Goal: Task Accomplishment & Management: Complete application form

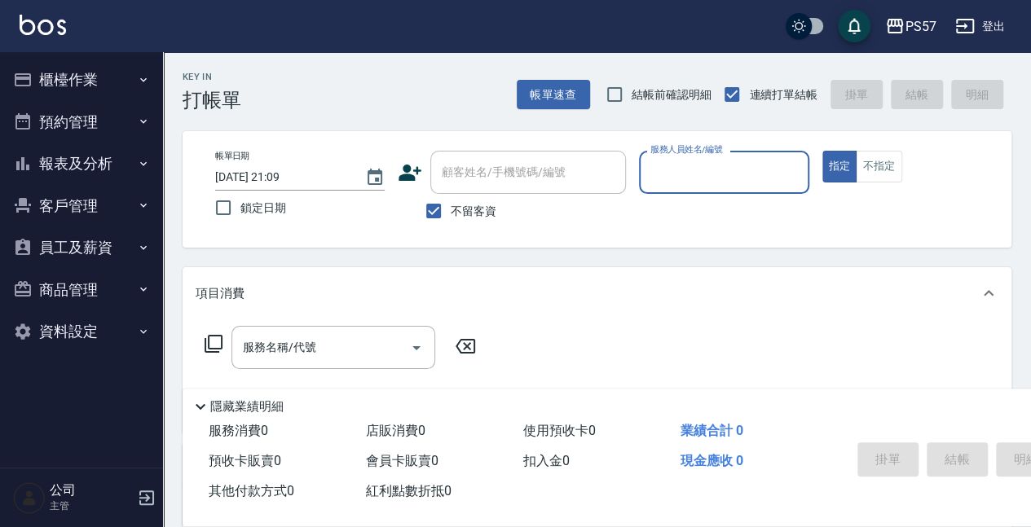
click at [632, 189] on div "帳單日期 [DATE] 21:09 鎖定日期 顧客姓名/手機號碼/編號 顧客姓名/手機號碼/編號 不留客資 服務人員姓名/編號 服務人員姓名/編號 指定 不指定" at bounding box center [597, 189] width 790 height 77
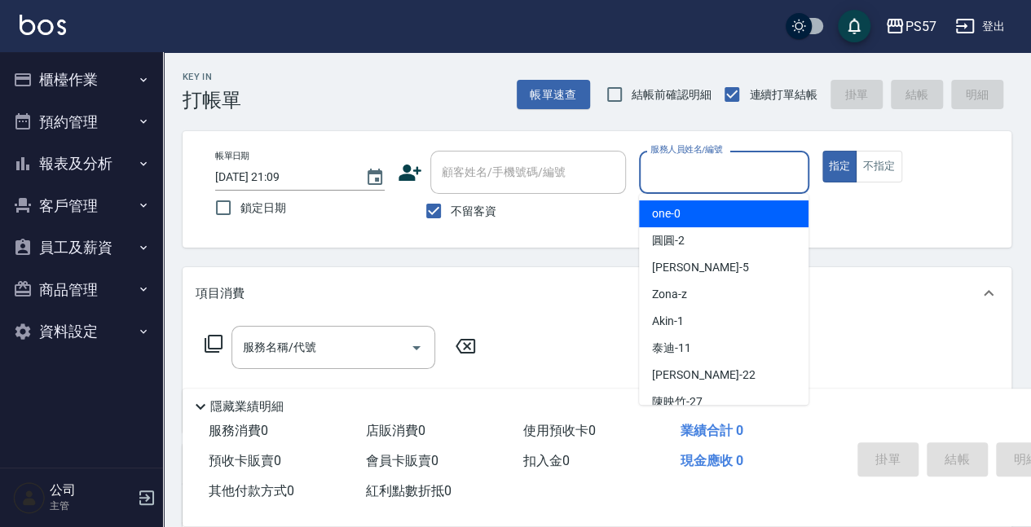
click at [653, 179] on input "服務人員姓名/編號" at bounding box center [723, 172] width 155 height 29
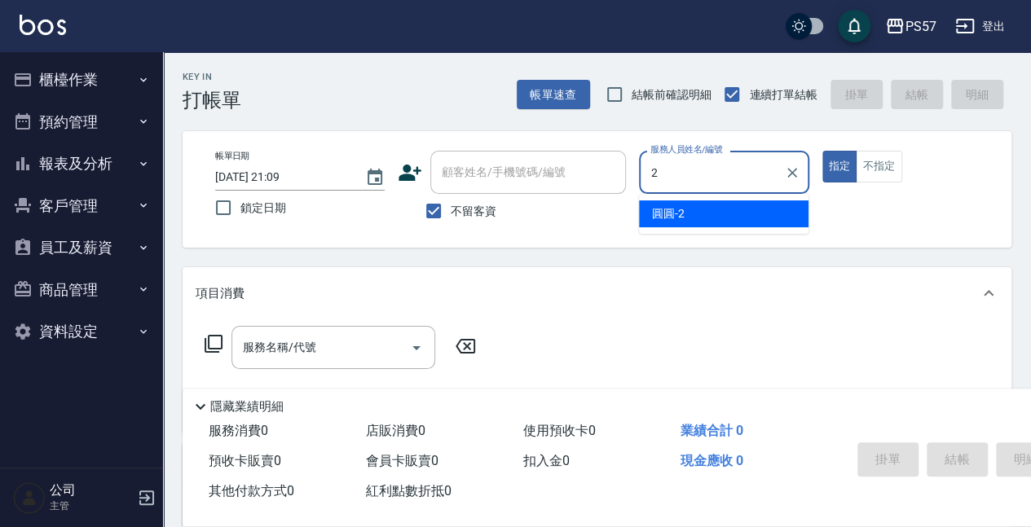
type input "2"
type button "true"
type input "圓圓-2"
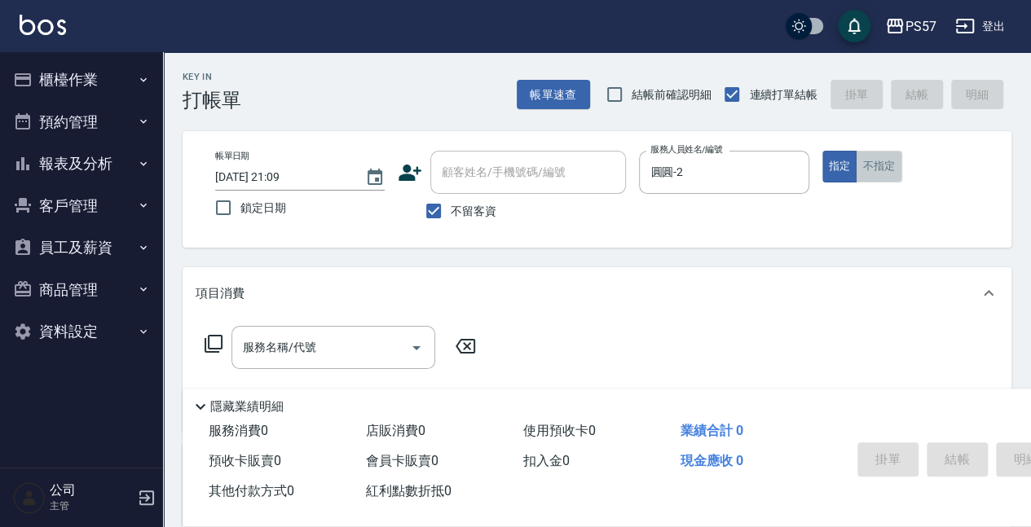
click at [874, 171] on button "不指定" at bounding box center [879, 167] width 46 height 32
click at [288, 365] on div "服務名稱/代號" at bounding box center [333, 347] width 204 height 43
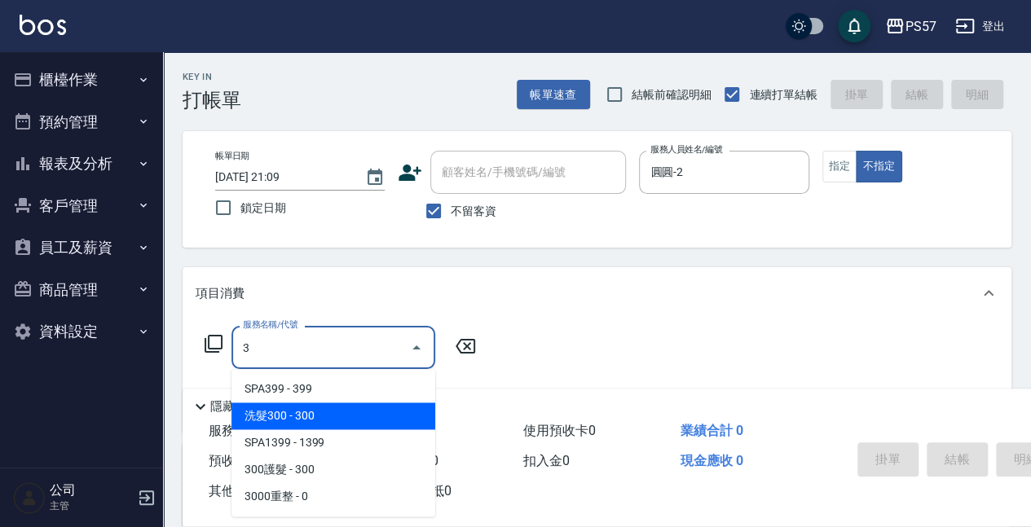
click at [315, 420] on span "洗髮300 - 300" at bounding box center [333, 416] width 204 height 27
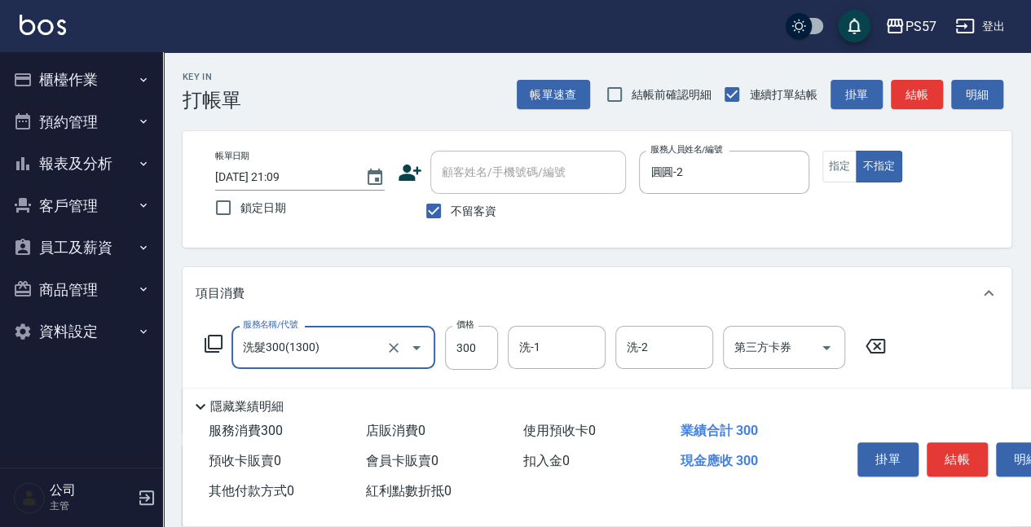
scroll to position [108, 0]
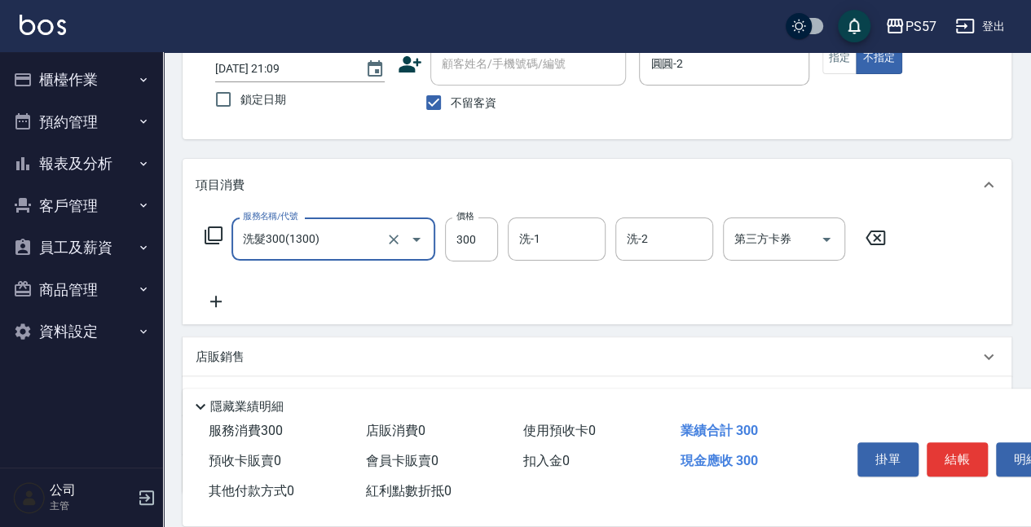
type input "洗髮300(1300)"
click at [228, 301] on icon at bounding box center [216, 302] width 41 height 20
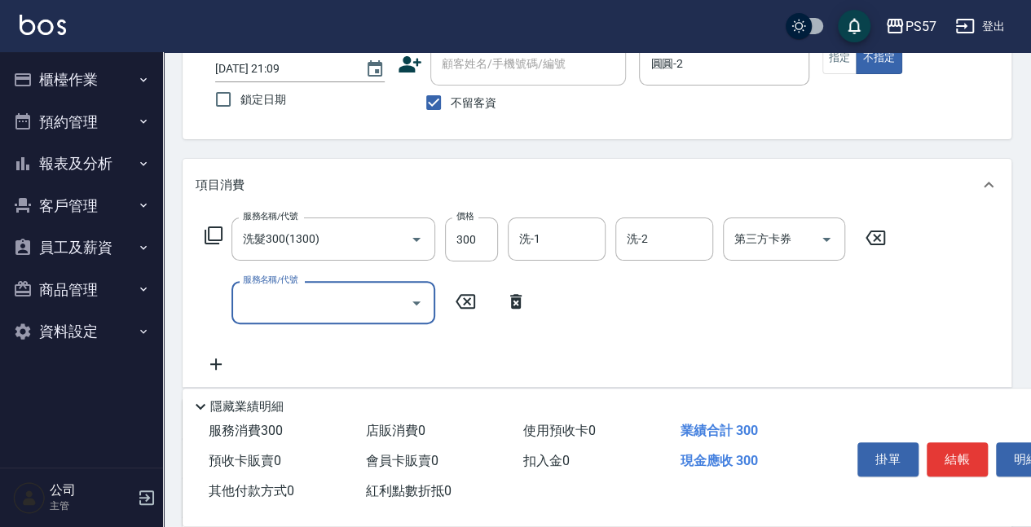
click at [279, 306] on input "服務名稱/代號" at bounding box center [321, 302] width 165 height 29
type input "剪髮100(2100)"
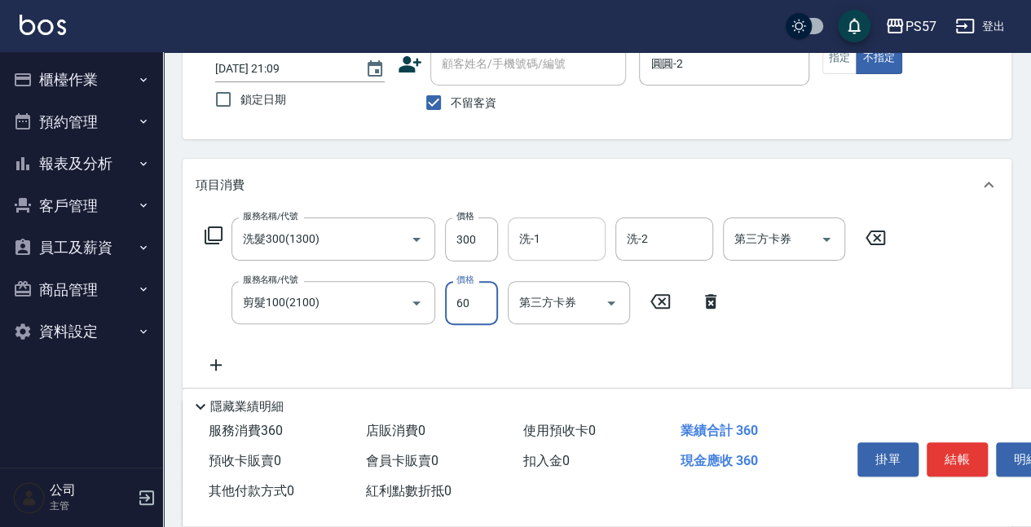
click at [532, 220] on div "洗-1" at bounding box center [557, 239] width 98 height 43
type input "60"
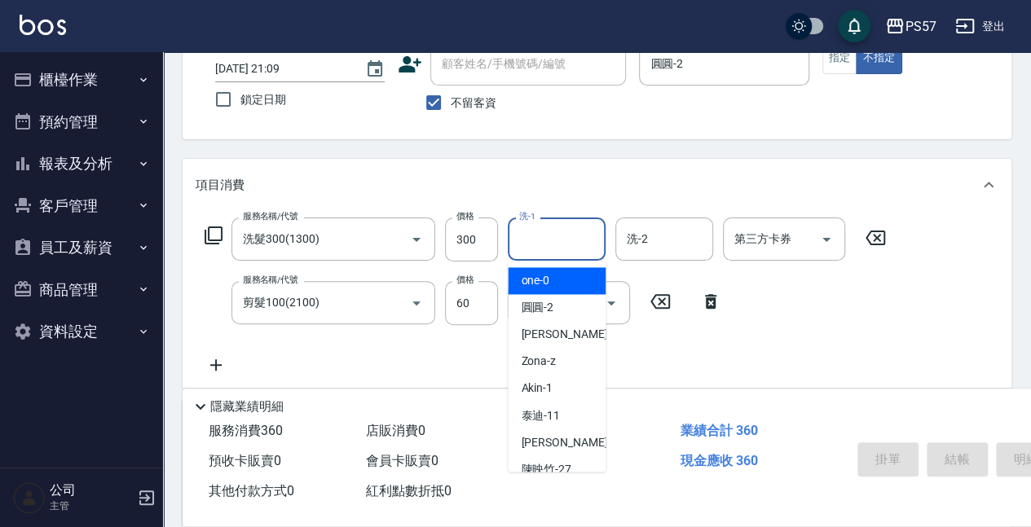
type input "[DATE] 21:10"
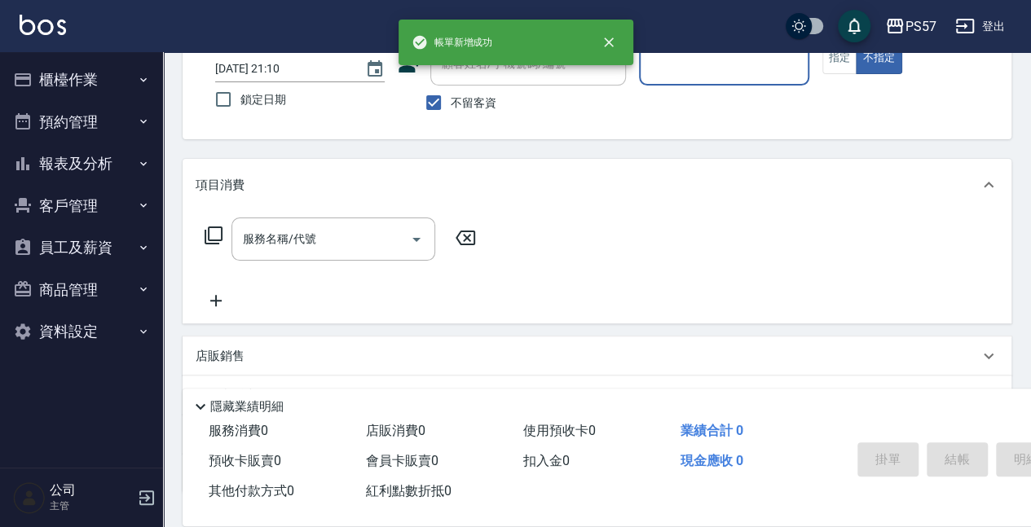
type input "ㄩ"
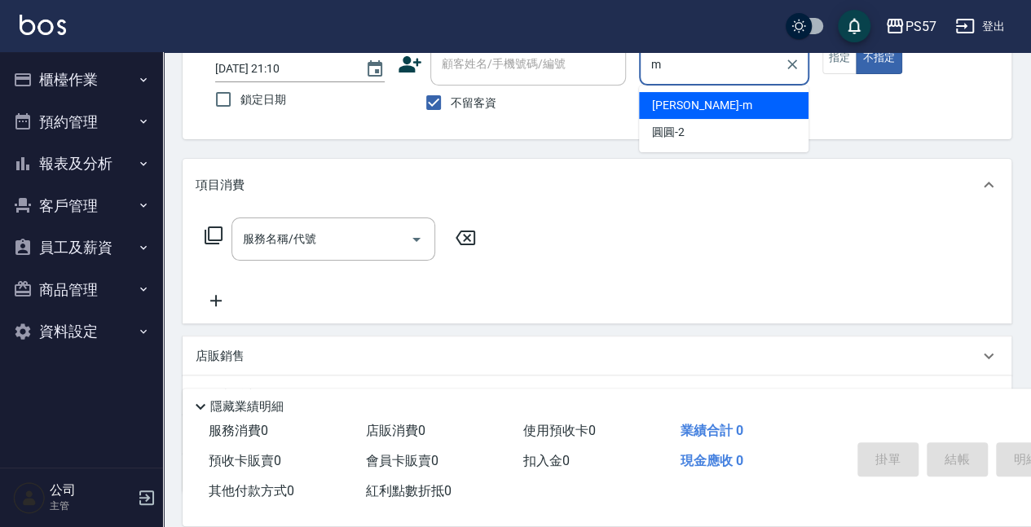
type input "[PERSON_NAME]-m"
type button "false"
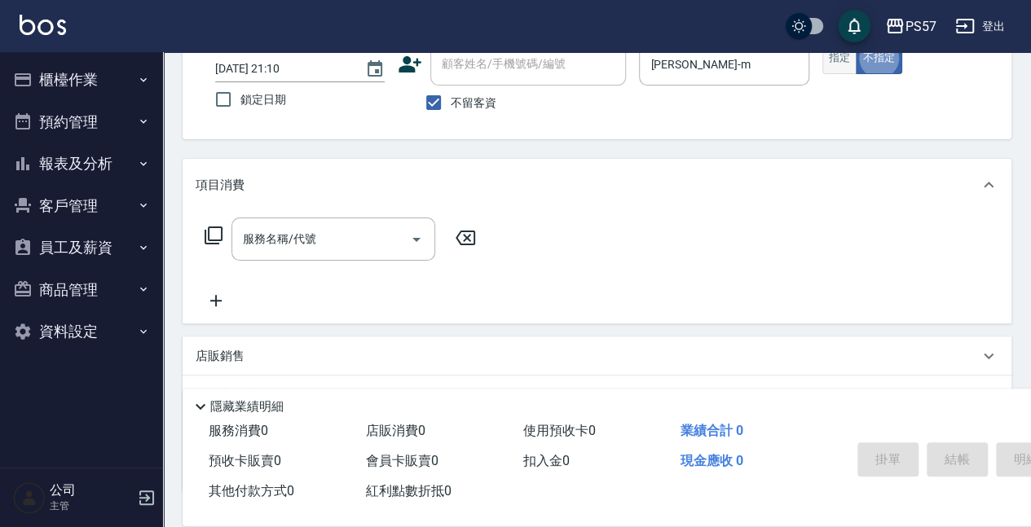
click at [840, 55] on button "指定" at bounding box center [839, 58] width 35 height 32
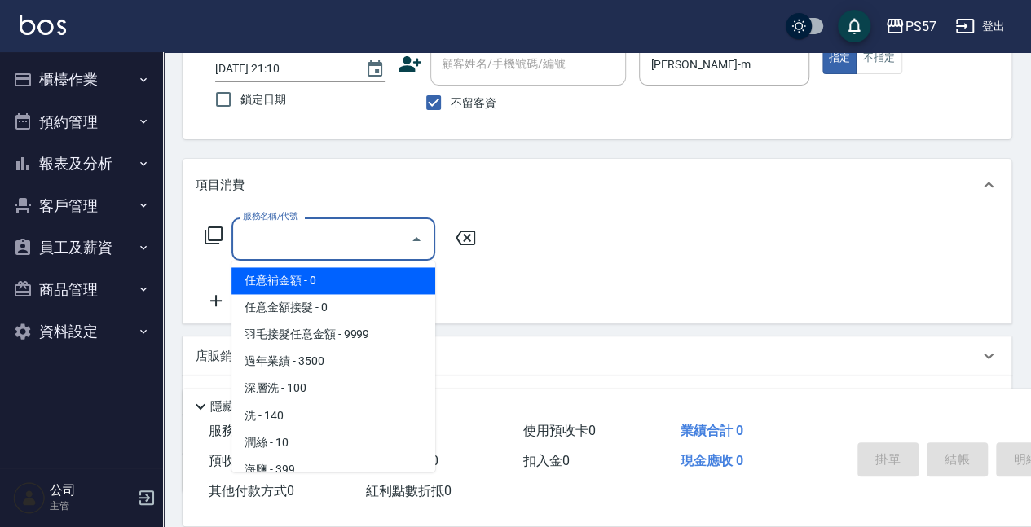
click at [328, 238] on input "服務名稱/代號" at bounding box center [321, 239] width 165 height 29
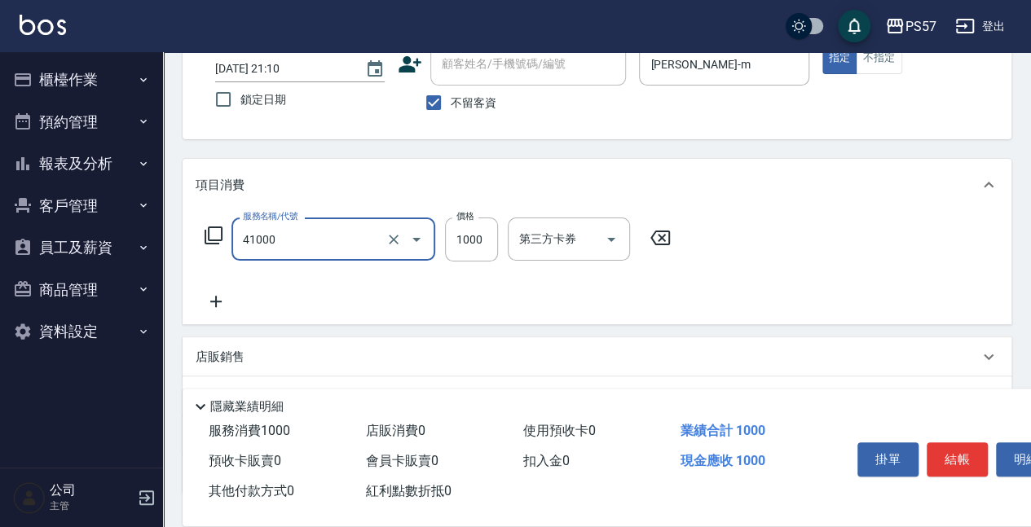
type input "任義金額燙髮(41000)"
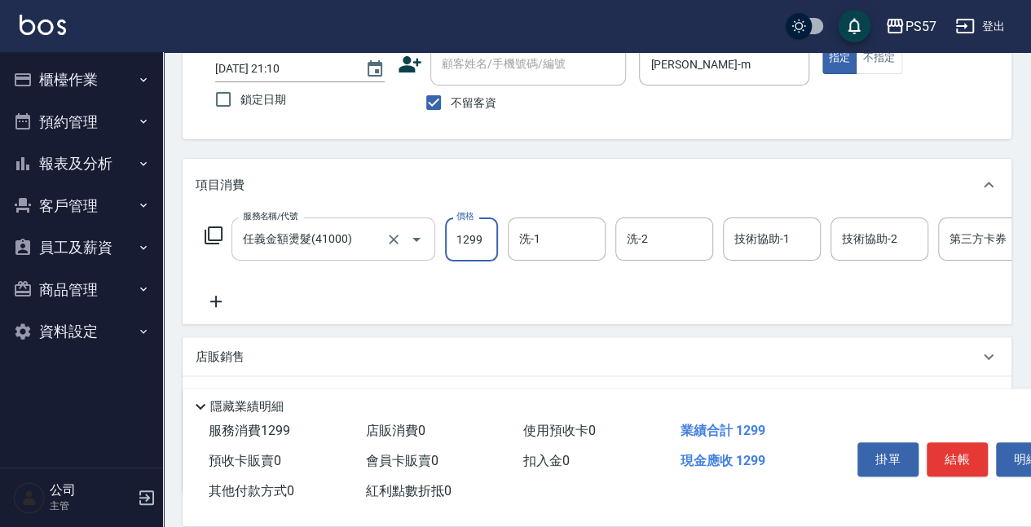
scroll to position [163, 0]
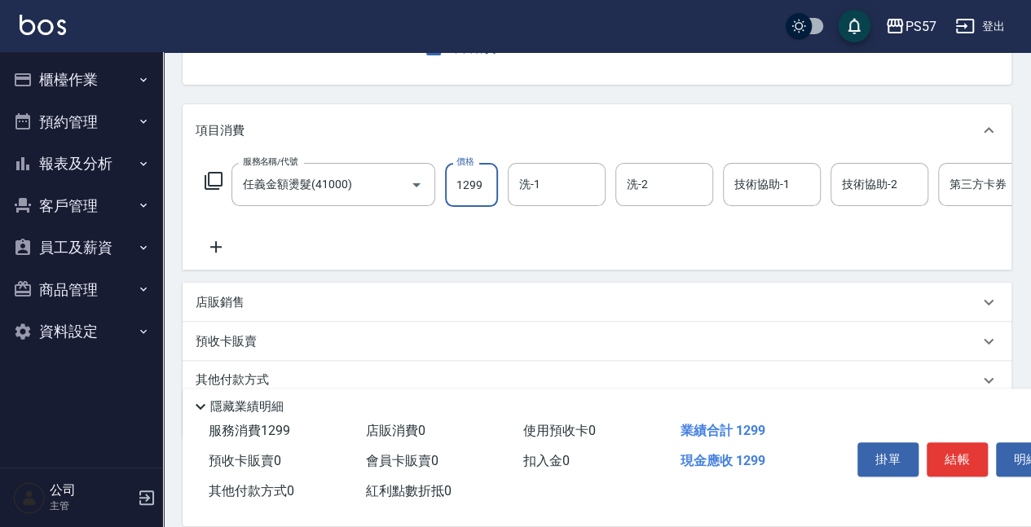
type input "1299"
click at [217, 233] on div "服務名稱/代號 任義金額燙髮(41000) 服務名稱/代號 價格 1299 價格 洗-1 洗-1 洗-2 洗-2 技術協助-1 技術協助-1 技術協助-2 技…" at bounding box center [653, 210] width 915 height 94
click at [217, 248] on icon at bounding box center [216, 247] width 41 height 20
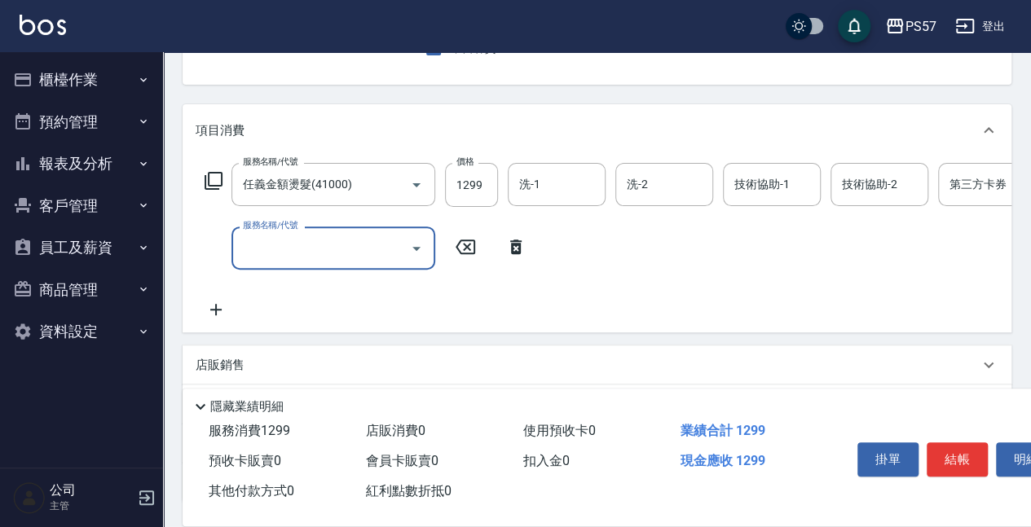
click at [323, 256] on input "服務名稱/代號" at bounding box center [321, 248] width 165 height 29
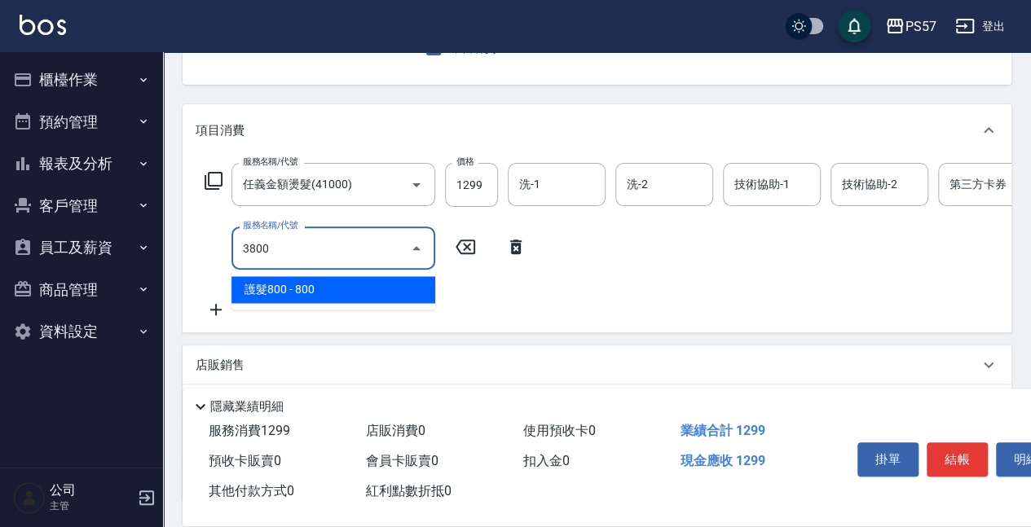
type input "護髮800(3800)"
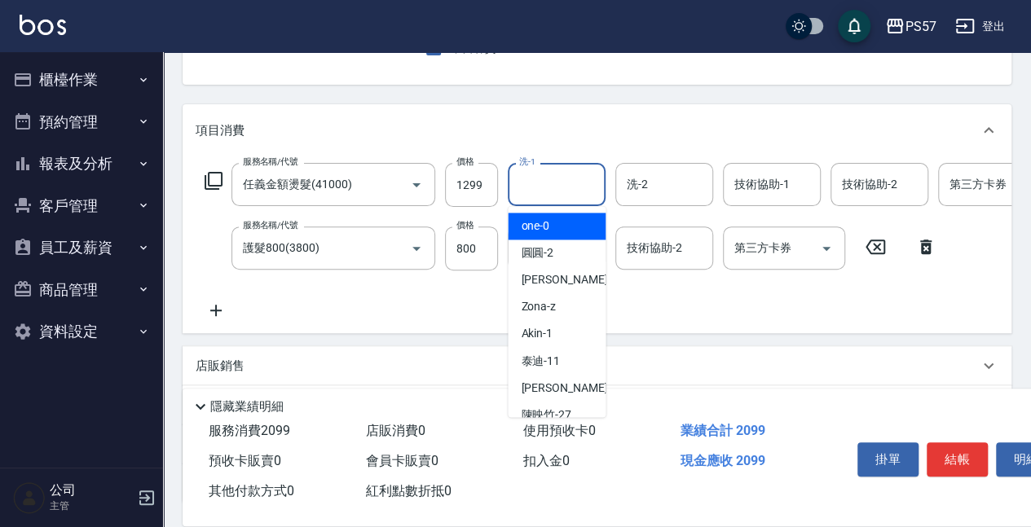
click at [569, 196] on input "洗-1" at bounding box center [556, 184] width 83 height 29
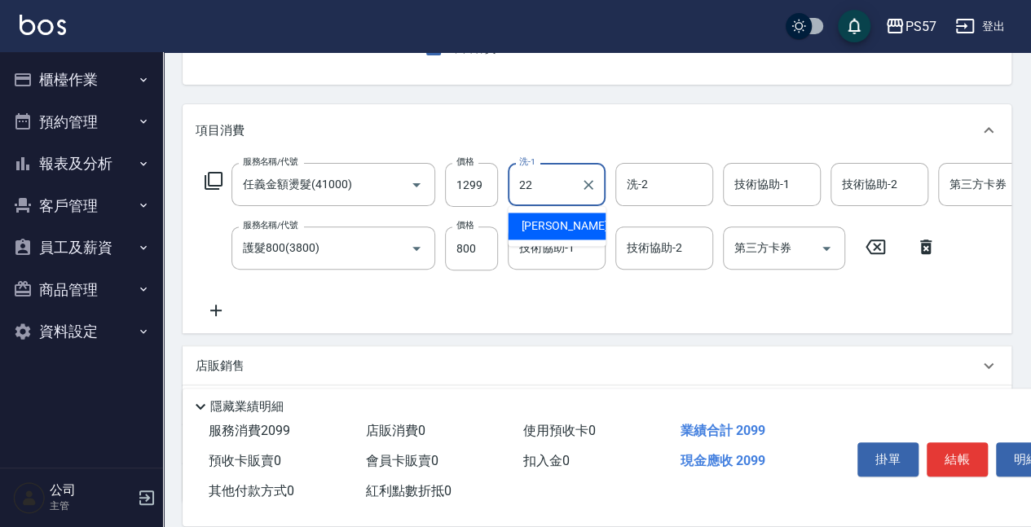
type input "[PERSON_NAME]-22"
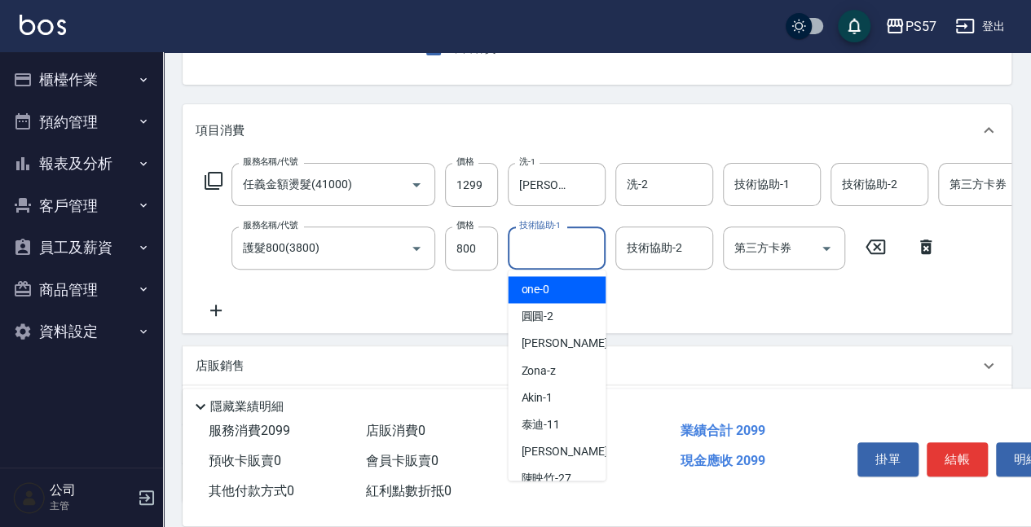
click at [565, 248] on input "技術協助-1" at bounding box center [556, 248] width 83 height 29
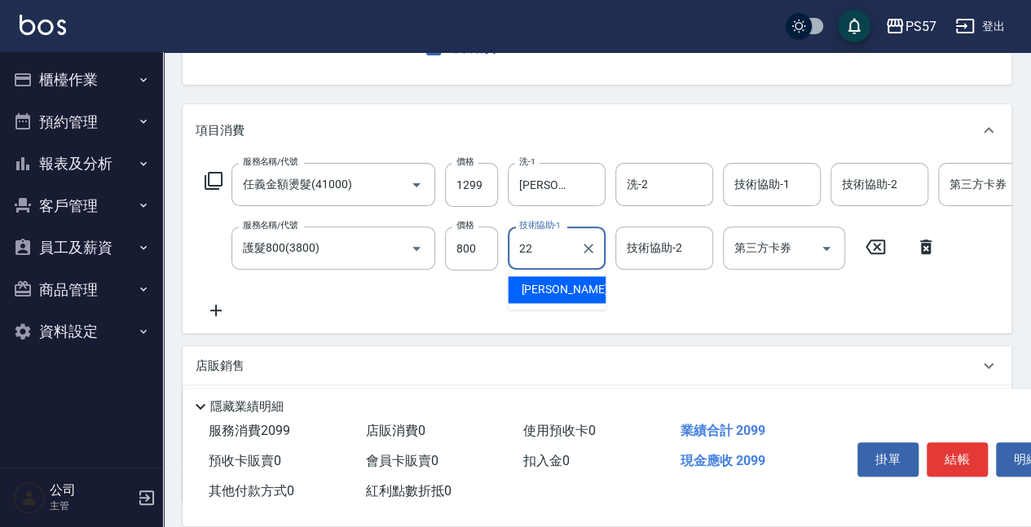
type input "[PERSON_NAME]-22"
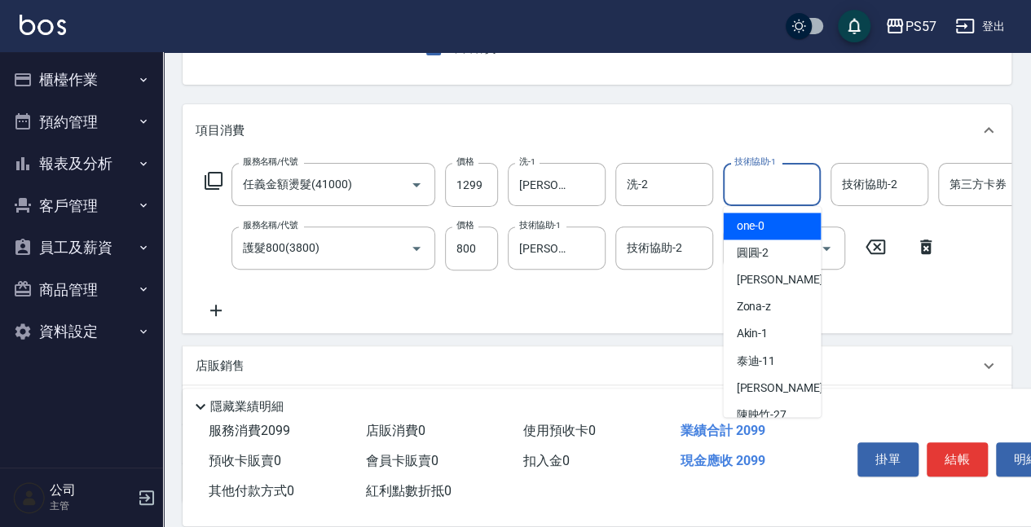
click at [803, 194] on input "技術協助-1" at bounding box center [771, 184] width 83 height 29
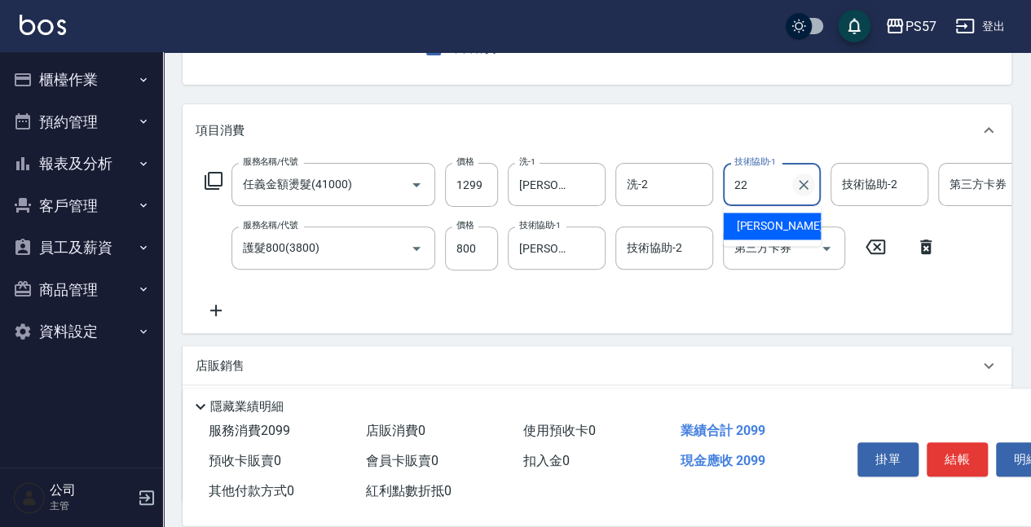
type input "[PERSON_NAME]-22"
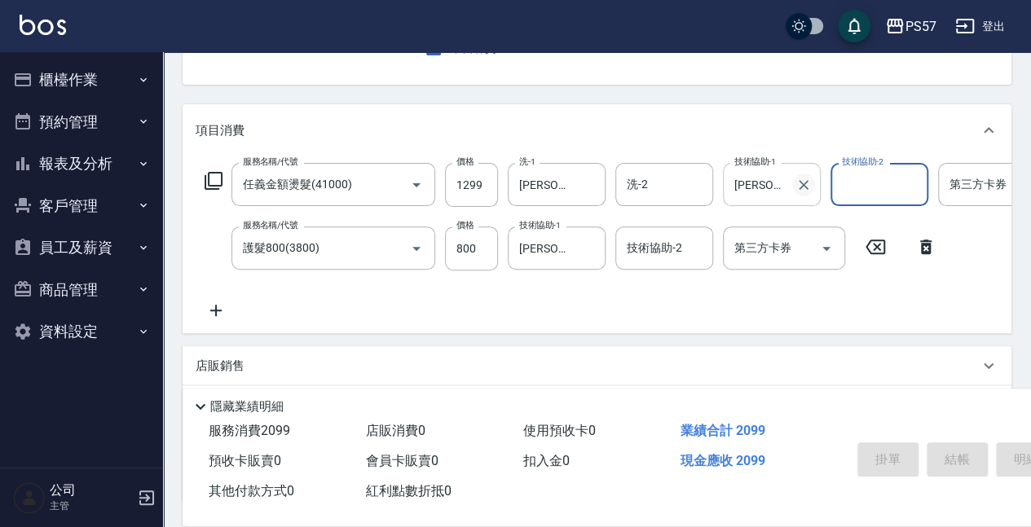
type input "[DATE] 21:11"
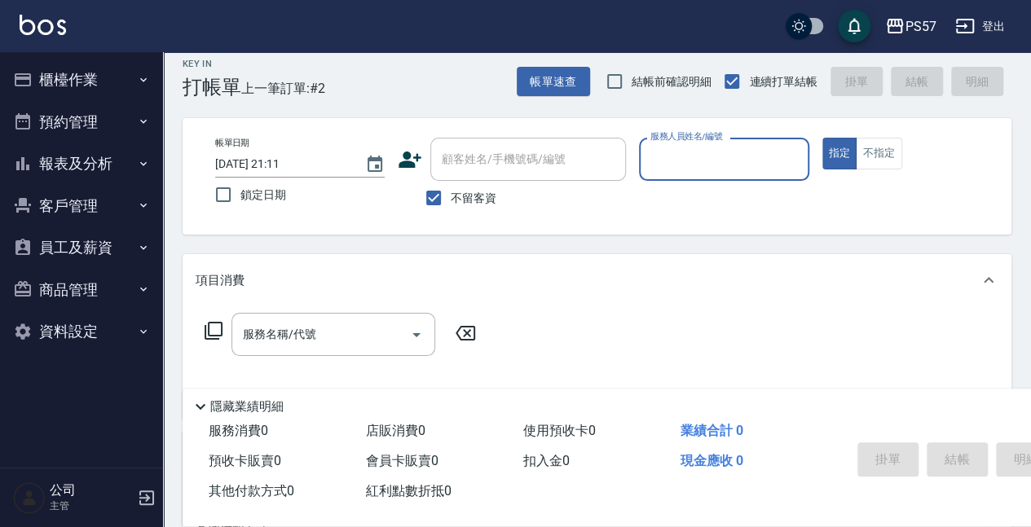
scroll to position [0, 0]
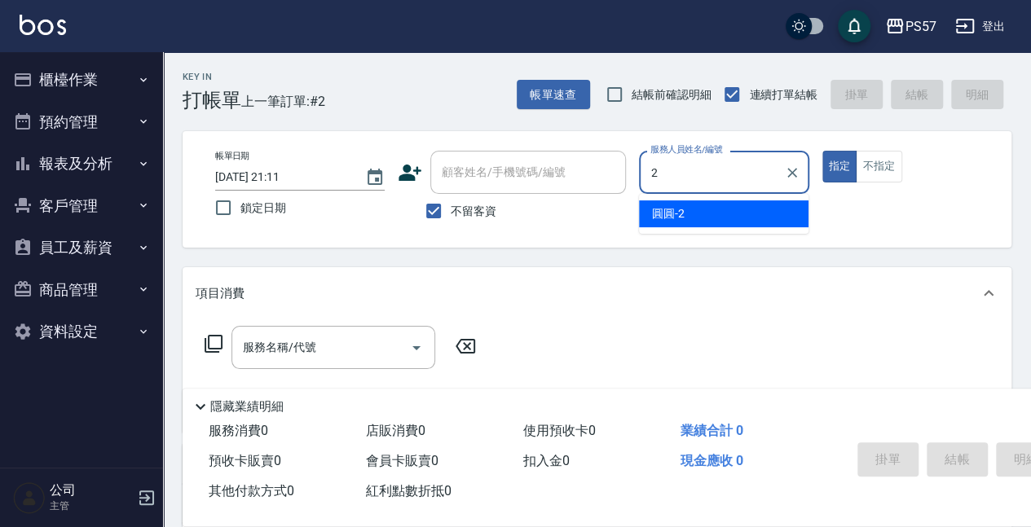
type input "圓圓-2"
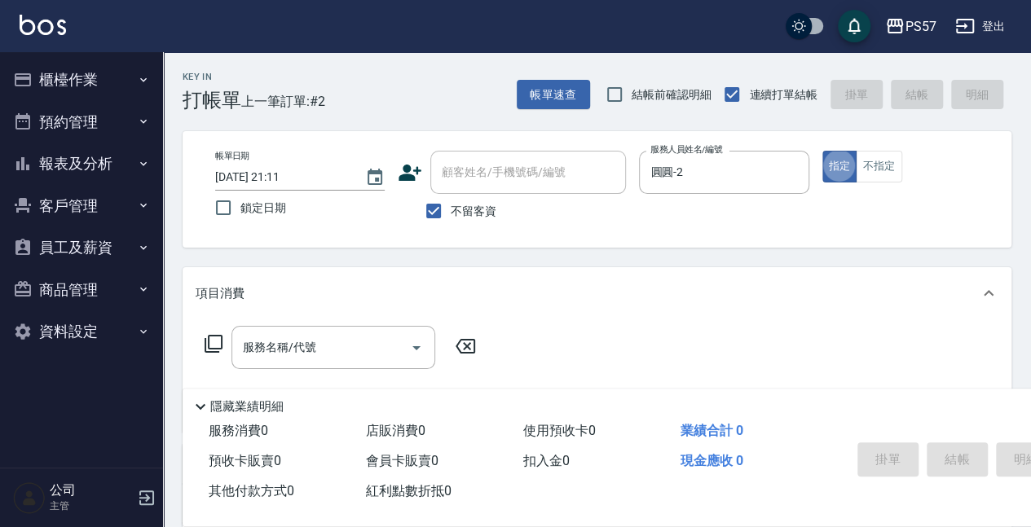
scroll to position [54, 0]
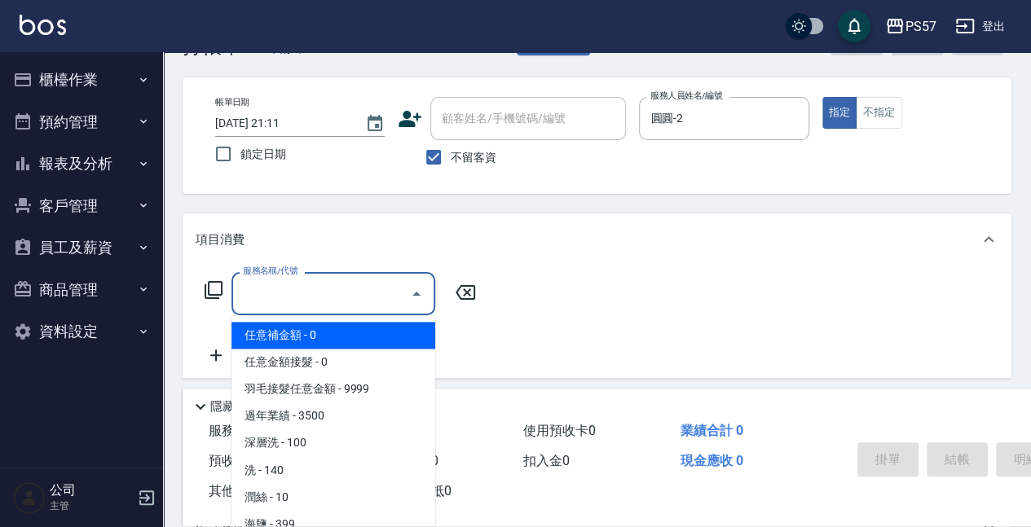
click at [304, 292] on input "服務名稱/代號" at bounding box center [321, 293] width 165 height 29
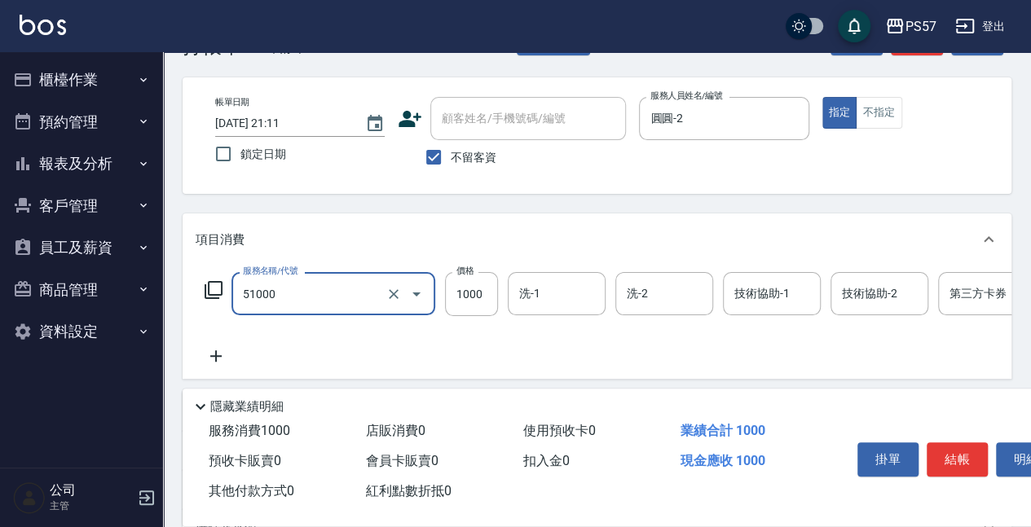
type input "任意金額染髮(51000)"
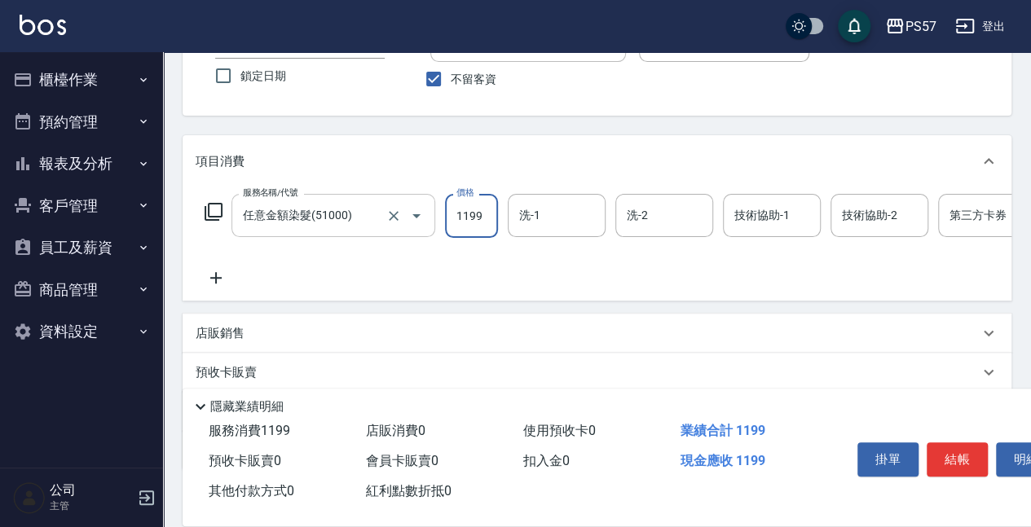
scroll to position [163, 0]
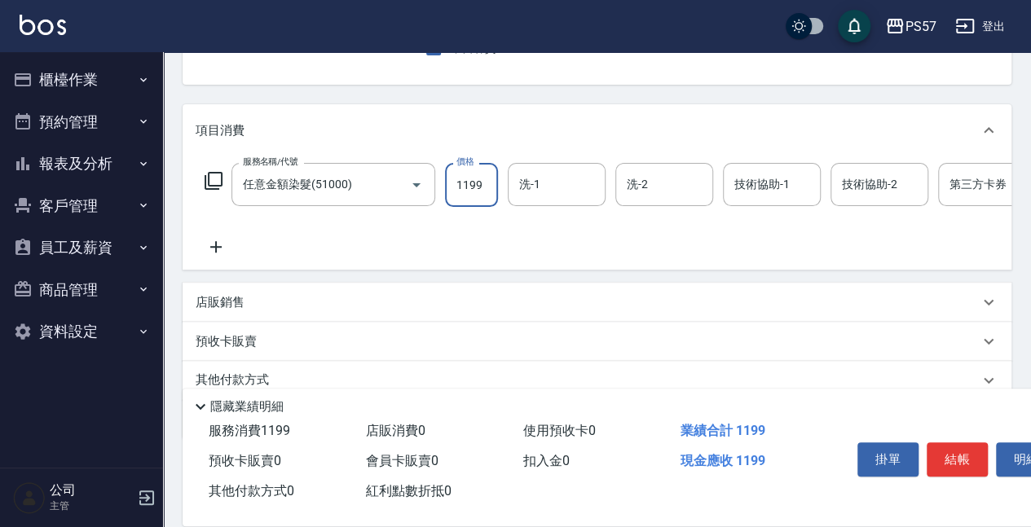
type input "1199"
click at [230, 256] on icon at bounding box center [216, 247] width 41 height 20
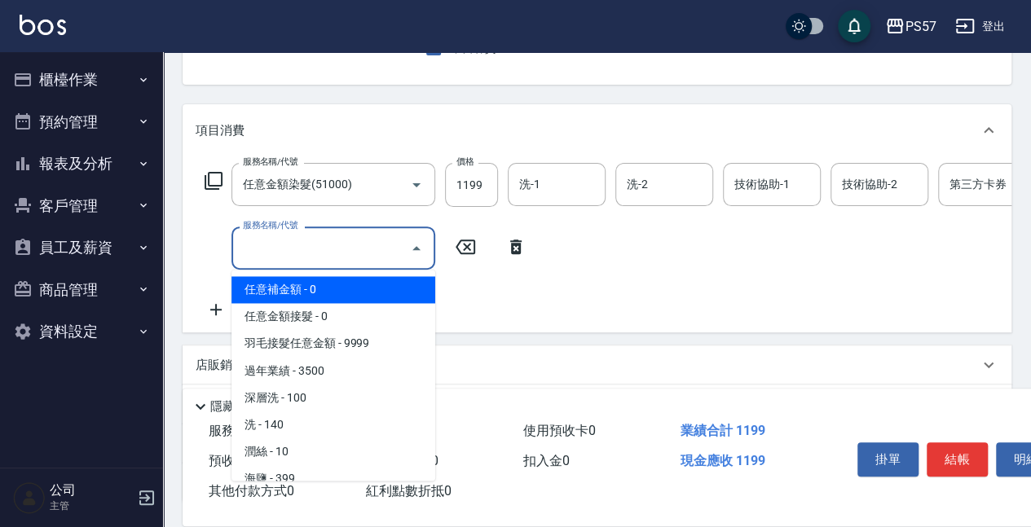
click at [262, 253] on input "服務名稱/代號" at bounding box center [321, 248] width 165 height 29
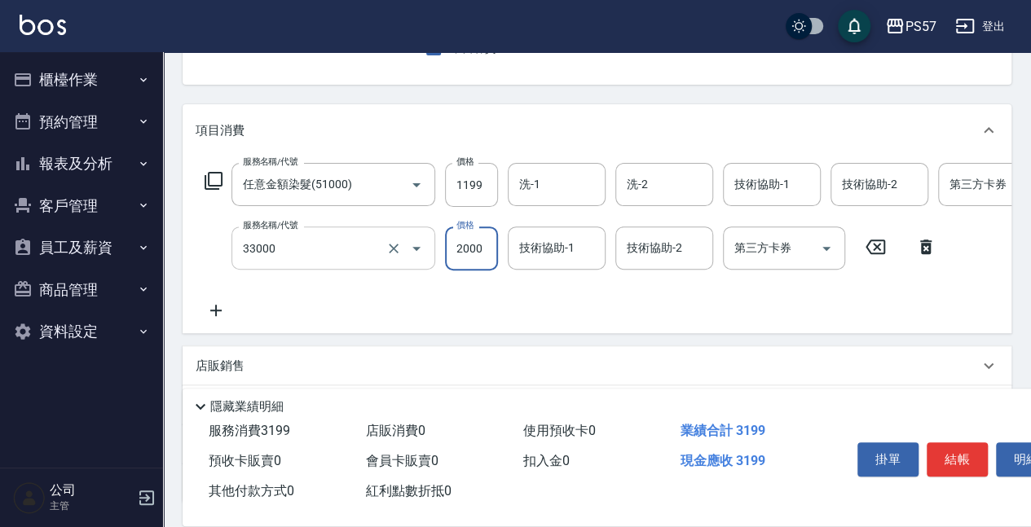
type input "韓氏鍍膜(33000)"
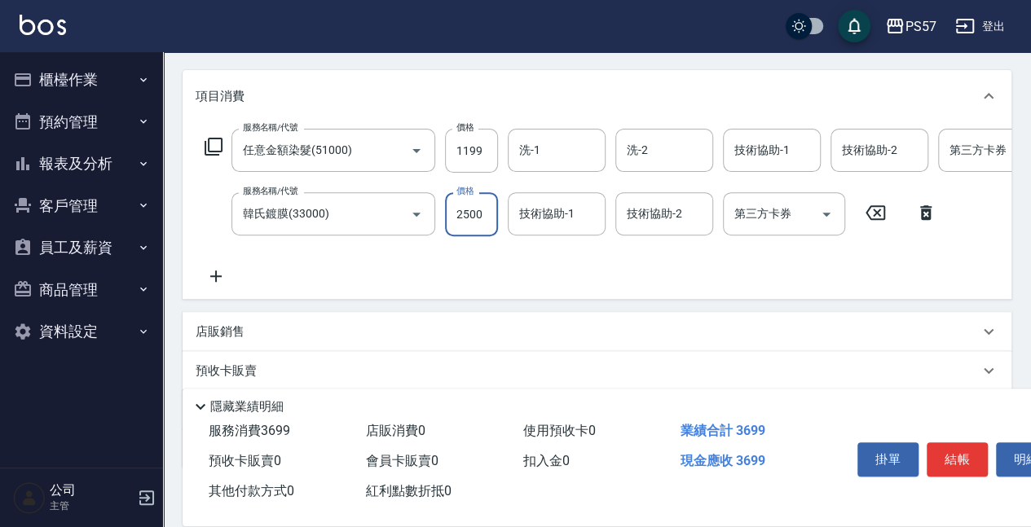
scroll to position [217, 0]
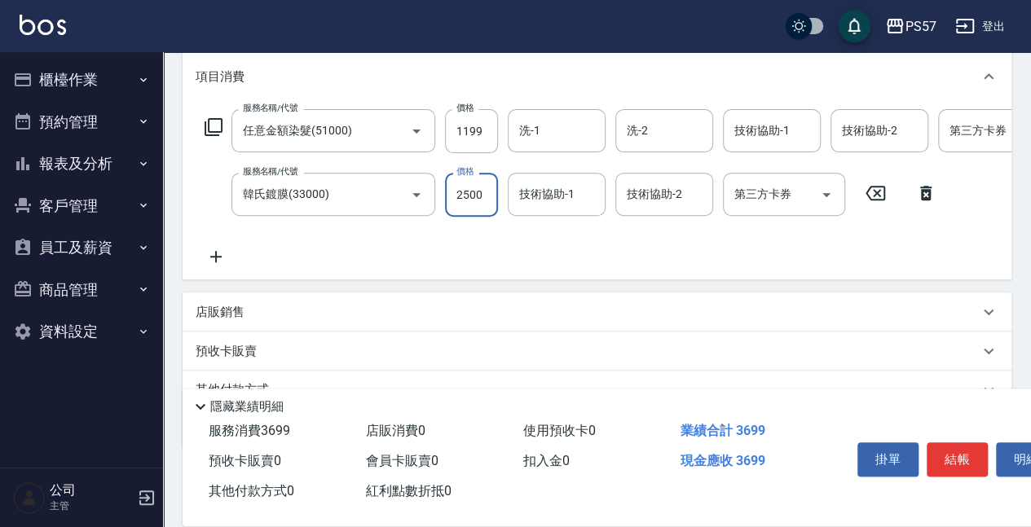
type input "2500"
click at [207, 253] on icon at bounding box center [216, 257] width 41 height 20
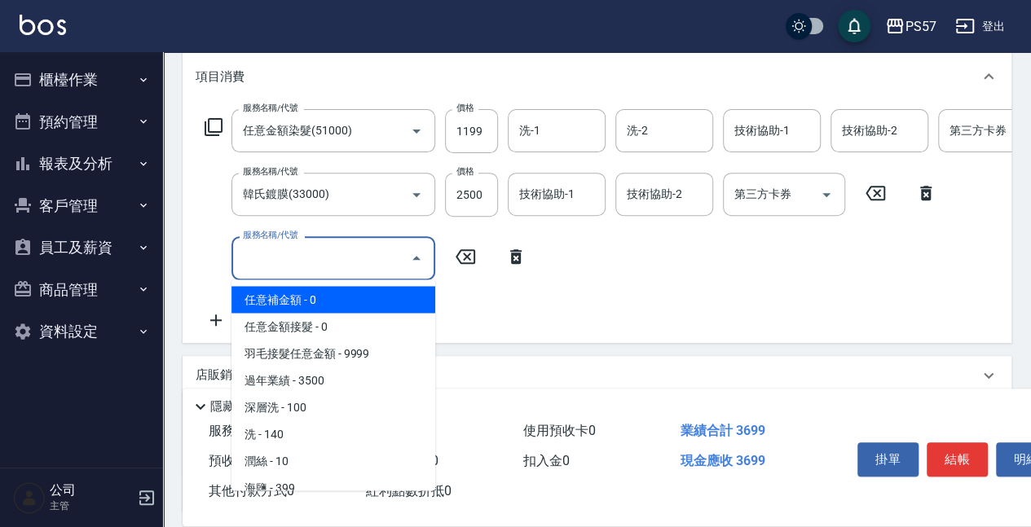
click at [347, 266] on input "服務名稱/代號" at bounding box center [321, 258] width 165 height 29
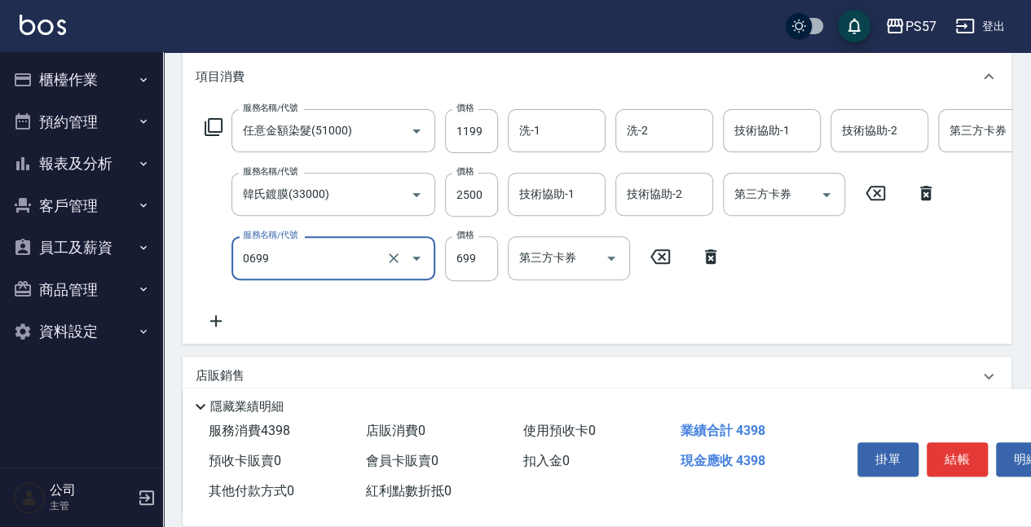
type input "SPA699(0699)"
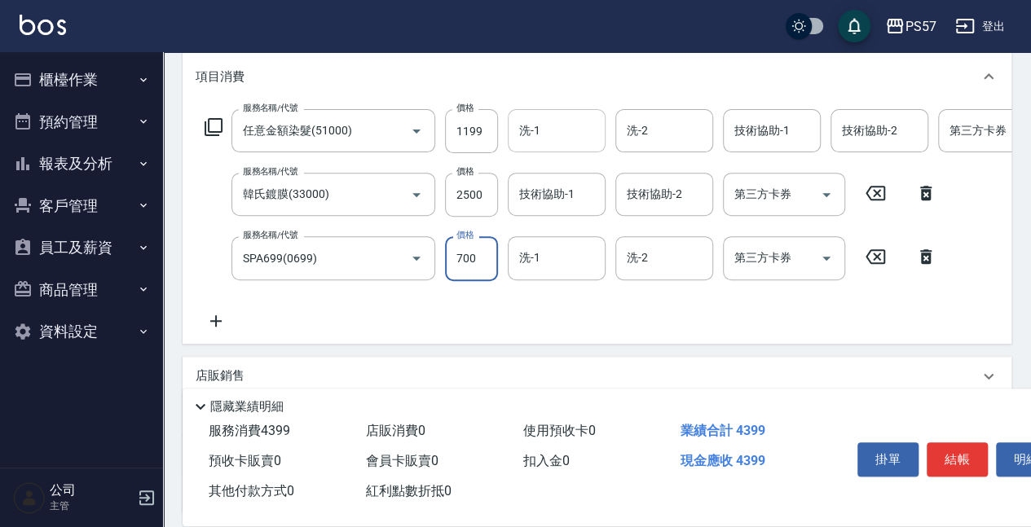
type input "700"
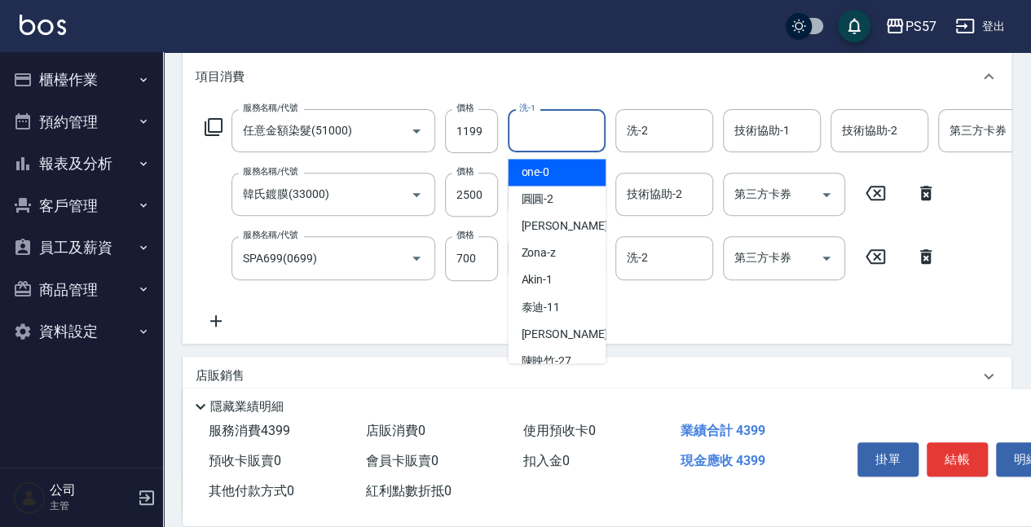
click at [587, 128] on input "洗-1" at bounding box center [556, 131] width 83 height 29
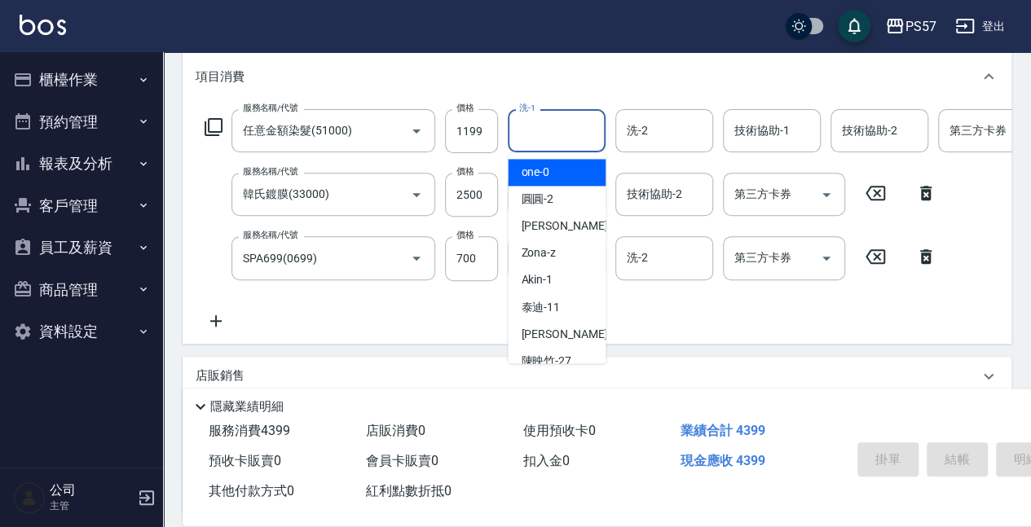
type input "[DATE] 21:12"
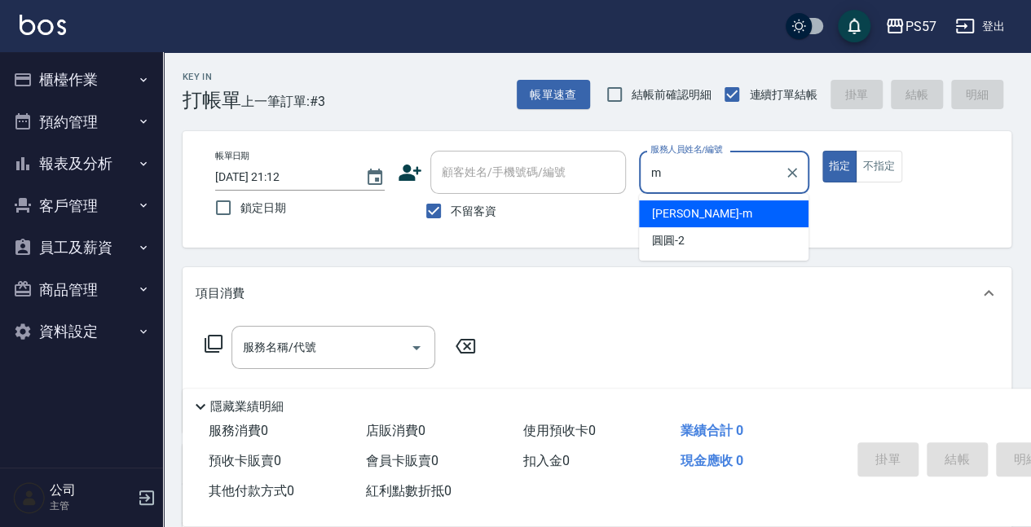
type input "[PERSON_NAME]-m"
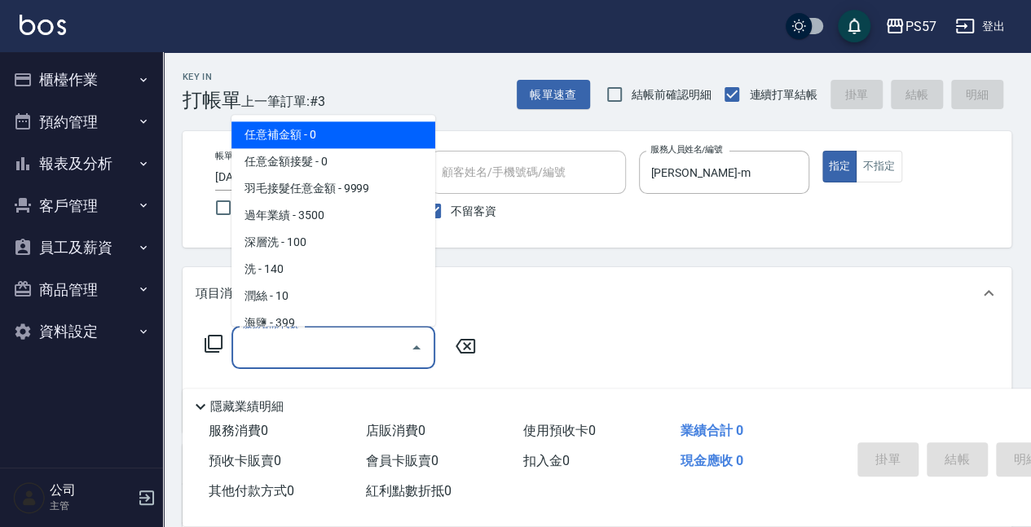
click at [323, 345] on input "服務名稱/代號" at bounding box center [321, 347] width 165 height 29
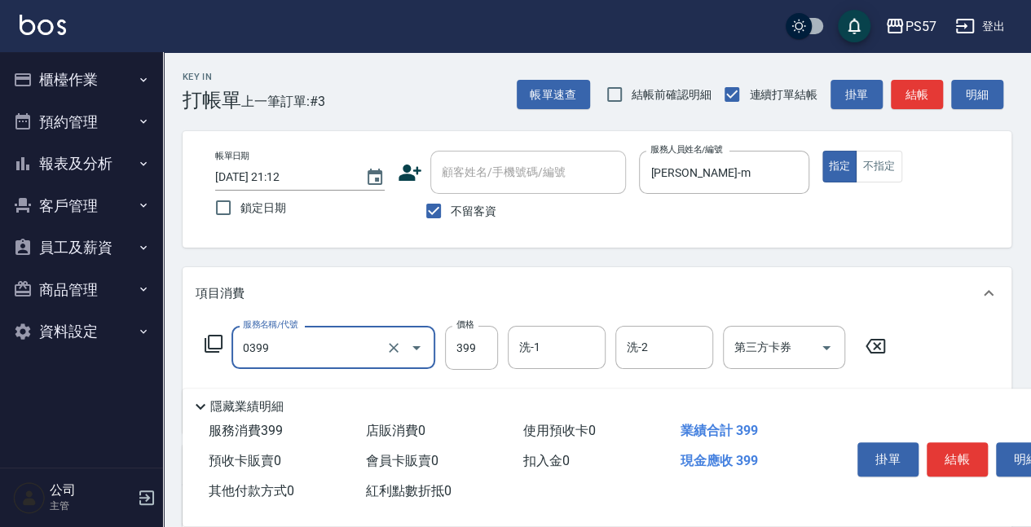
type input "SPA399(0399)"
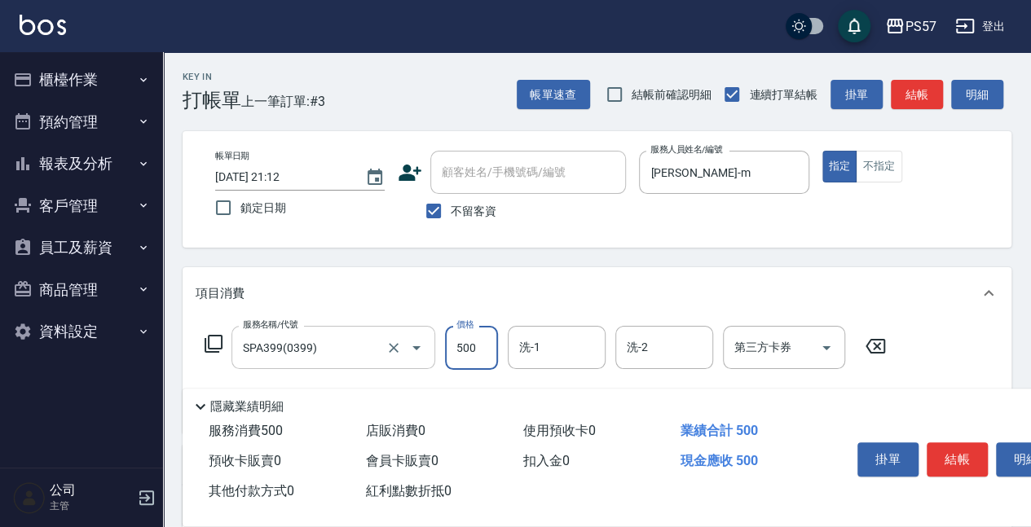
type input "500"
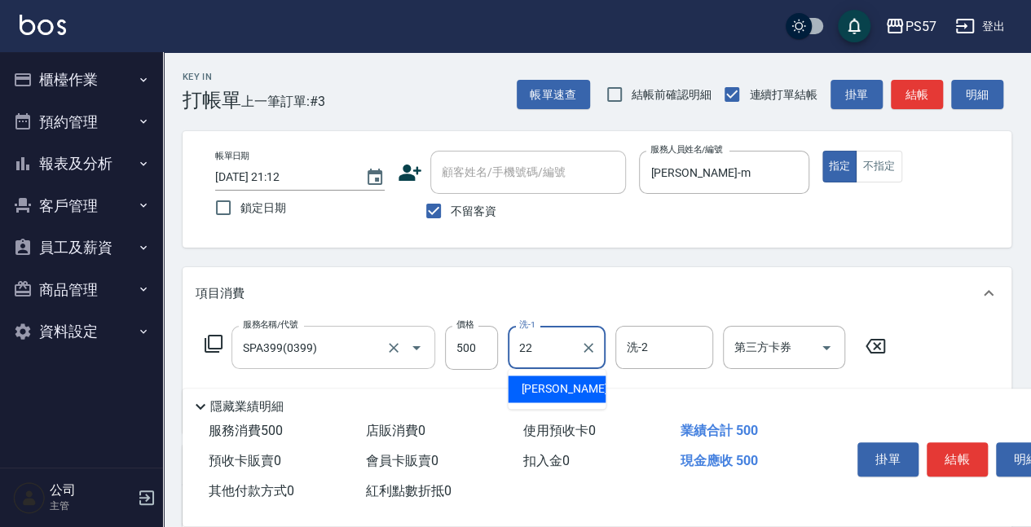
type input "[PERSON_NAME]-22"
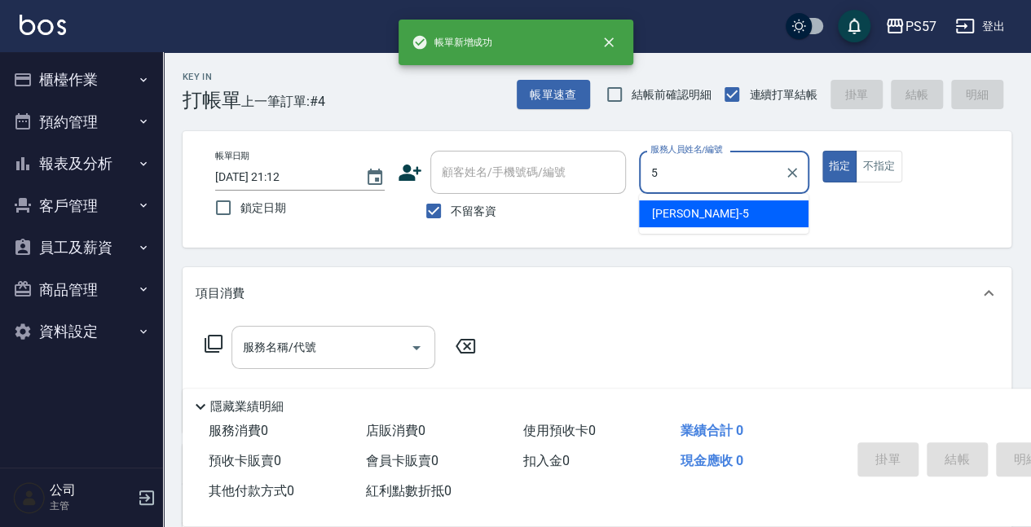
type input "[PERSON_NAME]5"
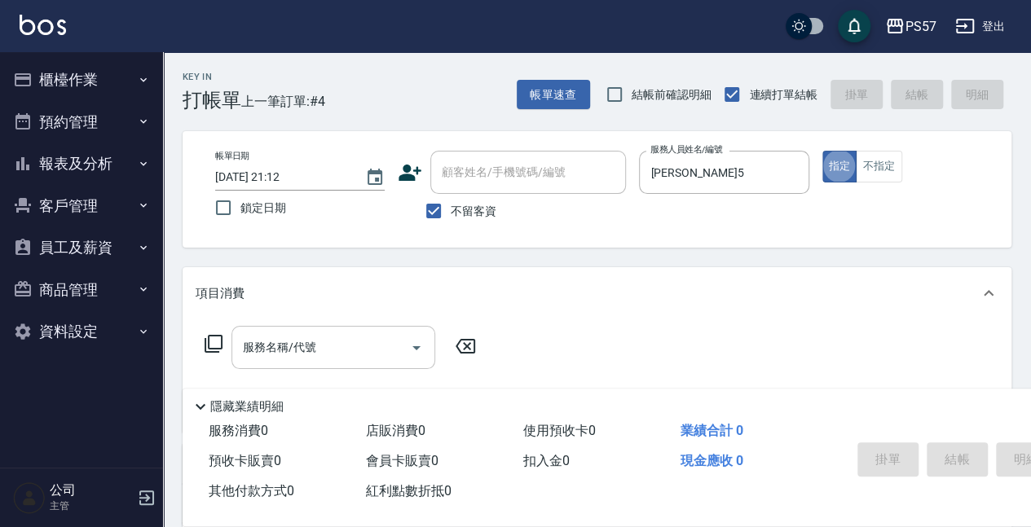
click at [254, 365] on div "服務名稱/代號" at bounding box center [333, 347] width 204 height 43
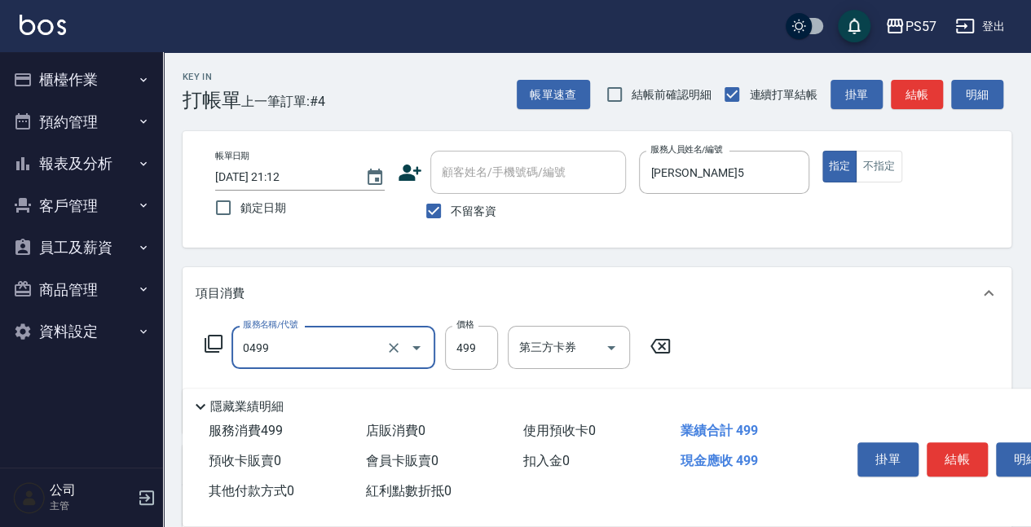
type input "SPA499(0499)"
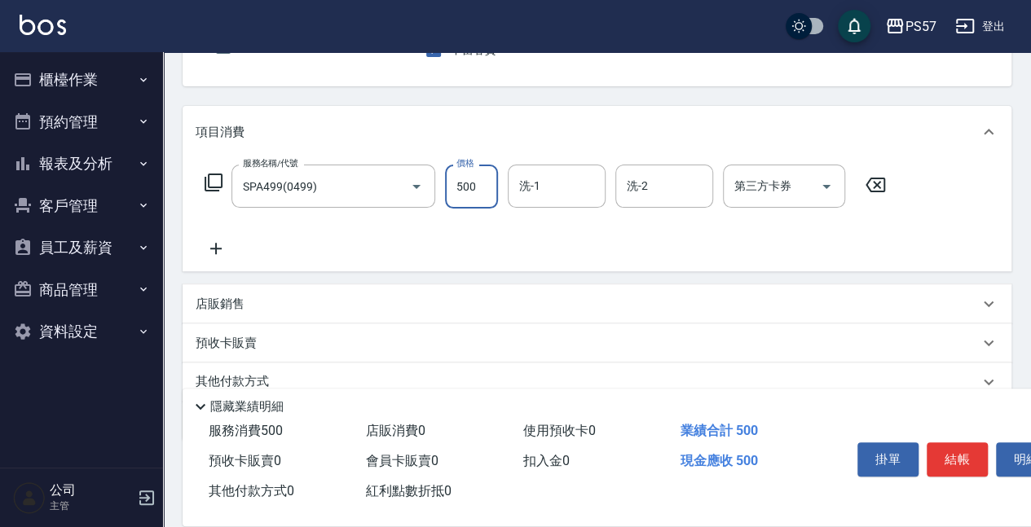
scroll to position [163, 0]
type input "500"
click at [222, 249] on icon at bounding box center [216, 247] width 41 height 20
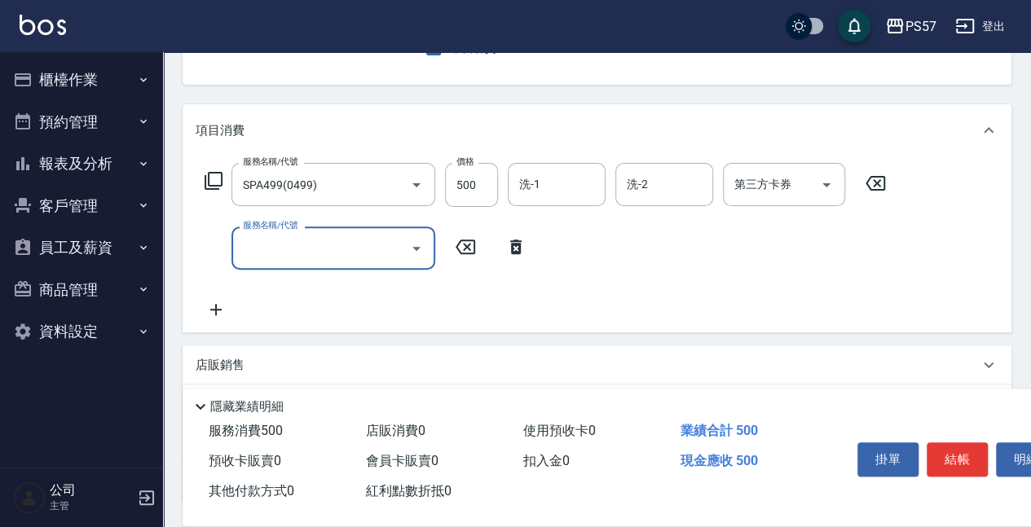
click at [341, 260] on input "服務名稱/代號" at bounding box center [321, 248] width 165 height 29
type input "任意金額染髮(51000)"
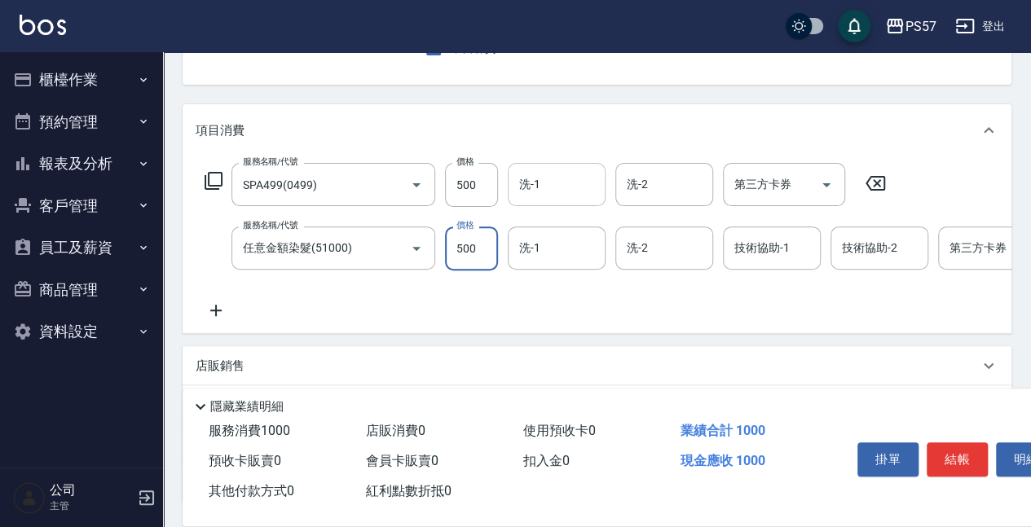
click at [508, 193] on div "洗-1" at bounding box center [557, 184] width 98 height 43
type input "500"
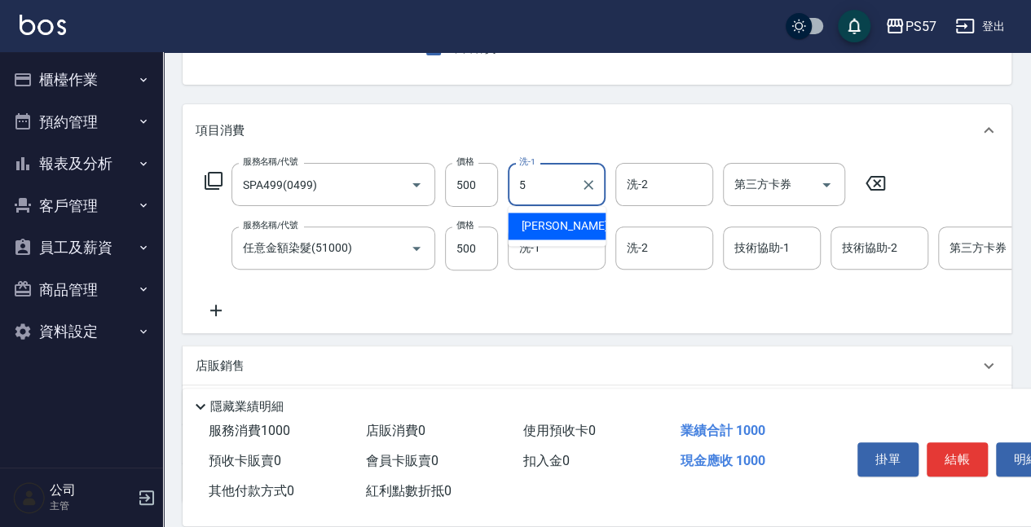
type input "[PERSON_NAME]5"
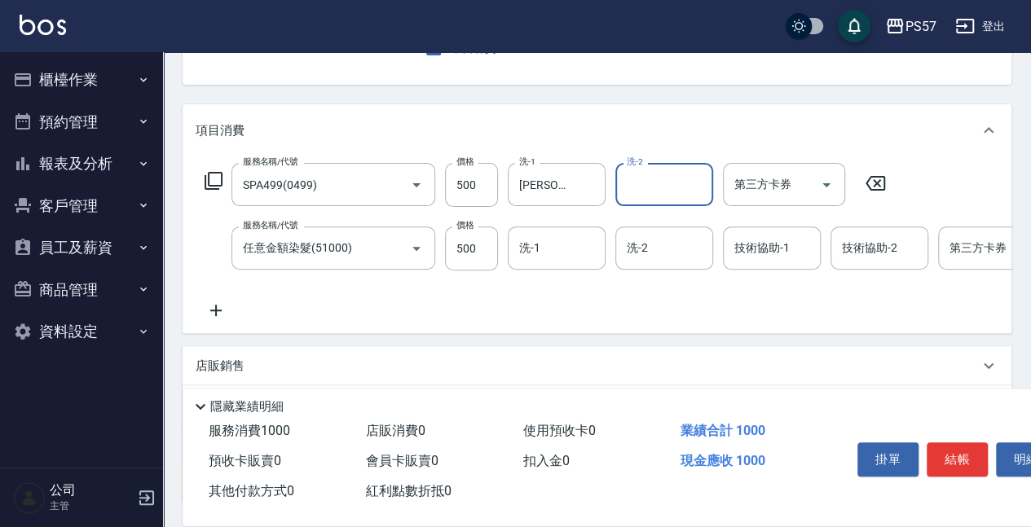
click at [520, 273] on div "服務名稱/代號 SPA499(0499) 服務名稱/代號 價格 500 價格 洗-1 [PERSON_NAME]-5 洗-1 洗-2 洗-2 第三方卡券 第三…" at bounding box center [679, 241] width 966 height 157
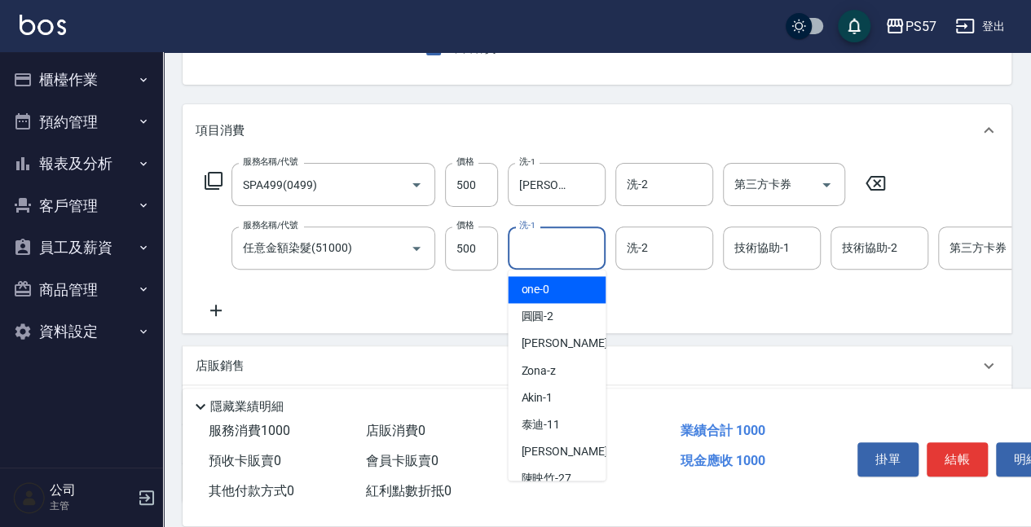
click at [526, 249] on input "洗-1" at bounding box center [556, 248] width 83 height 29
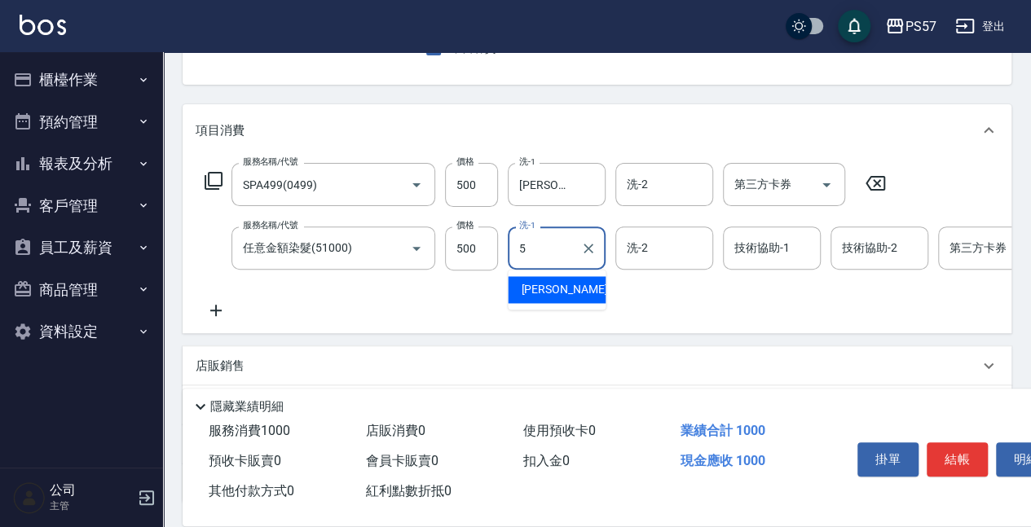
type input "[PERSON_NAME]5"
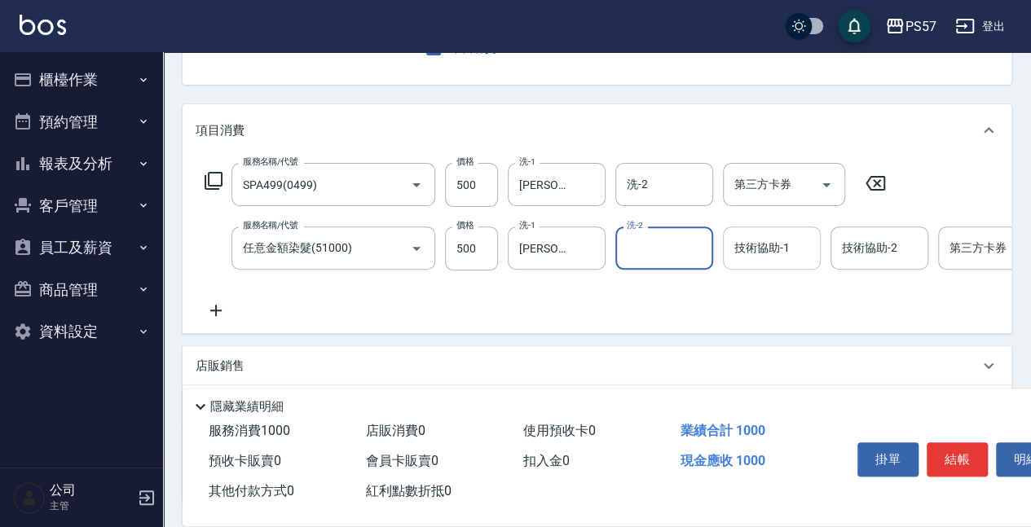
click at [777, 254] on input "技術協助-1" at bounding box center [771, 248] width 83 height 29
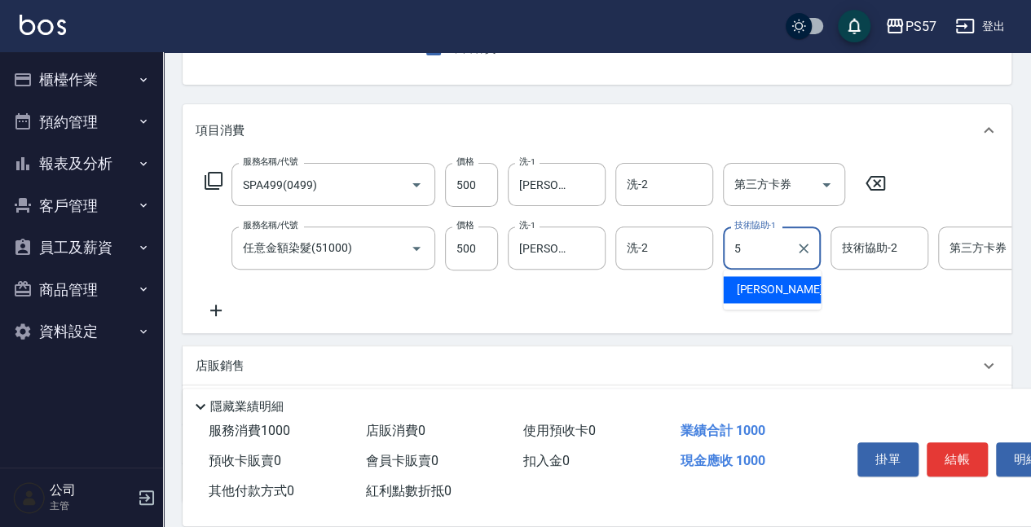
type input "[PERSON_NAME]5"
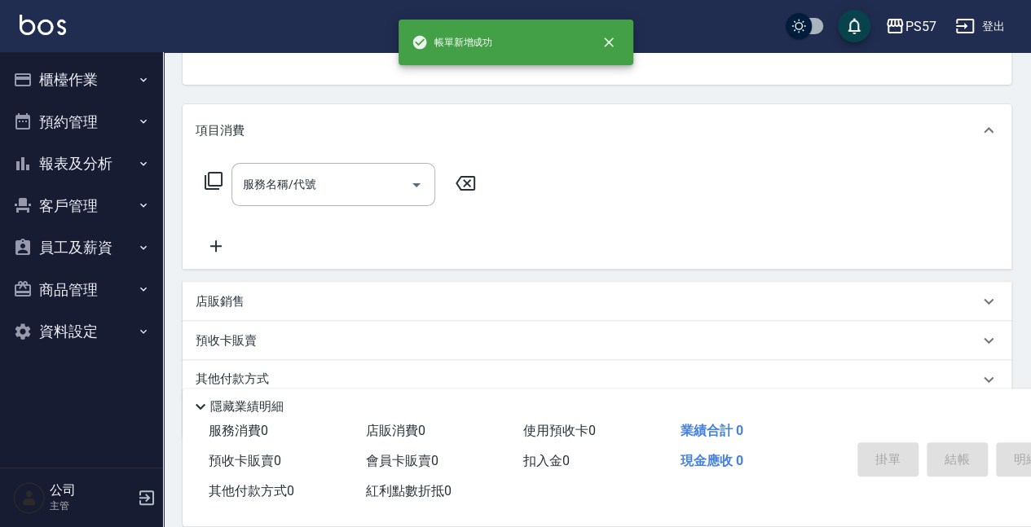
scroll to position [158, 0]
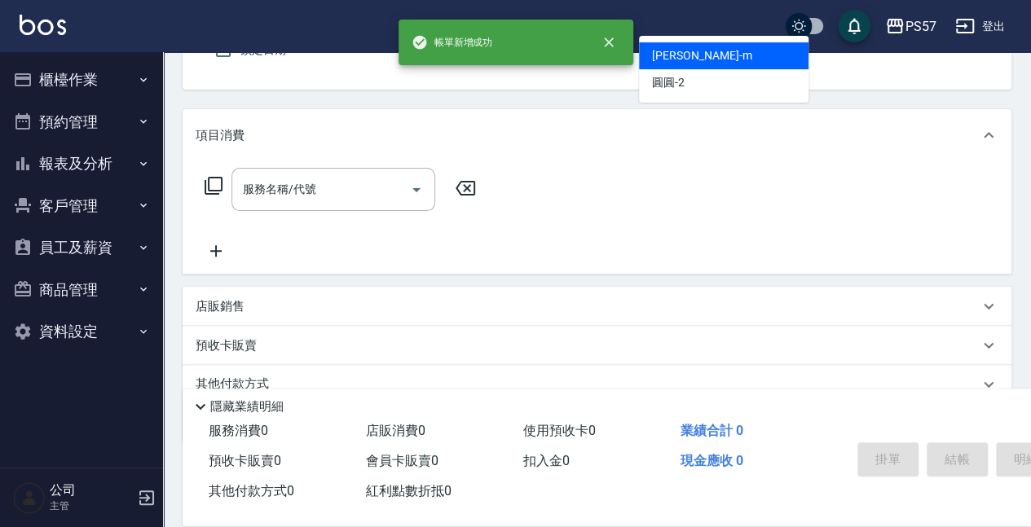
type input "[PERSON_NAME]-m"
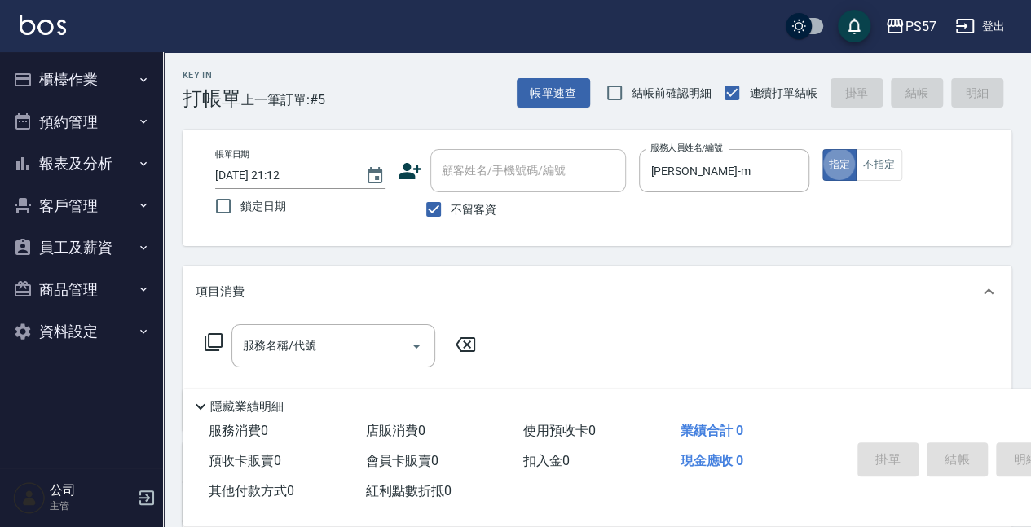
scroll to position [0, 0]
click at [869, 163] on button "不指定" at bounding box center [879, 167] width 46 height 32
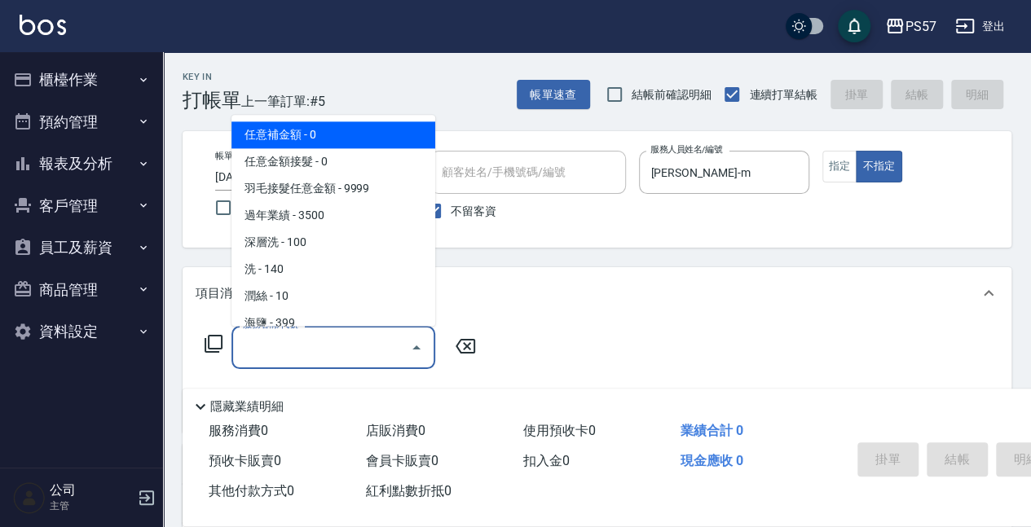
click at [304, 344] on input "服務名稱/代號" at bounding box center [321, 347] width 165 height 29
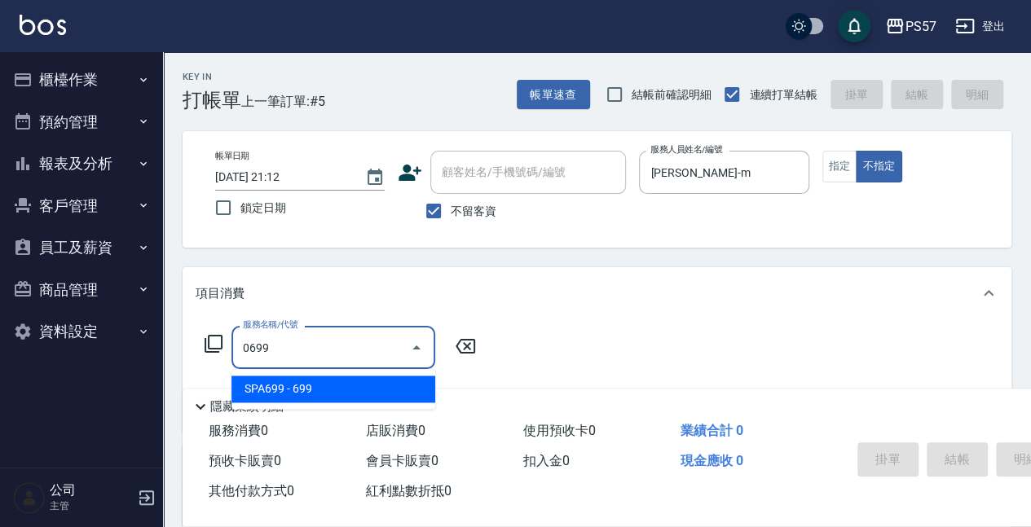
type input "SPA699(0699)"
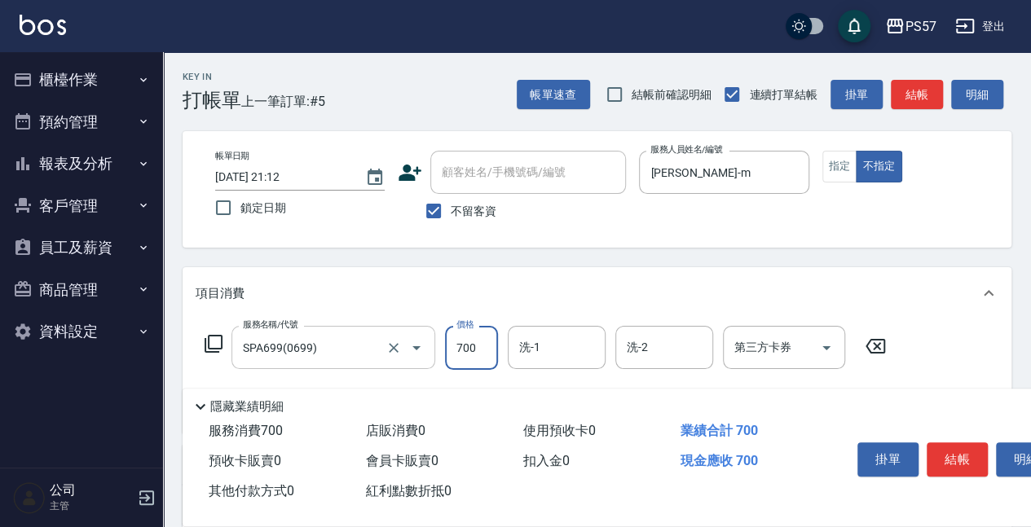
type input "700"
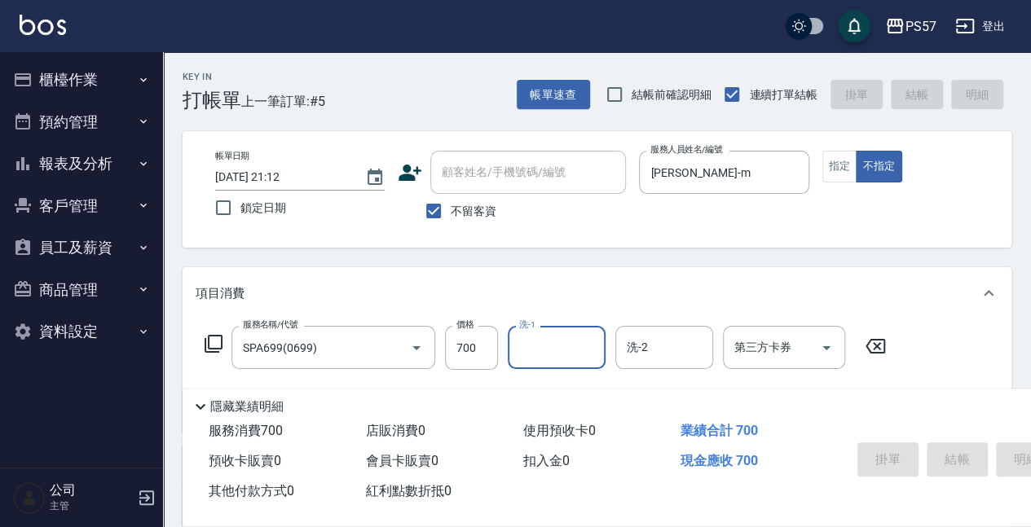
type input "[DATE] 21:13"
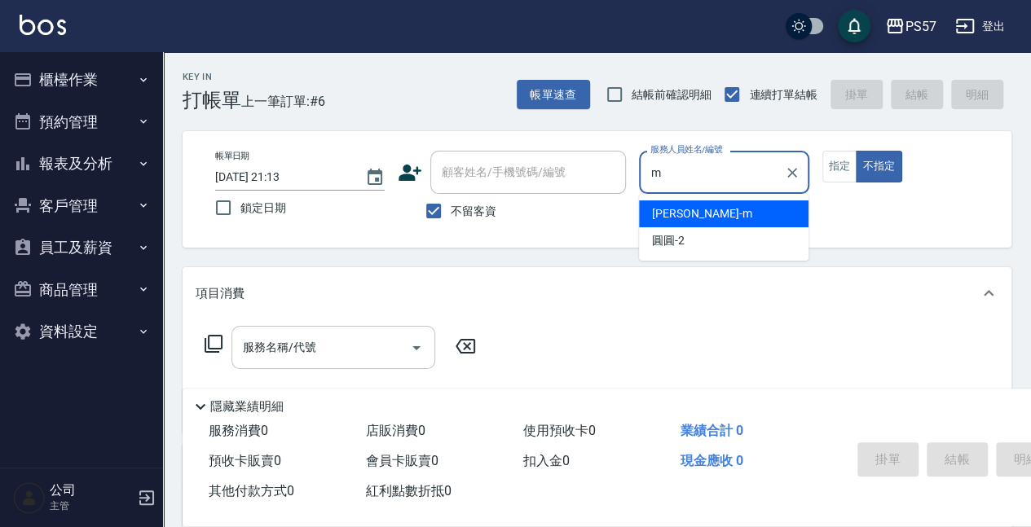
type input "[PERSON_NAME]-m"
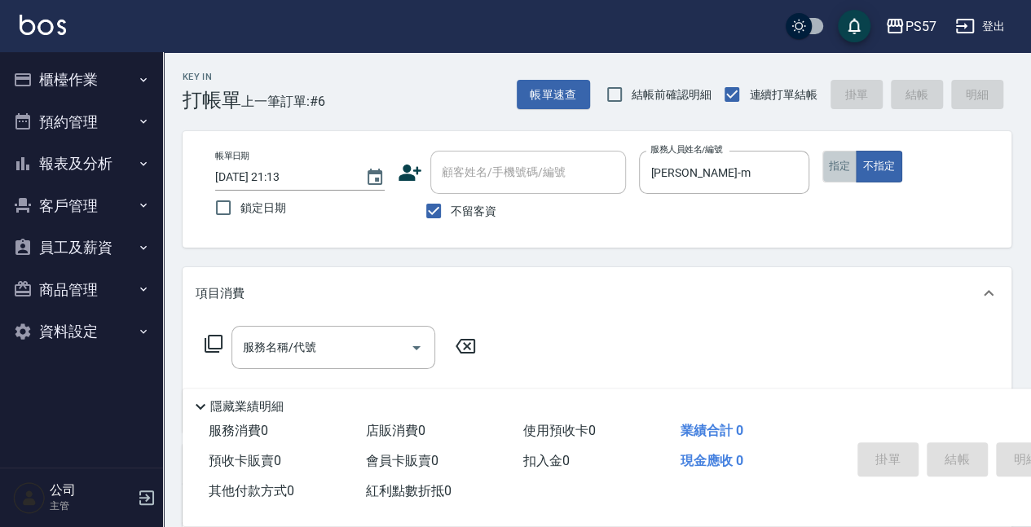
drag, startPoint x: 827, startPoint y: 178, endPoint x: 838, endPoint y: 170, distance: 12.9
click at [830, 176] on button "指定" at bounding box center [839, 167] width 35 height 32
click at [856, 161] on button "不指定" at bounding box center [879, 167] width 46 height 32
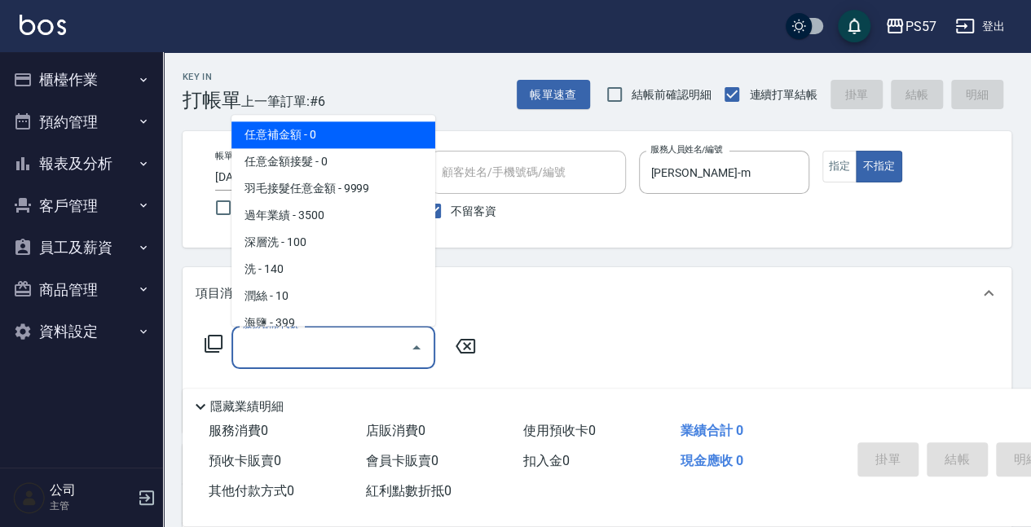
click at [376, 345] on input "服務名稱/代號" at bounding box center [321, 347] width 165 height 29
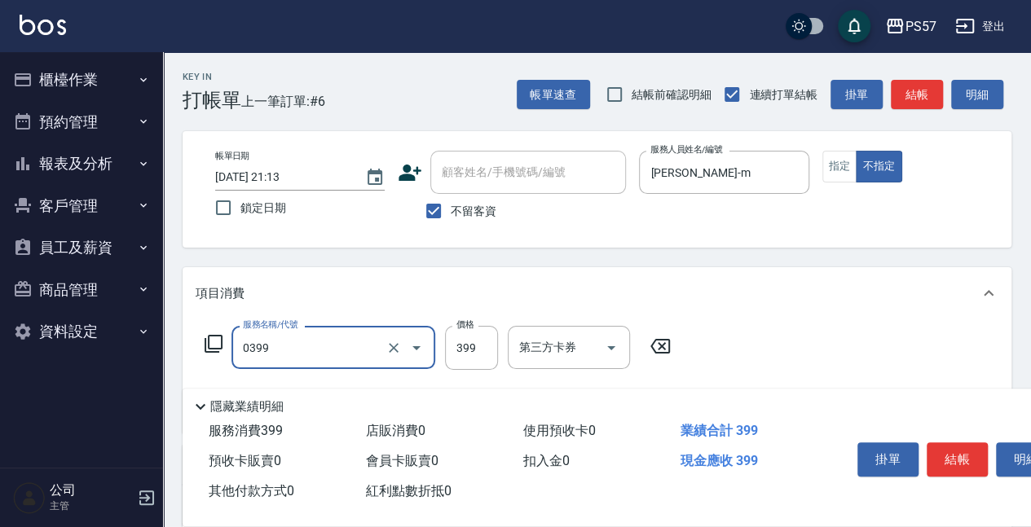
type input "SPA399(0399)"
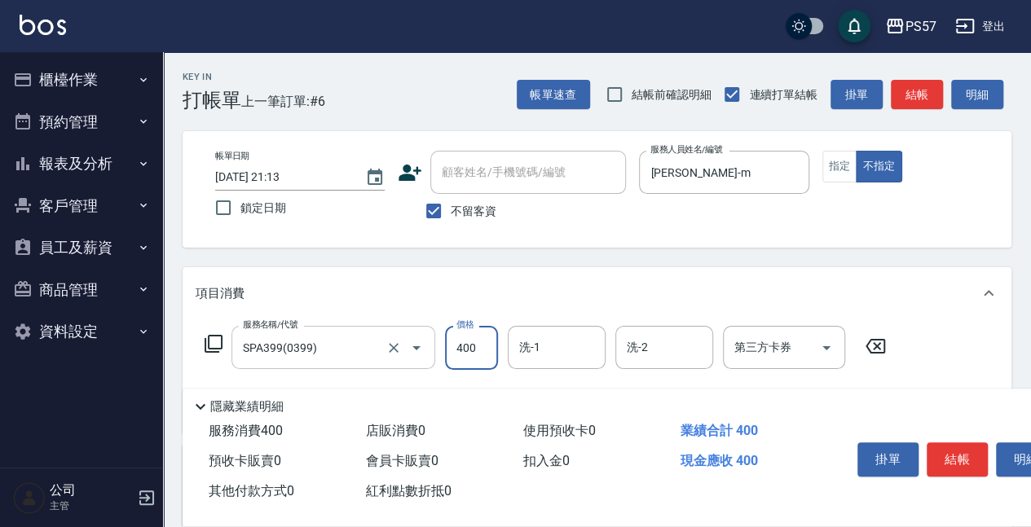
type input "400"
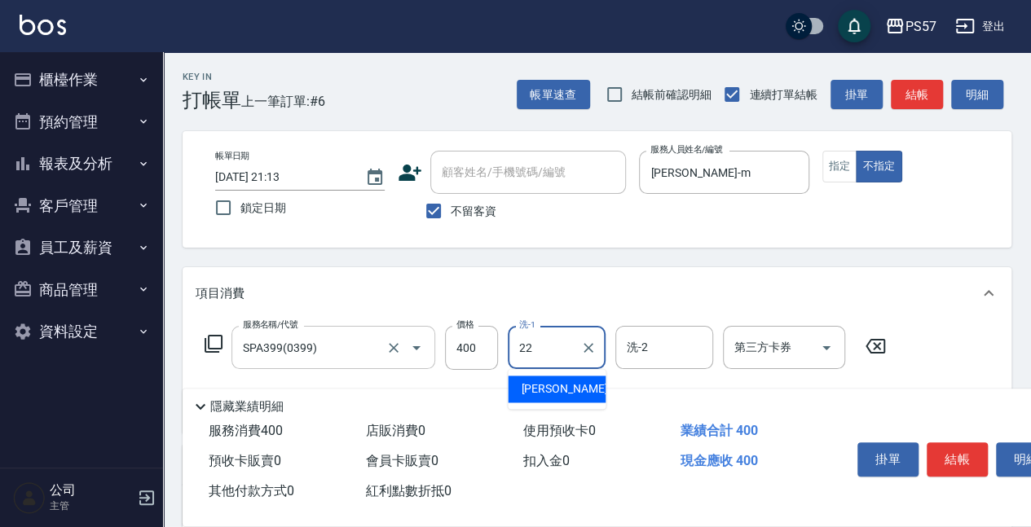
type input "[PERSON_NAME]-22"
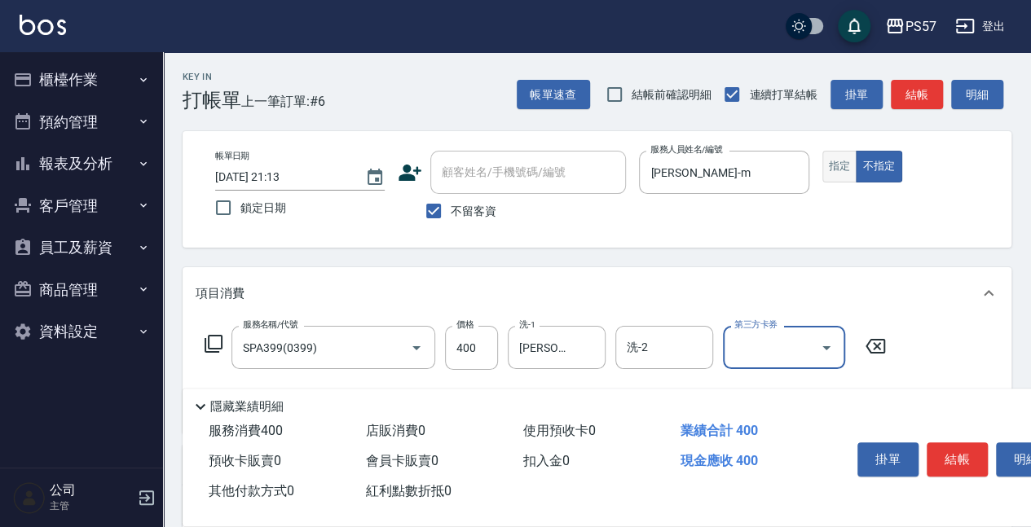
click at [844, 158] on button "指定" at bounding box center [839, 167] width 35 height 32
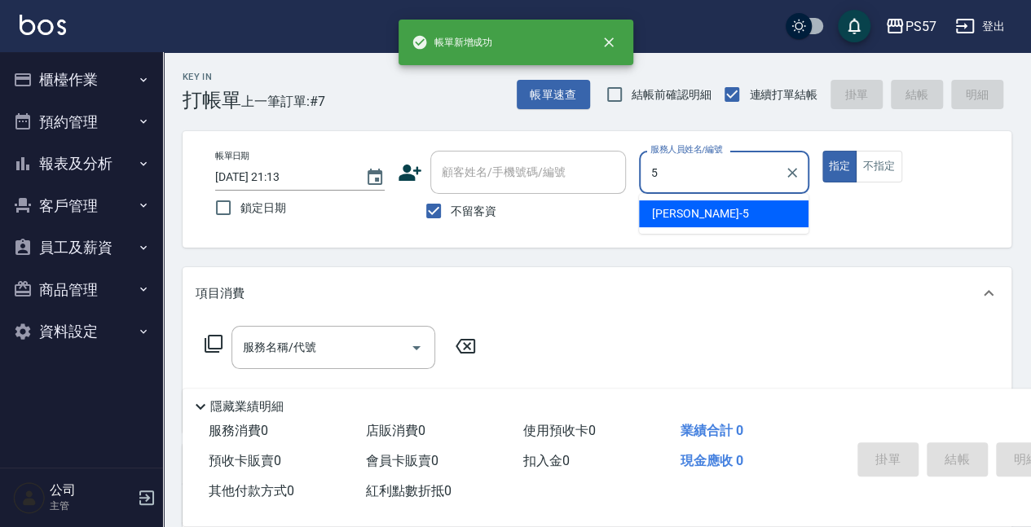
type input "[PERSON_NAME]5"
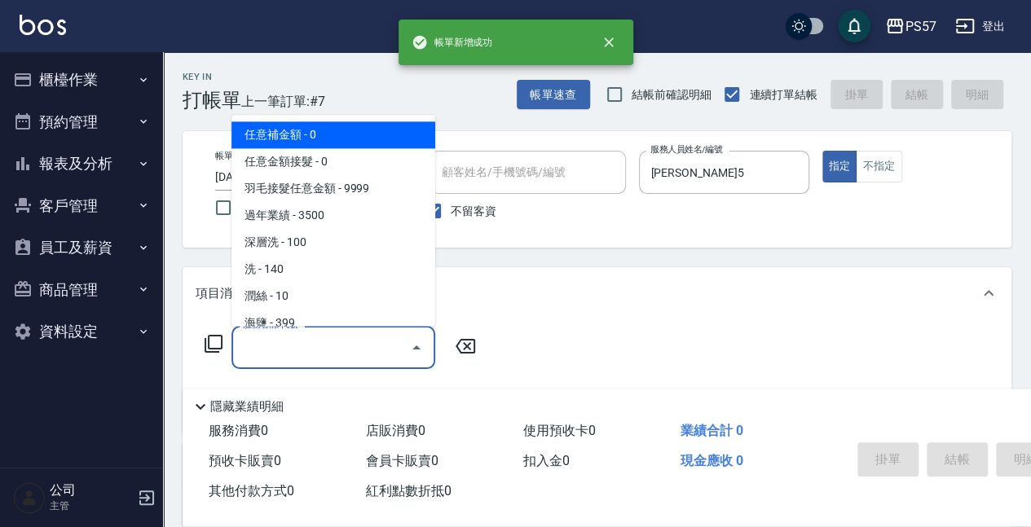
click at [323, 334] on input "服務名稱/代號" at bounding box center [321, 347] width 165 height 29
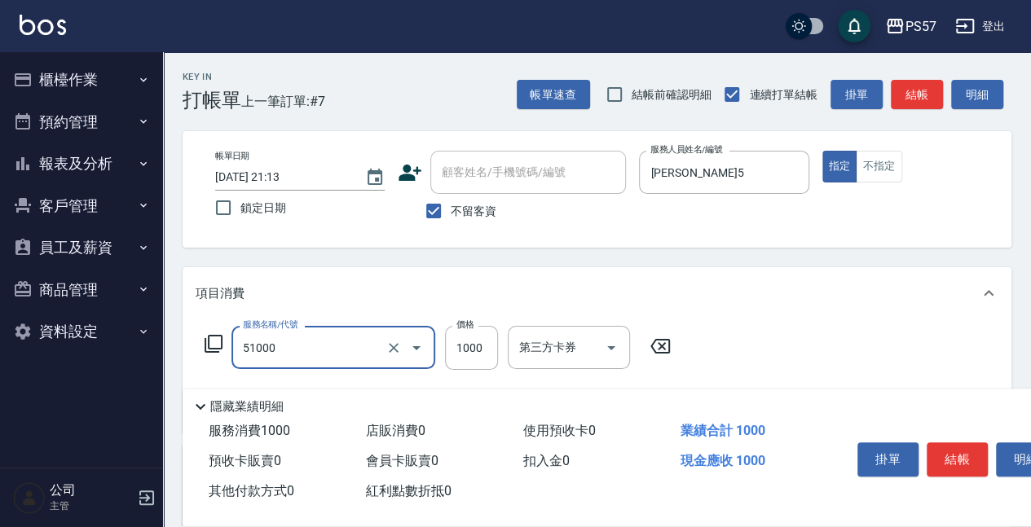
type input "任意金額染髮(51000)"
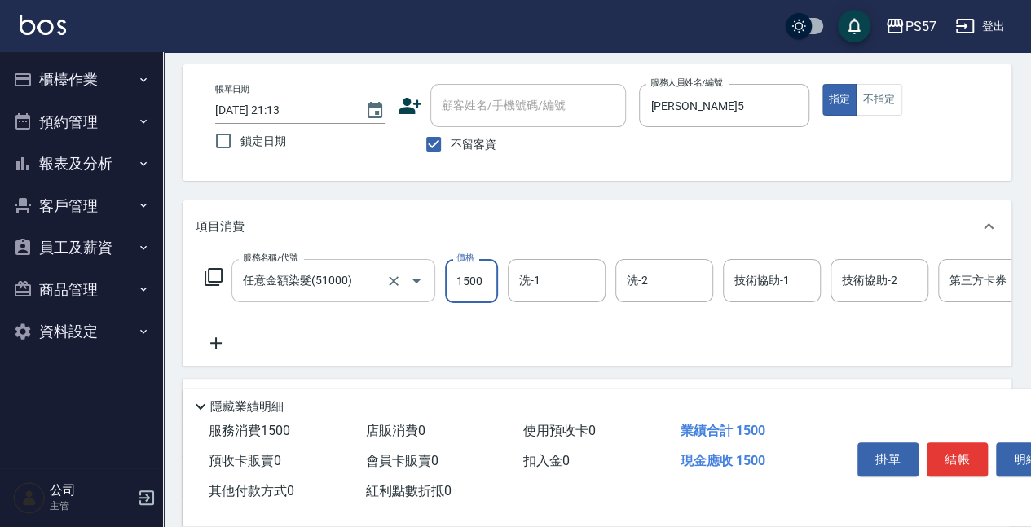
scroll to position [163, 0]
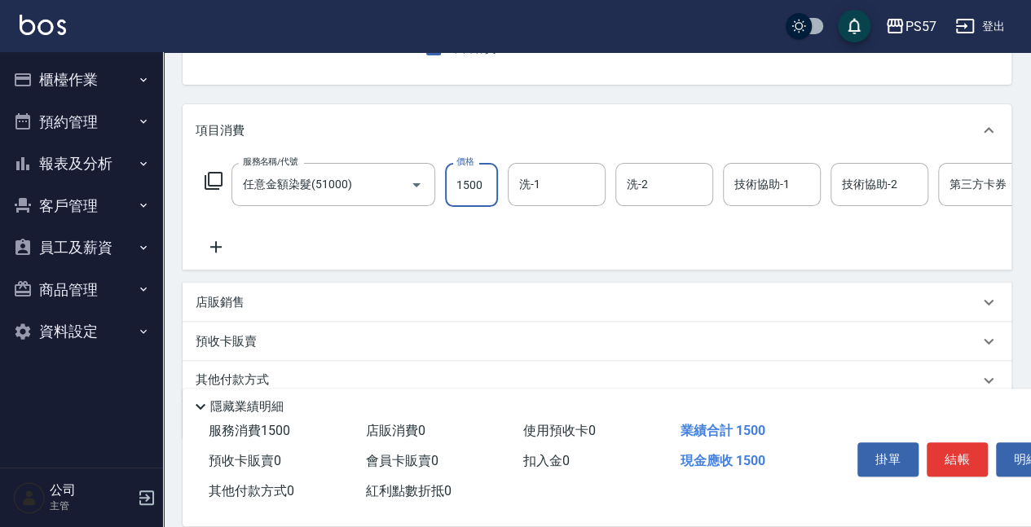
type input "1500"
click at [223, 243] on icon at bounding box center [216, 247] width 41 height 20
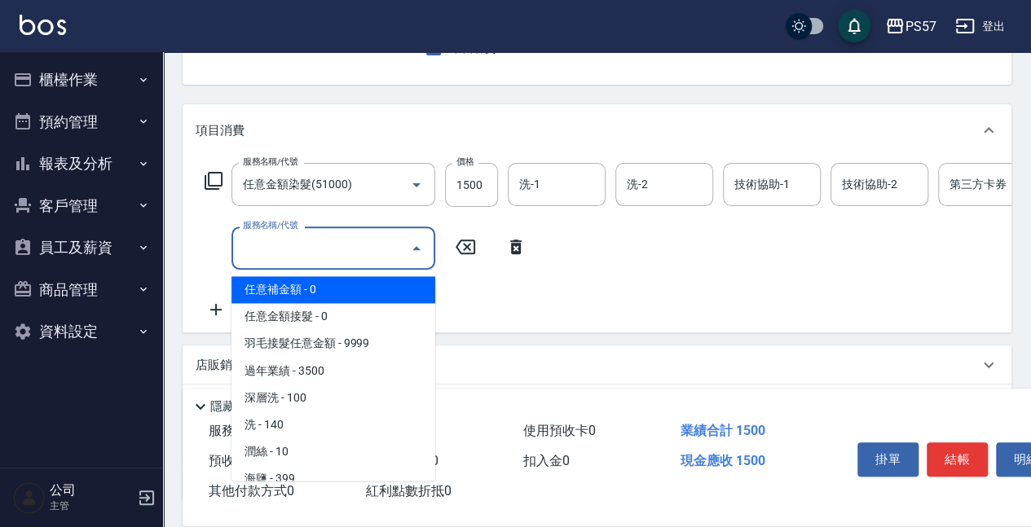
click at [319, 249] on input "服務名稱/代號" at bounding box center [321, 248] width 165 height 29
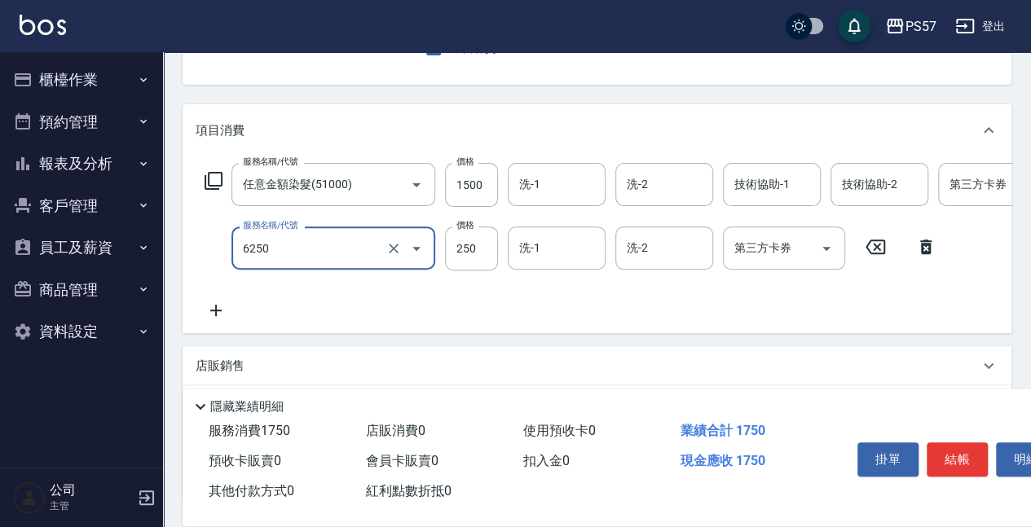
type input "刮痧(6250)"
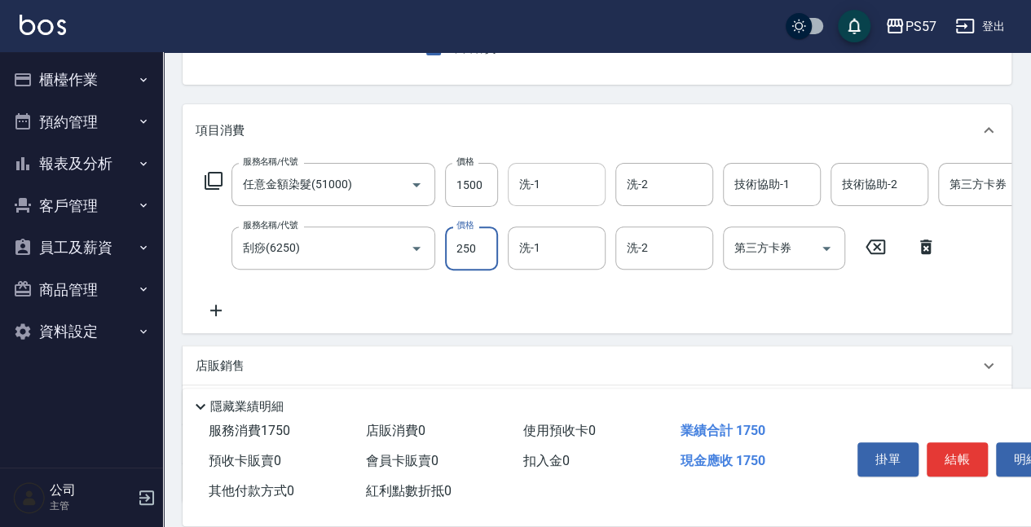
click at [592, 200] on div "洗-1" at bounding box center [557, 184] width 98 height 43
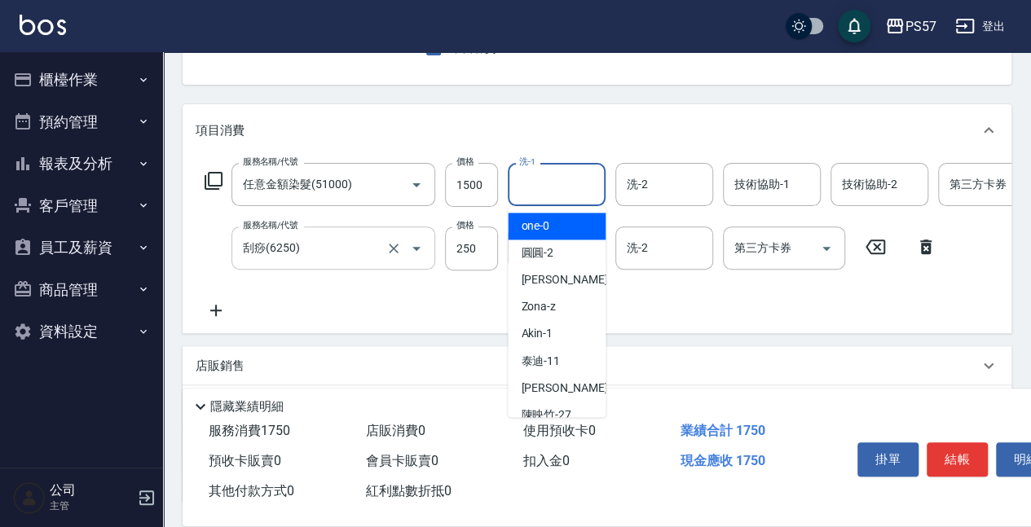
click at [341, 248] on input "刮痧(6250)" at bounding box center [310, 248] width 143 height 29
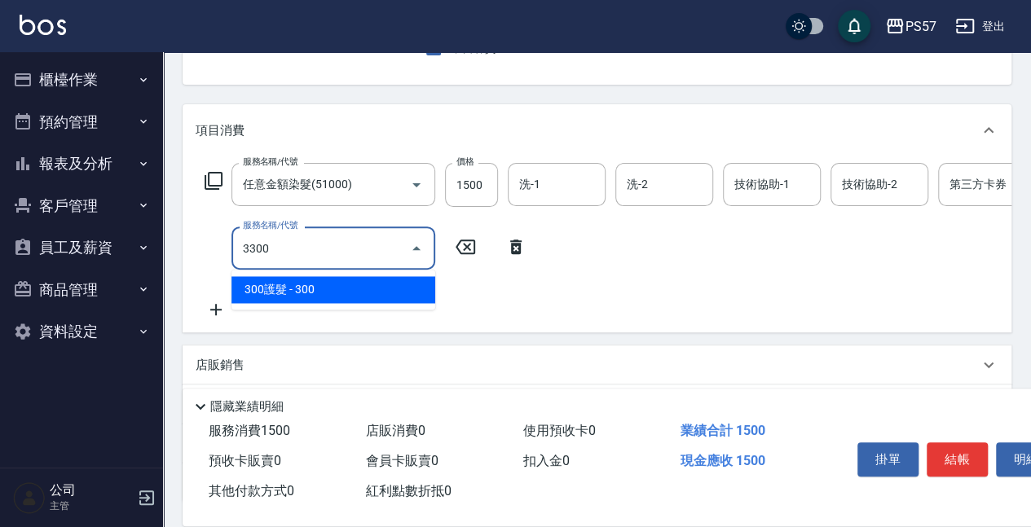
type input "33000"
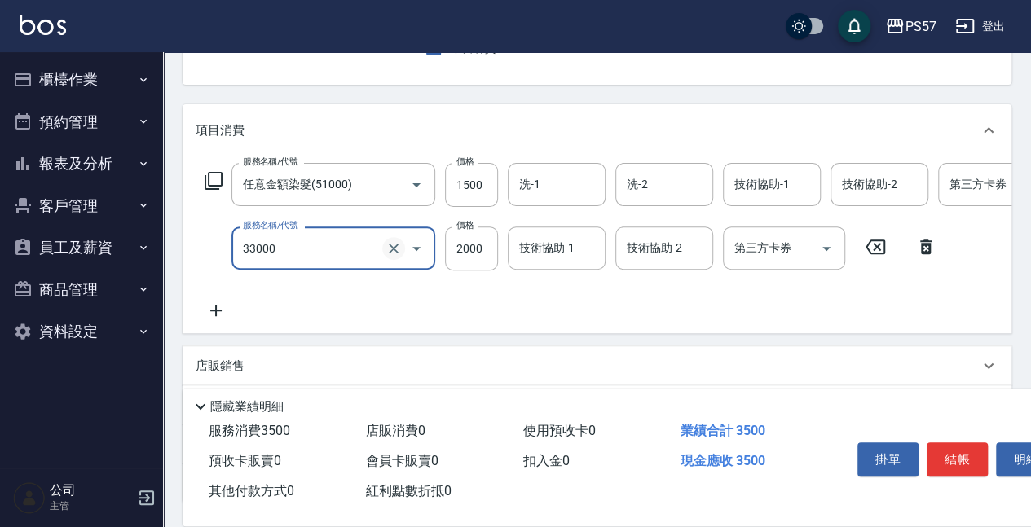
click at [390, 249] on icon "Clear" at bounding box center [393, 248] width 16 height 16
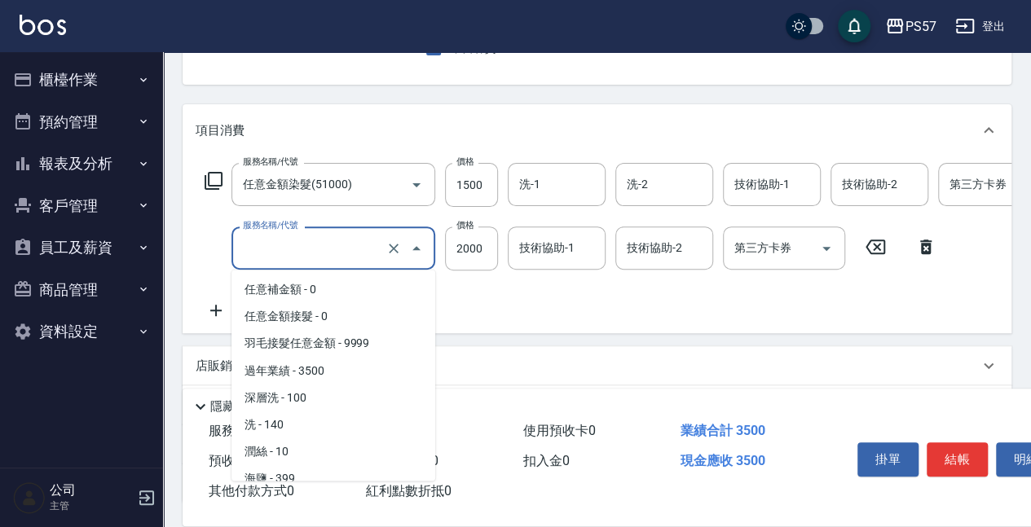
click at [353, 251] on input "服務名稱/代號" at bounding box center [310, 248] width 143 height 29
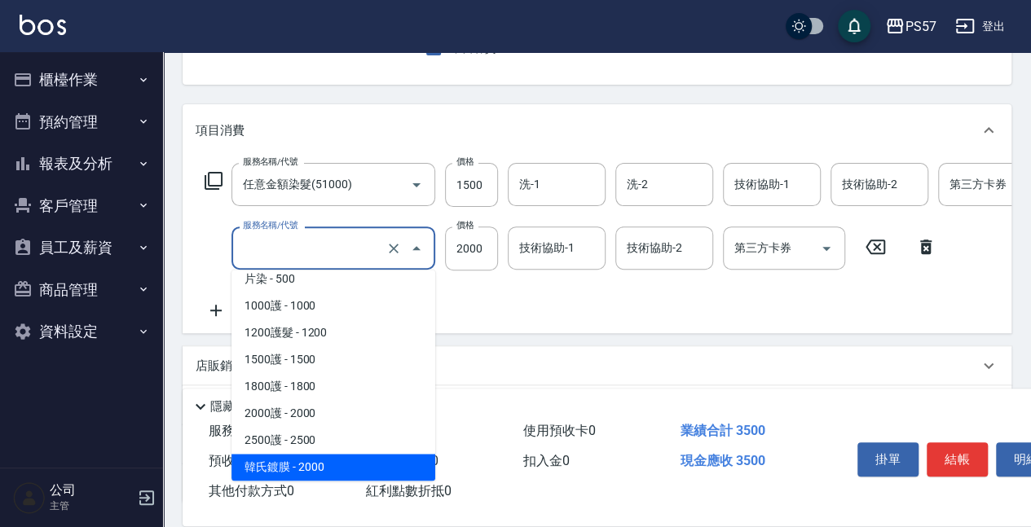
scroll to position [0, 0]
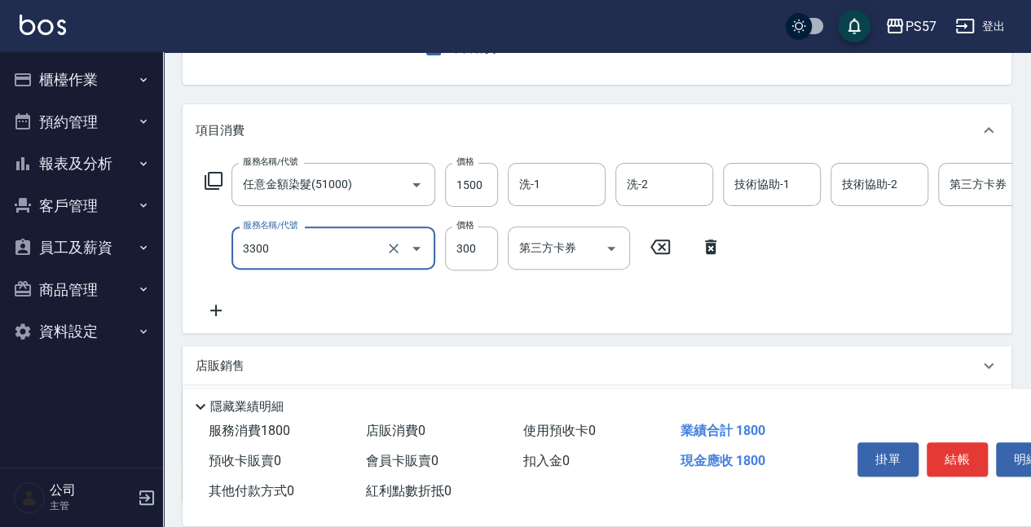
type input "300護髮(3300)"
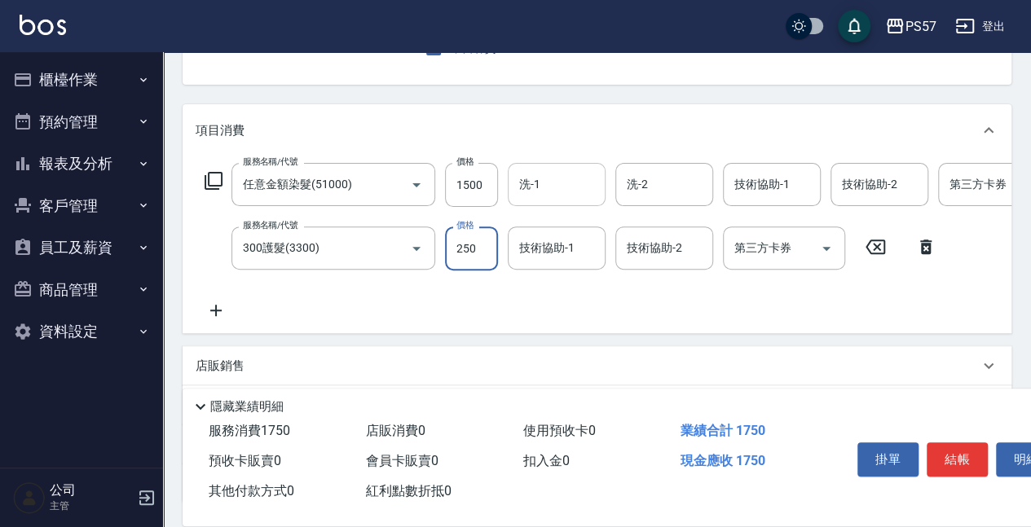
type input "250"
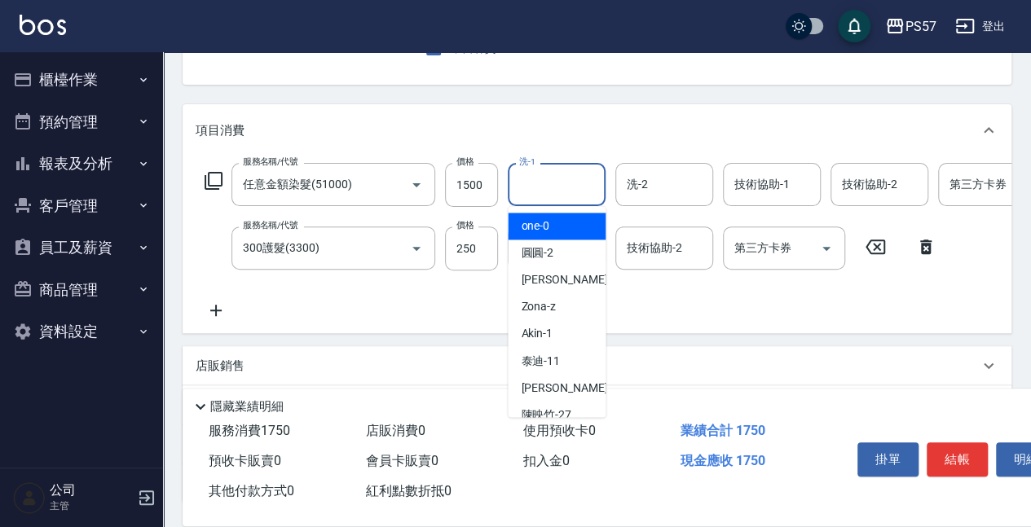
click at [548, 179] on input "洗-1" at bounding box center [556, 184] width 83 height 29
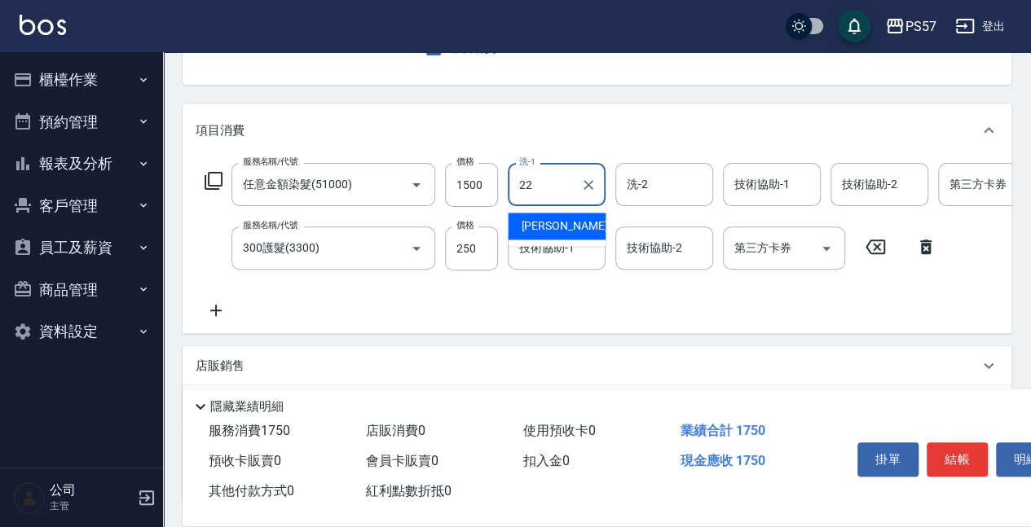
type input "[PERSON_NAME]-22"
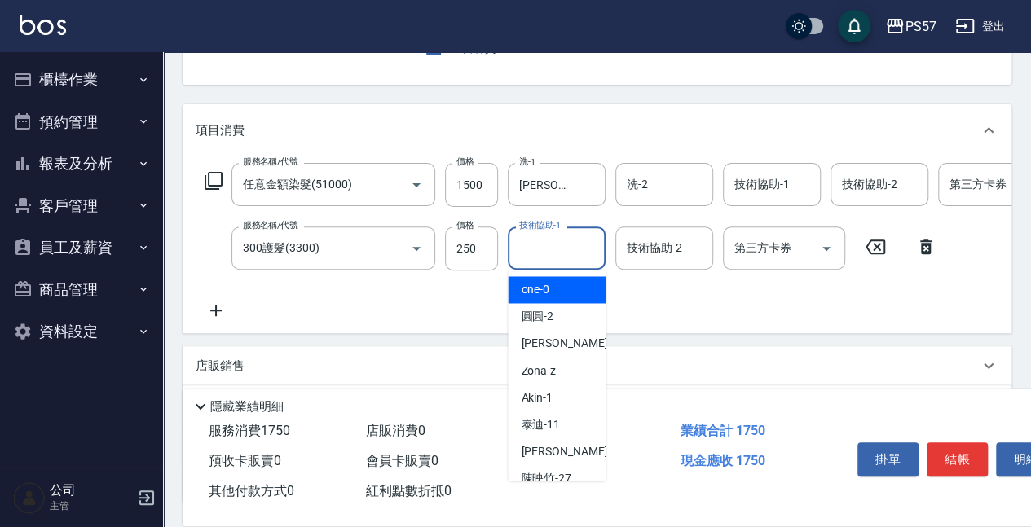
click at [523, 244] on input "技術協助-1" at bounding box center [556, 248] width 83 height 29
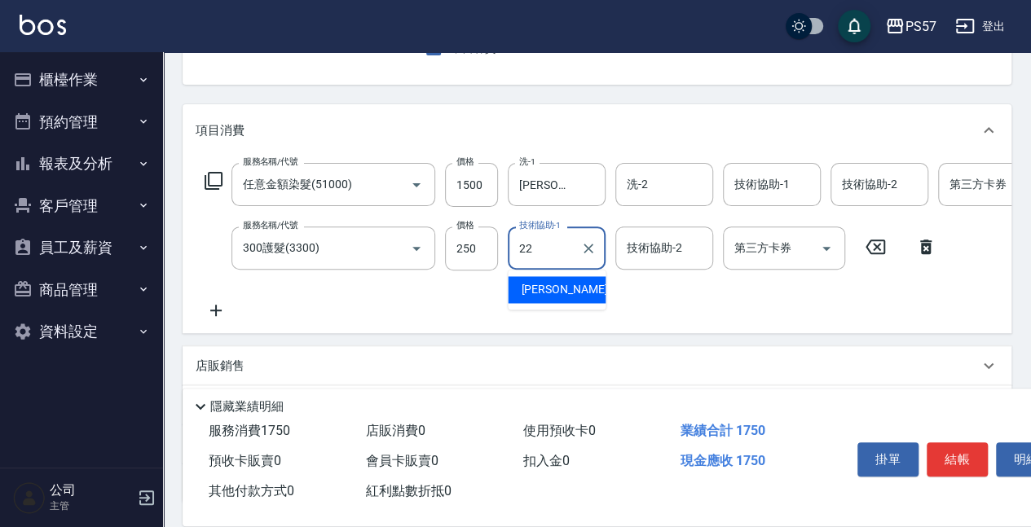
type input "[PERSON_NAME]-22"
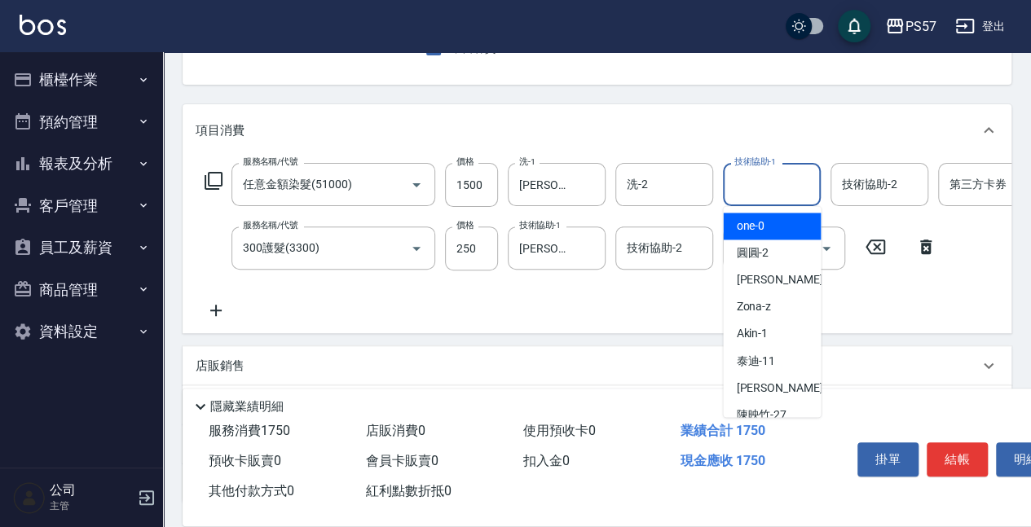
click at [799, 196] on input "技術協助-1" at bounding box center [771, 184] width 83 height 29
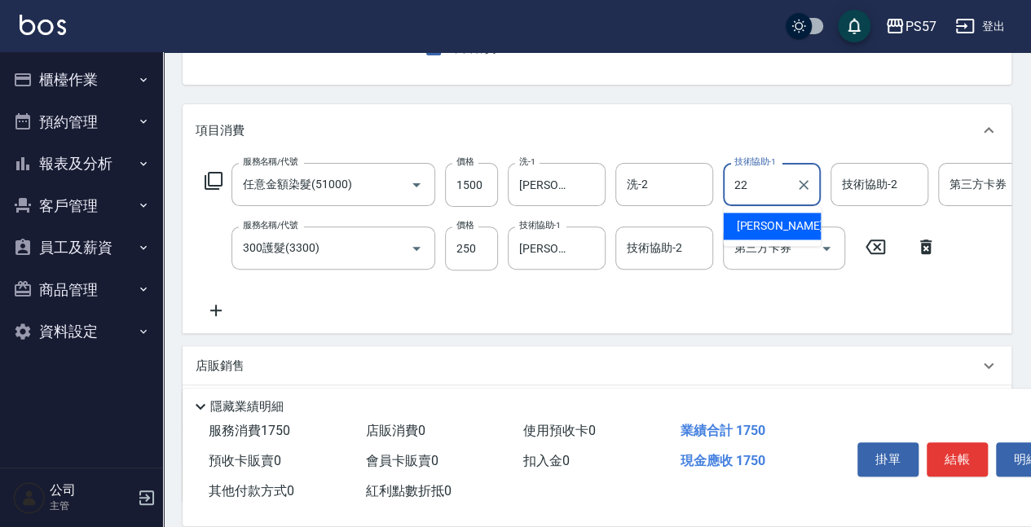
type input "[PERSON_NAME]-22"
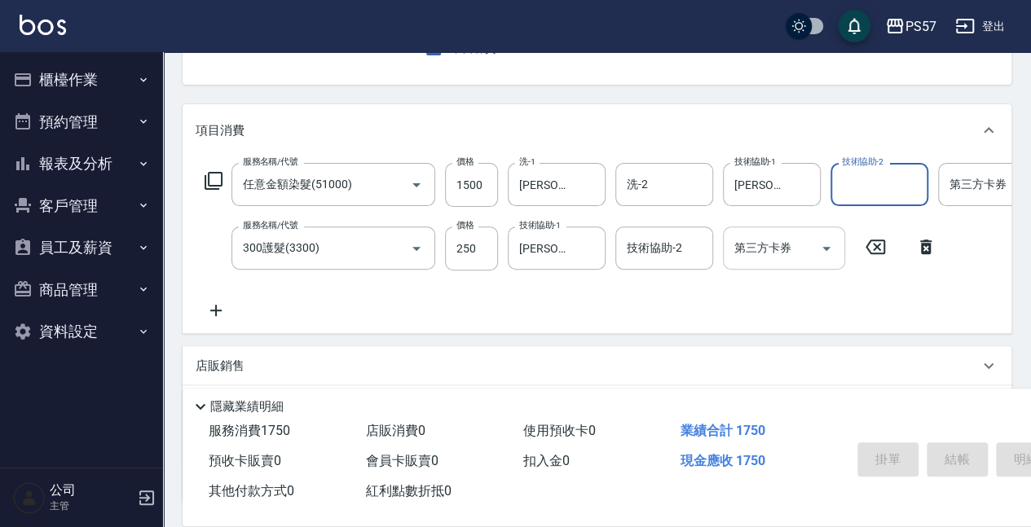
type input "[DATE] 21:14"
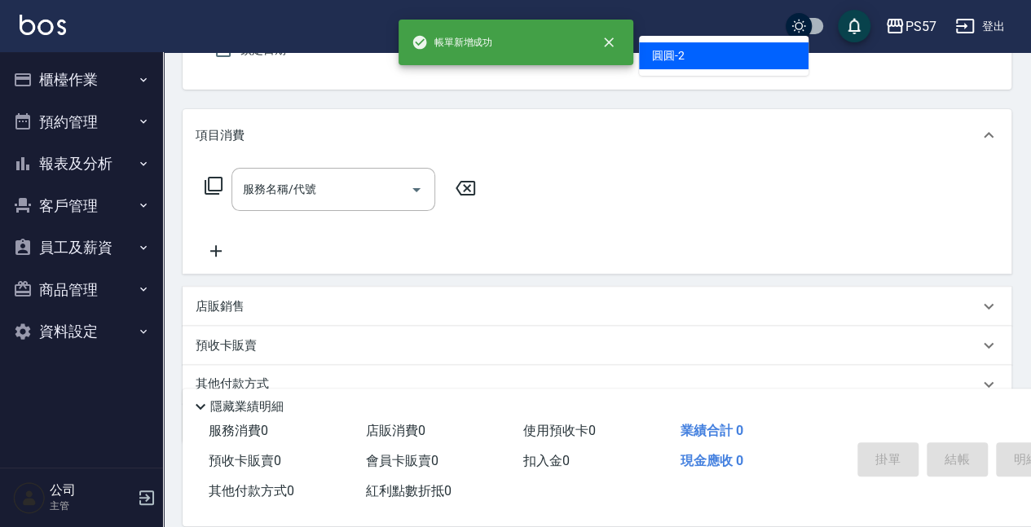
type input "圓圓-2"
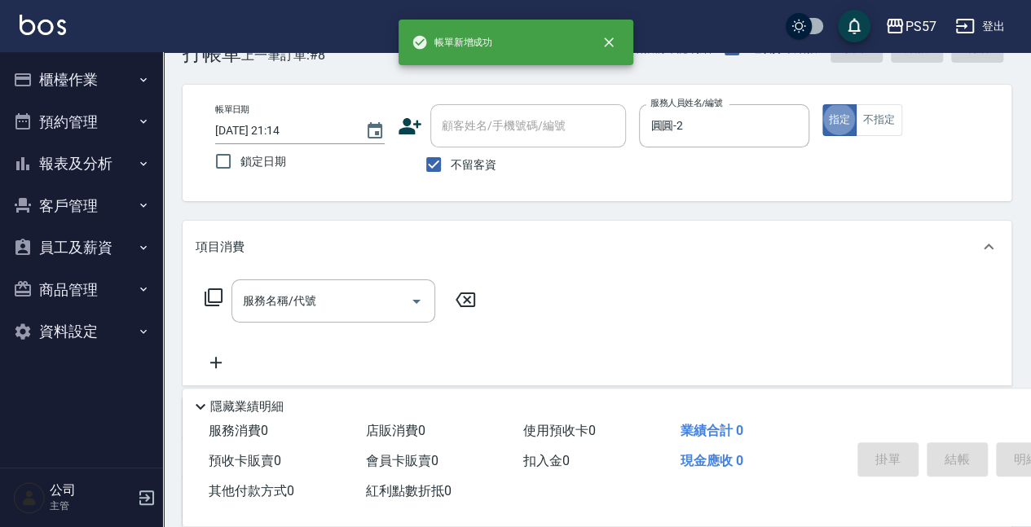
scroll to position [42, 0]
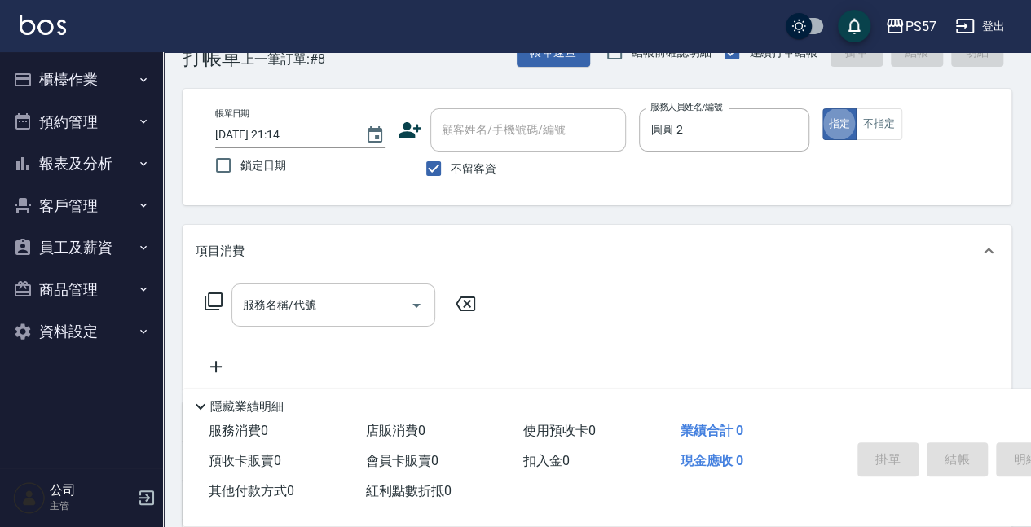
click at [373, 311] on input "服務名稱/代號" at bounding box center [321, 305] width 165 height 29
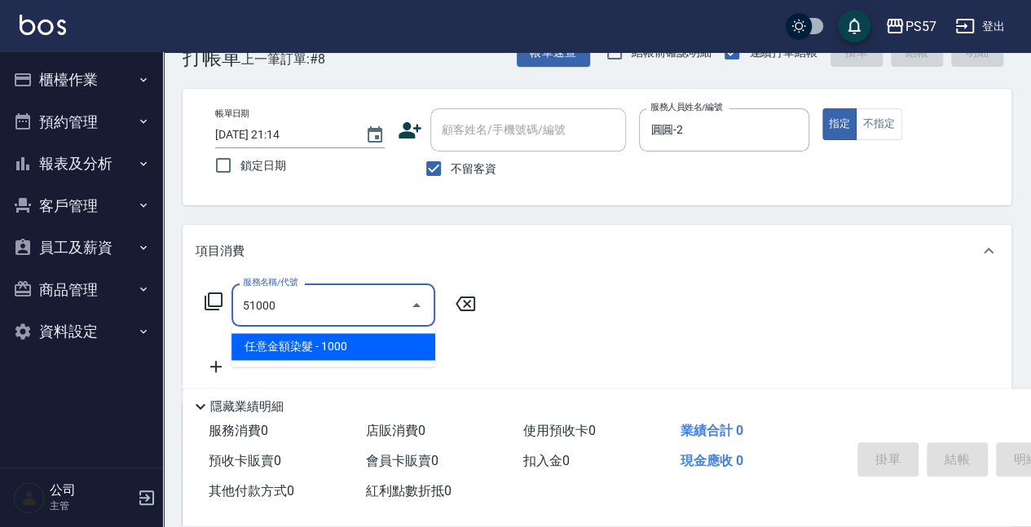
type input "任意金額染髮(51000)"
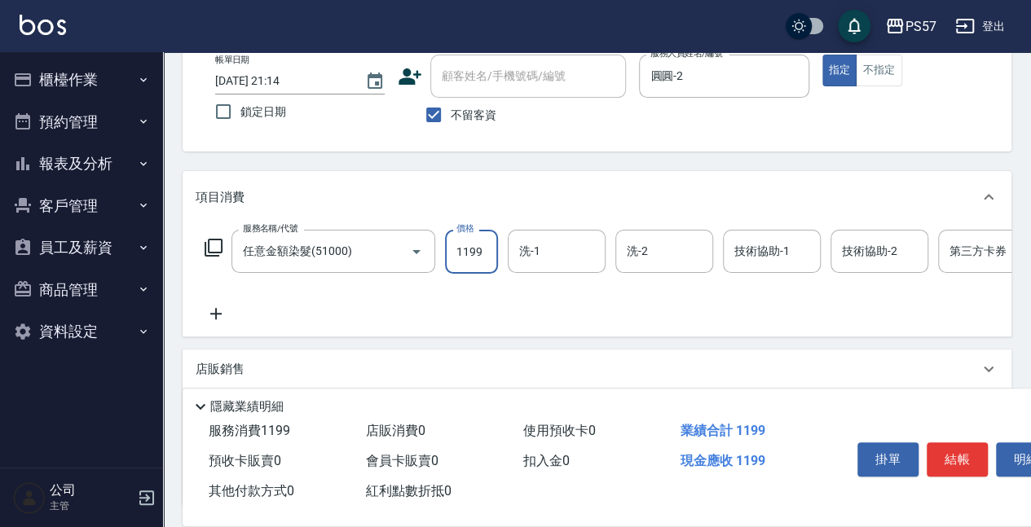
type input "1199"
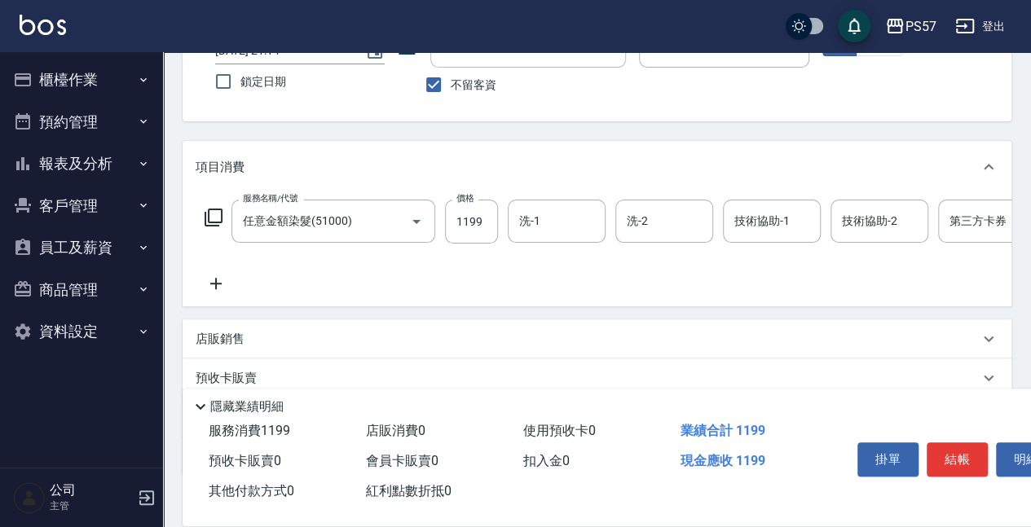
click at [217, 306] on div "服務名稱/代號 任意金額染髮(51000) 服務名稱/代號 價格 1199 價格 洗-1 洗-1 洗-2 洗-2 技術協助-1 技術協助-1 技術協助-2 技…" at bounding box center [597, 249] width 829 height 113
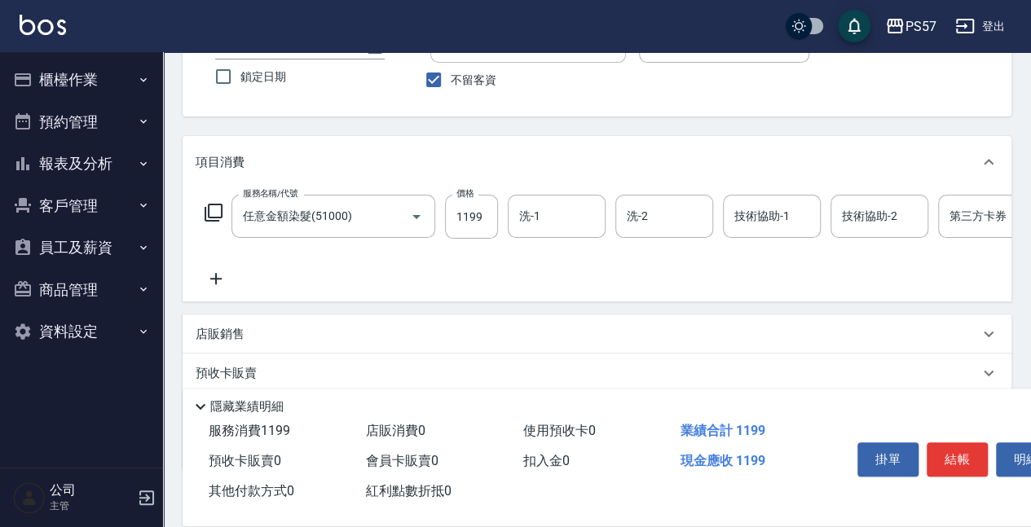
scroll to position [151, 0]
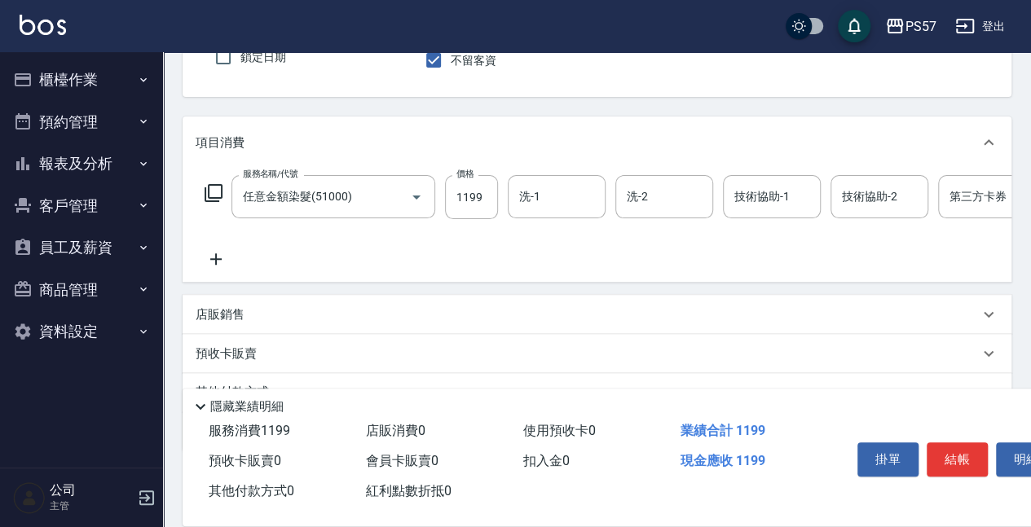
click at [225, 253] on icon at bounding box center [216, 259] width 41 height 20
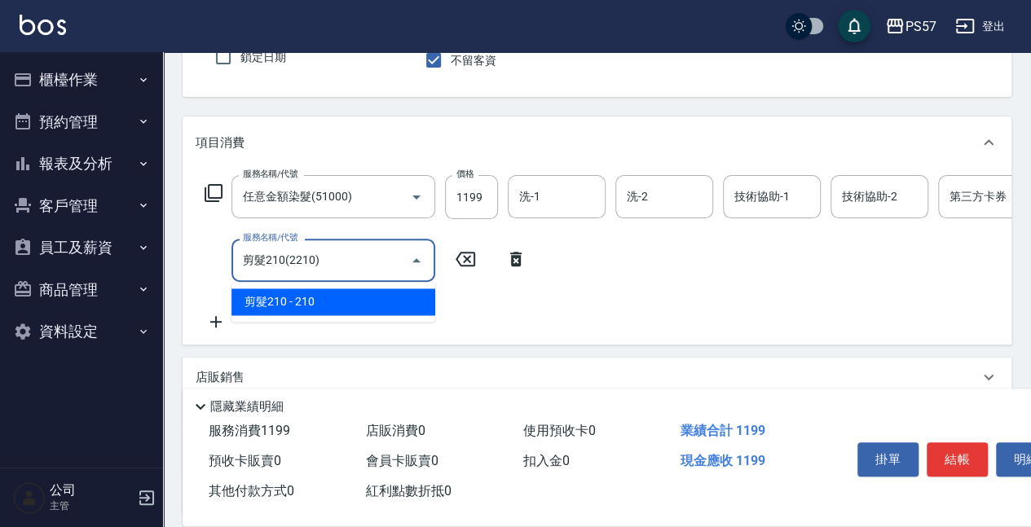
type input "剪髮210(2210)"
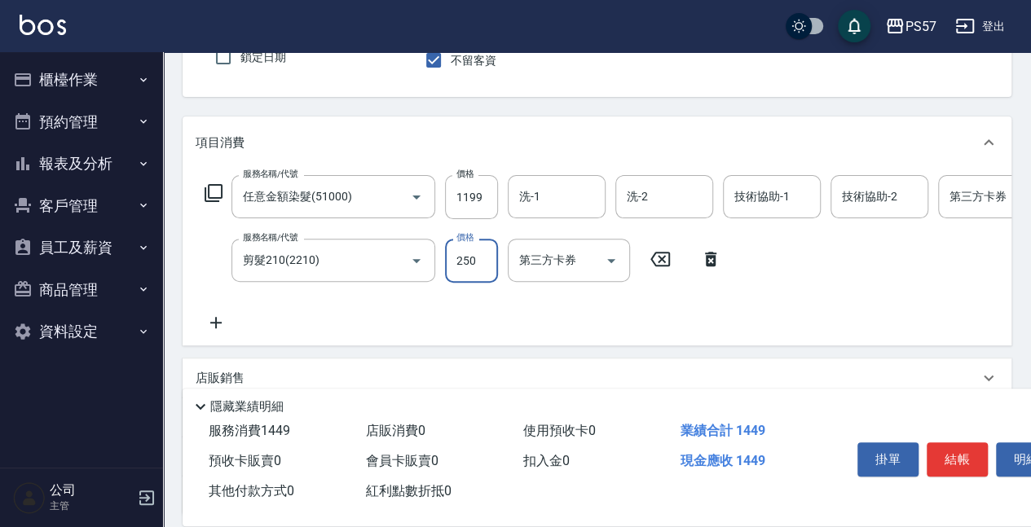
type input "250"
click at [216, 324] on icon at bounding box center [215, 322] width 11 height 11
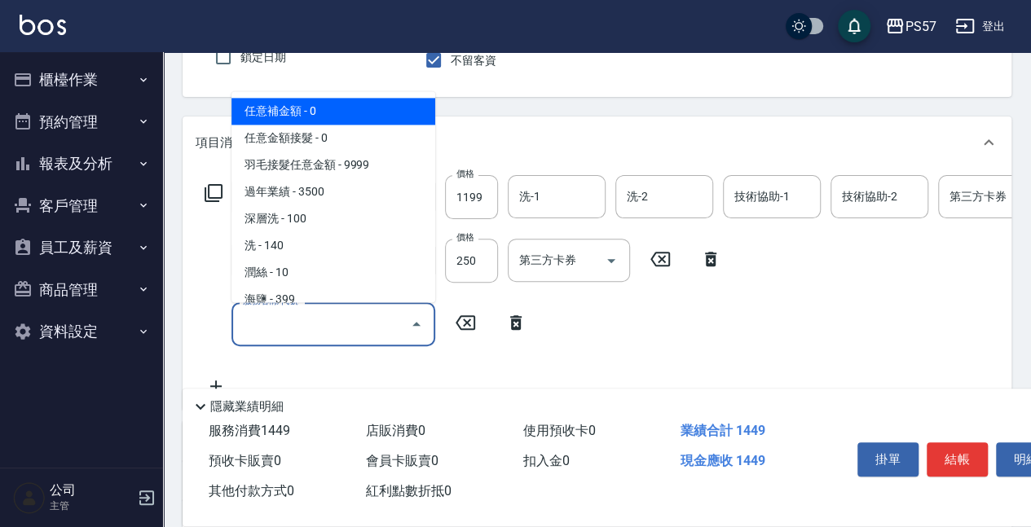
click at [344, 330] on input "服務名稱/代號" at bounding box center [321, 324] width 165 height 29
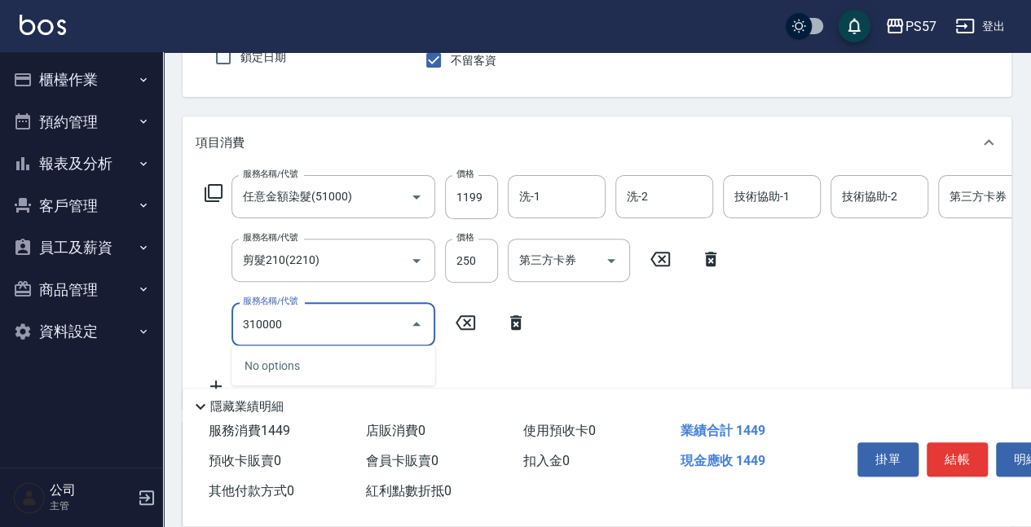
type input "31000"
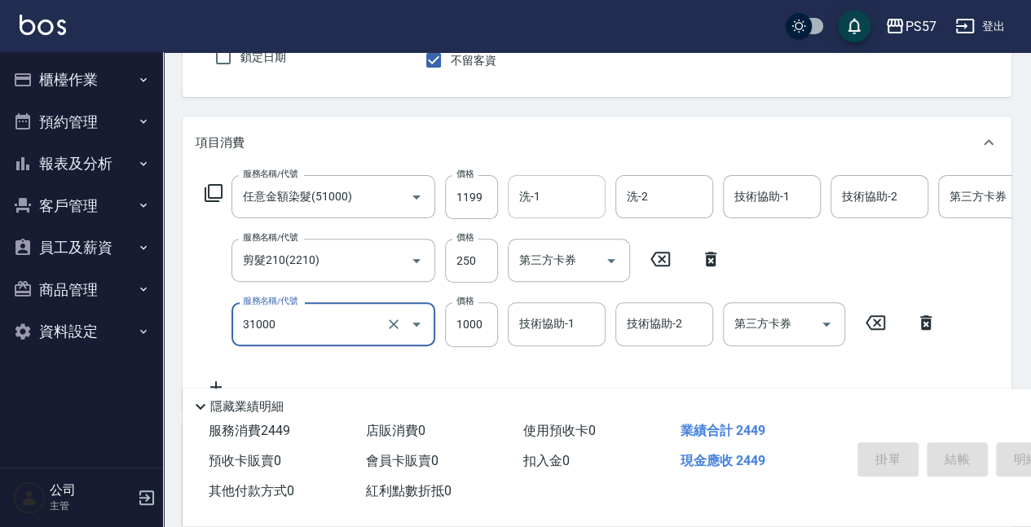
type input "[DATE] 21:15"
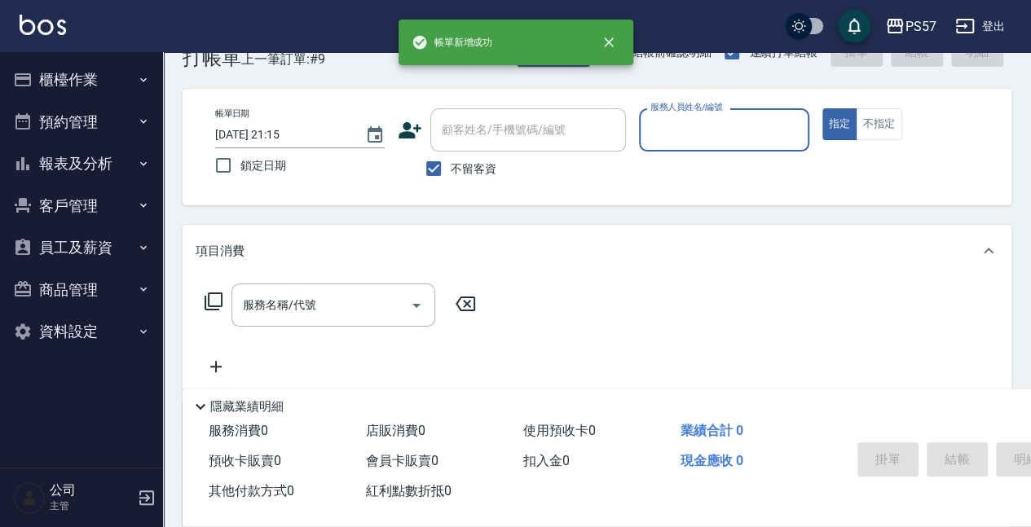
scroll to position [42, 0]
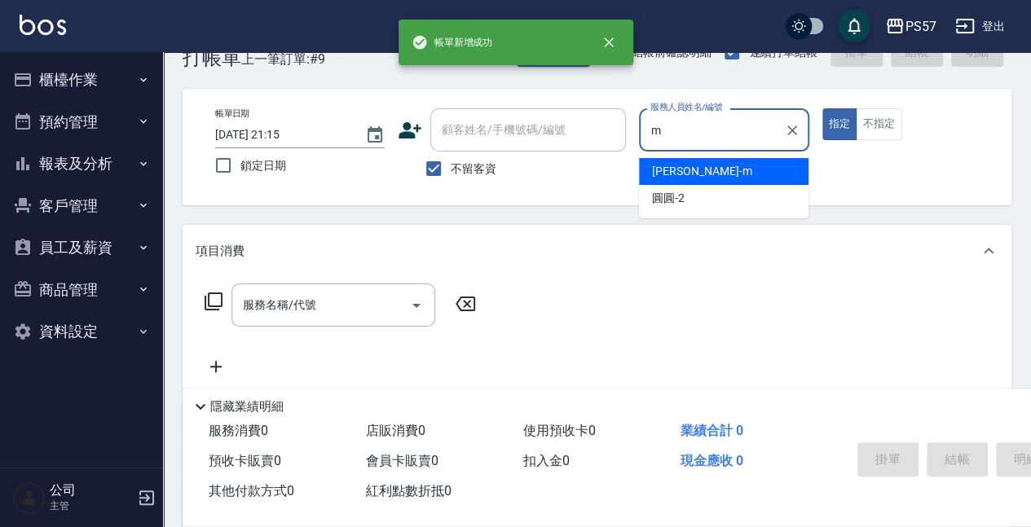
type input "[PERSON_NAME]-m"
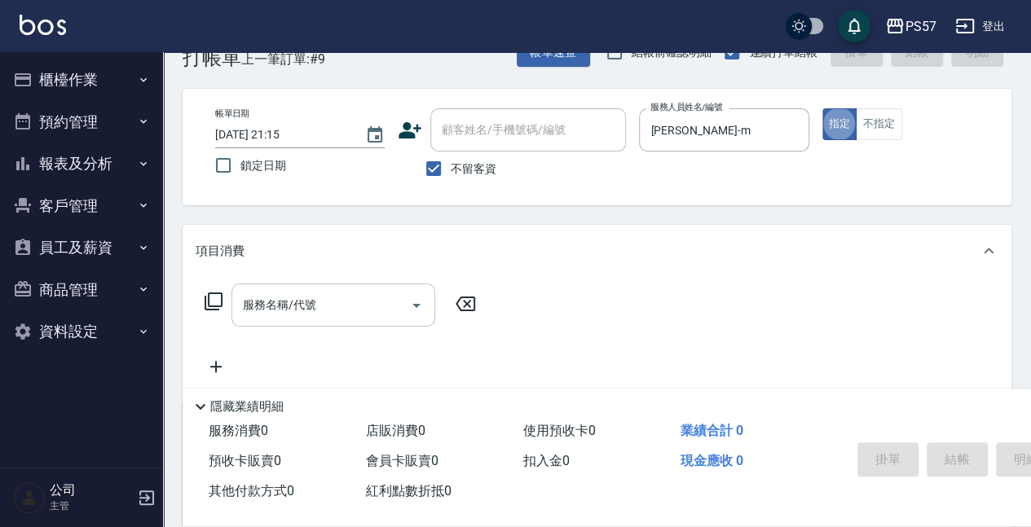
click at [380, 315] on input "服務名稱/代號" at bounding box center [321, 305] width 165 height 29
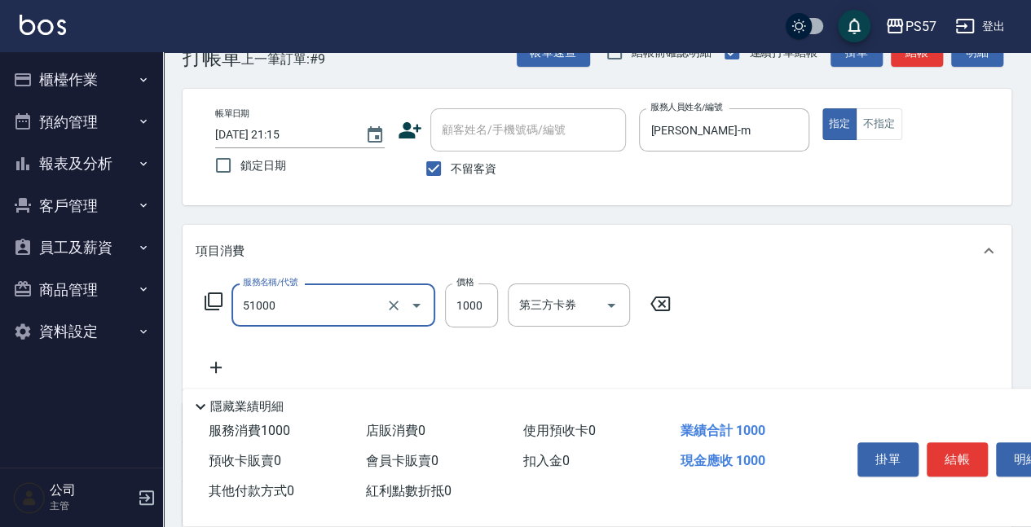
type input "任意金額染髮(51000)"
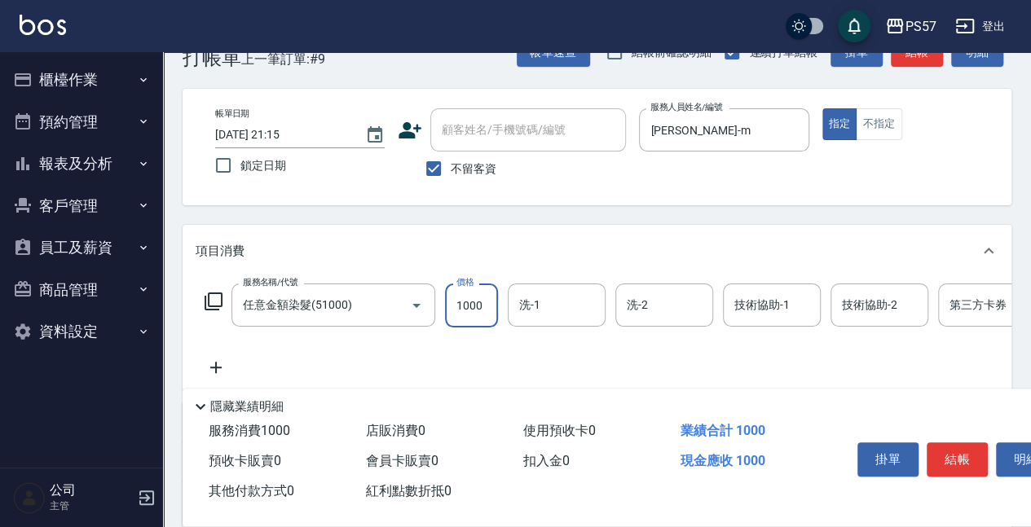
click at [222, 365] on icon at bounding box center [216, 368] width 41 height 20
click at [240, 357] on input "服務名稱/代號" at bounding box center [321, 368] width 165 height 29
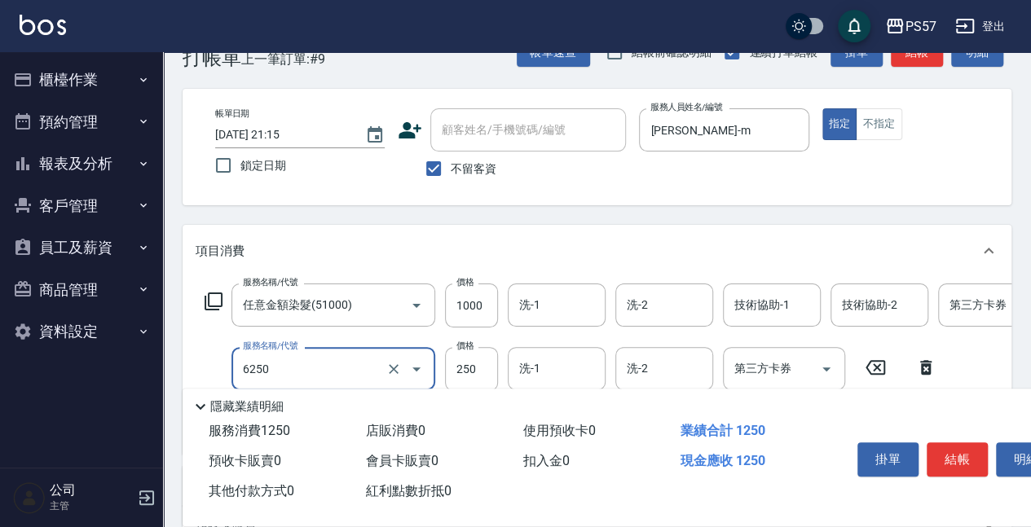
type input "刮痧(6250)"
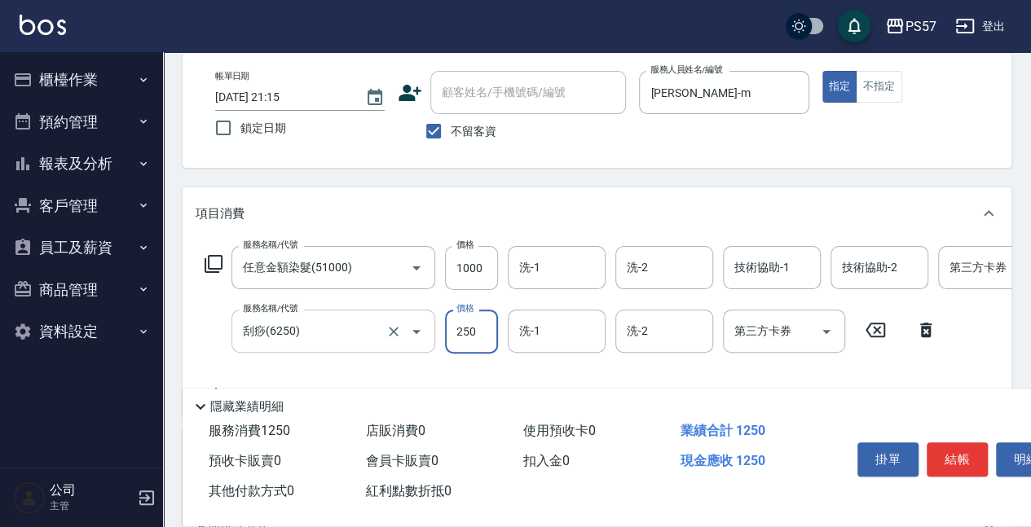
scroll to position [96, 0]
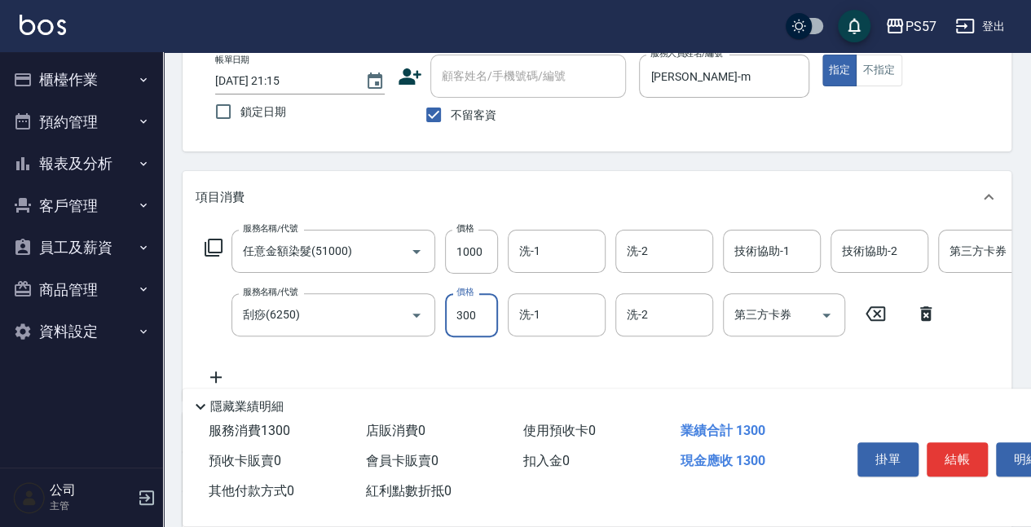
type input "300"
click at [210, 376] on icon at bounding box center [216, 377] width 41 height 20
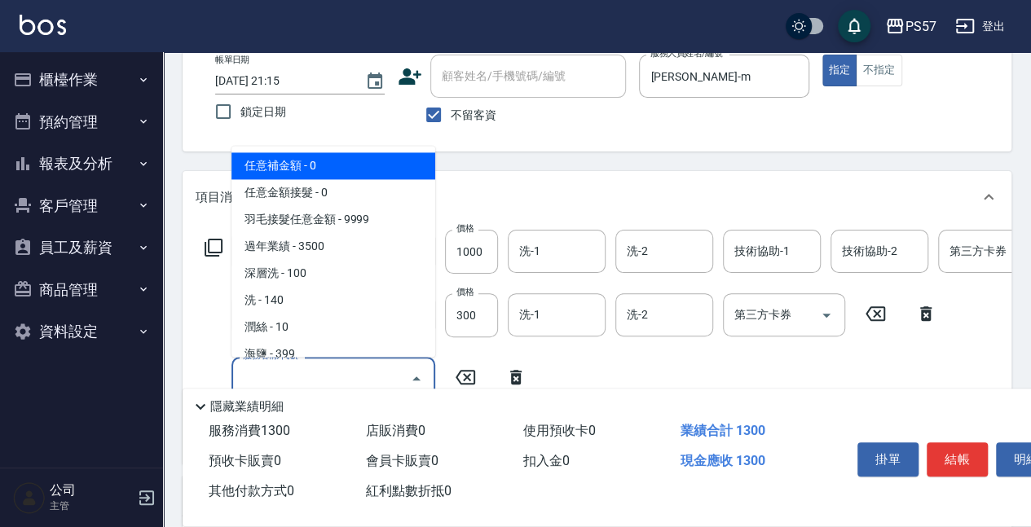
click at [345, 367] on input "服務名稱/代號" at bounding box center [321, 378] width 165 height 29
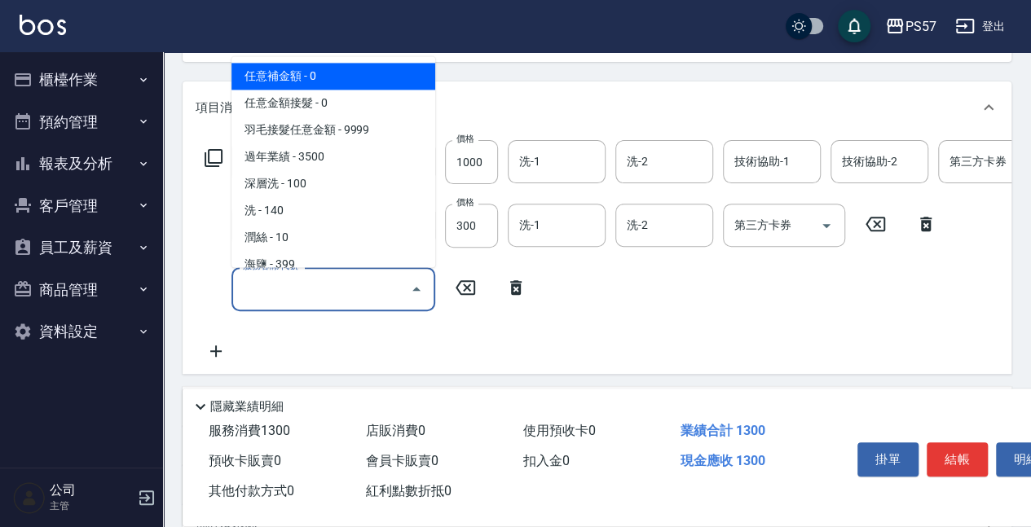
scroll to position [205, 0]
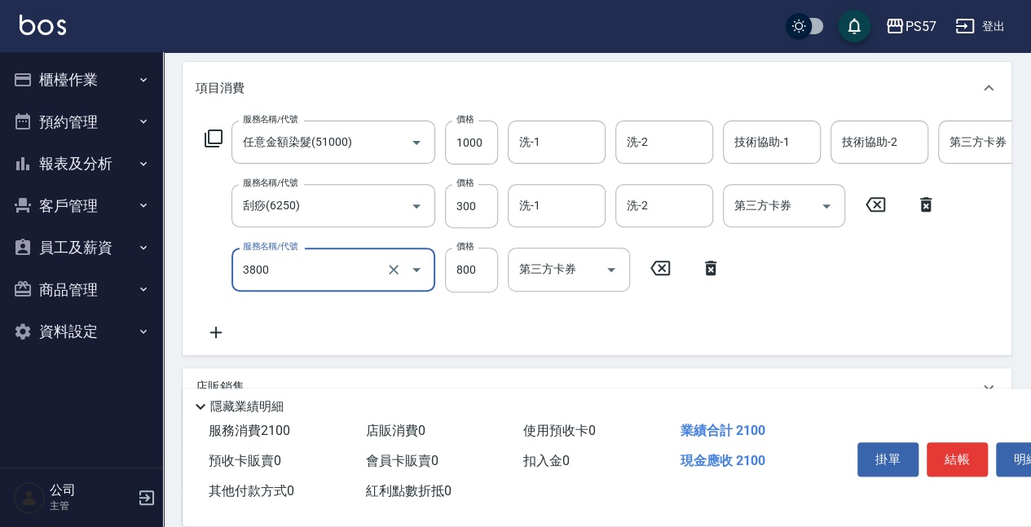
type input "護髮800(3800)"
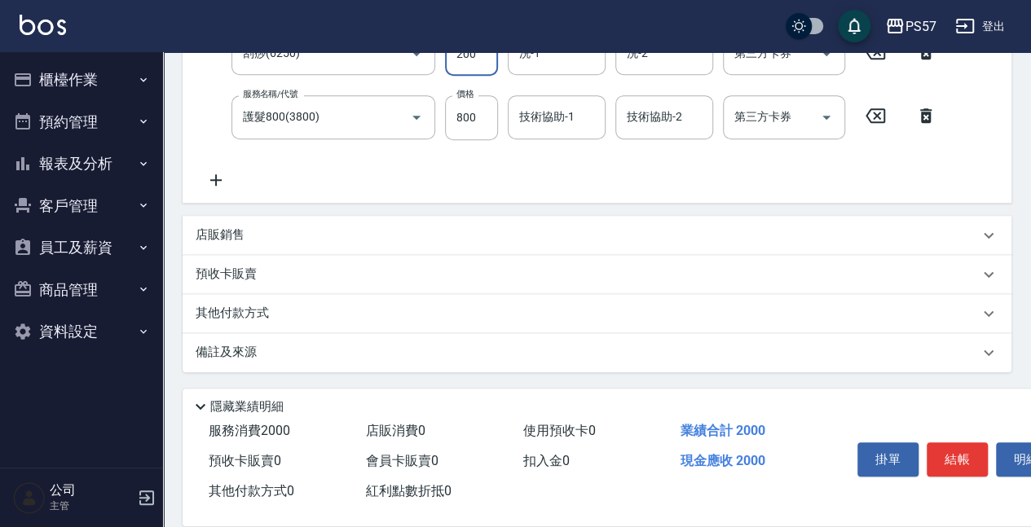
scroll to position [365, 0]
type input "200"
click at [227, 187] on div "服務名稱/代號 任意金額染髮(51000) 服務名稱/代號 價格 1000 價格 洗-1 洗-1 洗-2 洗-2 技術協助-1 技術協助-1 技術協助-2 技…" at bounding box center [597, 82] width 829 height 240
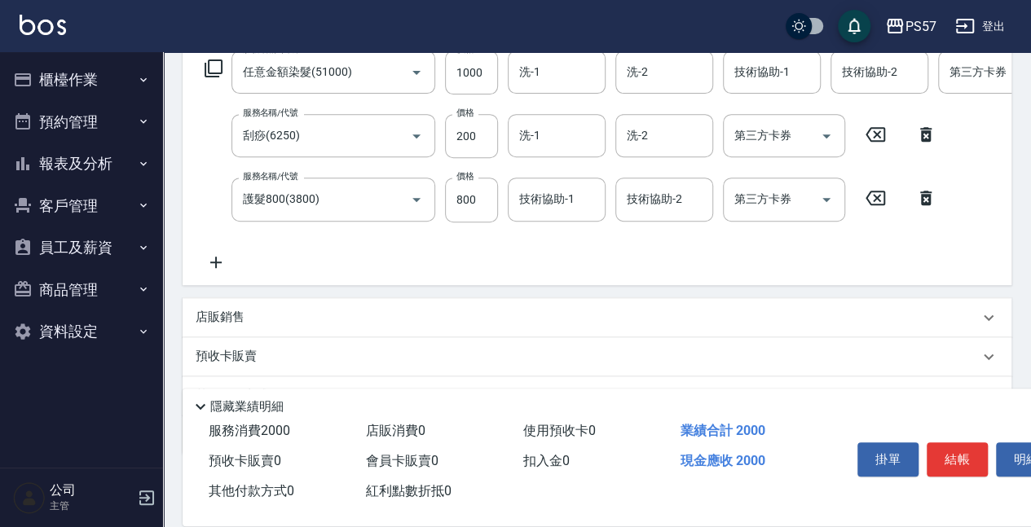
scroll to position [257, 0]
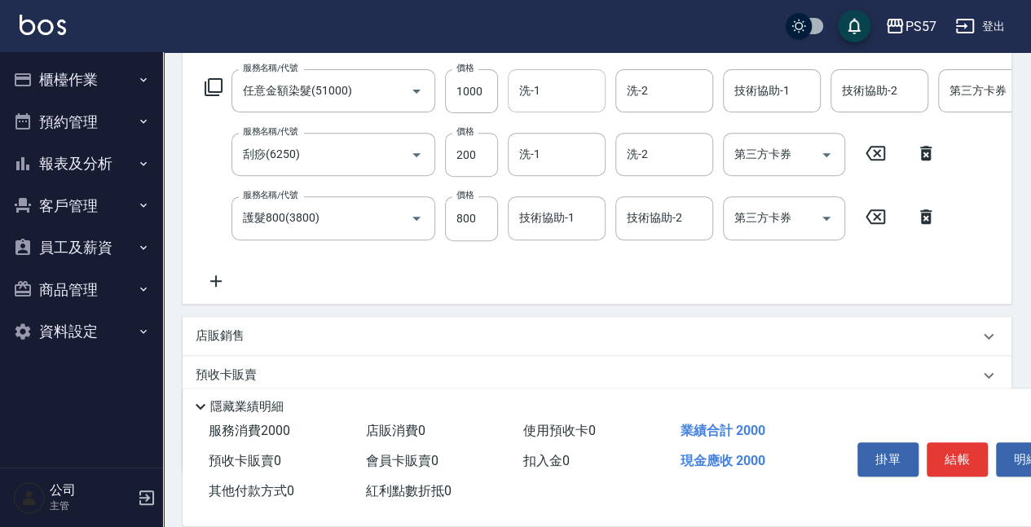
click at [562, 90] on input "洗-1" at bounding box center [556, 91] width 83 height 29
type input "[PERSON_NAME]-22"
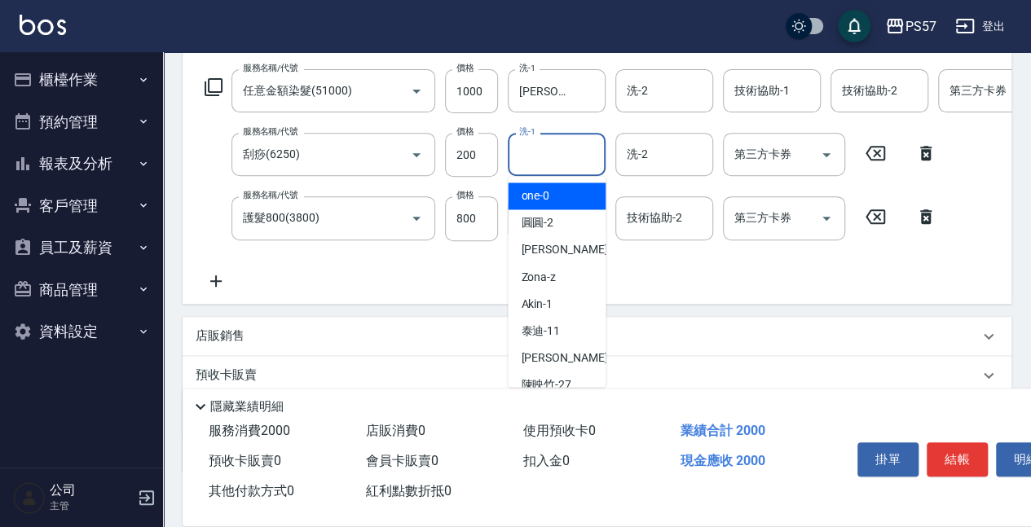
click at [548, 160] on input "洗-1" at bounding box center [556, 154] width 83 height 29
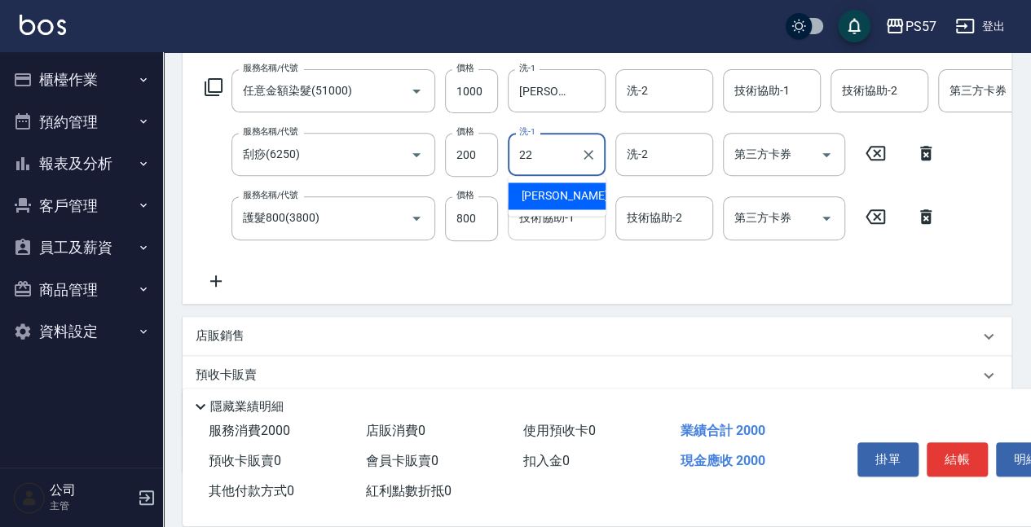
type input "[PERSON_NAME]-22"
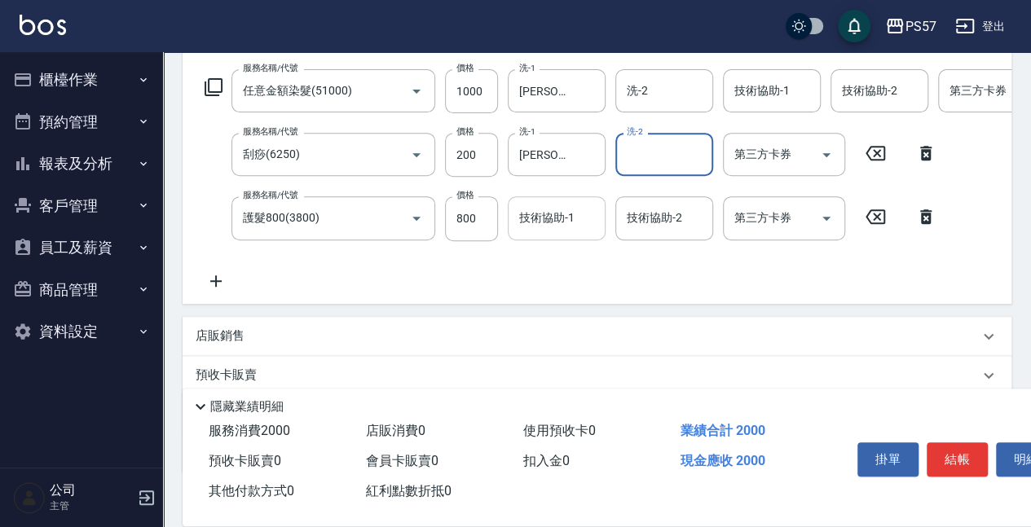
click at [538, 227] on input "技術協助-1" at bounding box center [556, 218] width 83 height 29
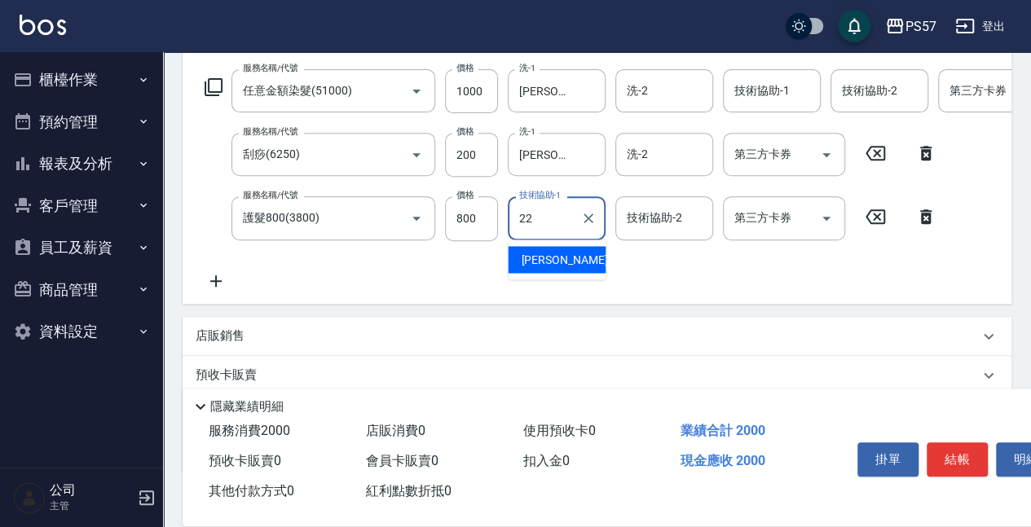
type input "[PERSON_NAME]-22"
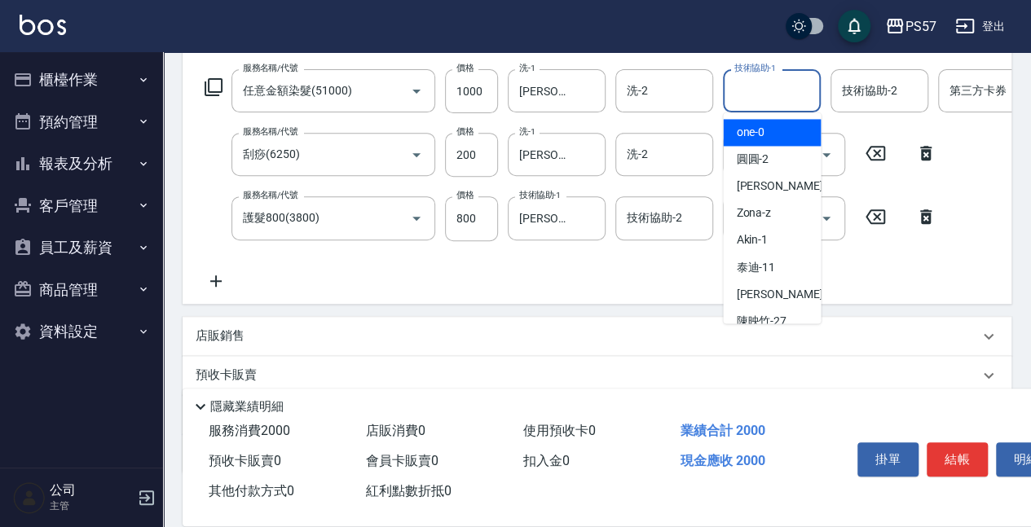
click at [771, 104] on input "技術協助-1" at bounding box center [771, 91] width 83 height 29
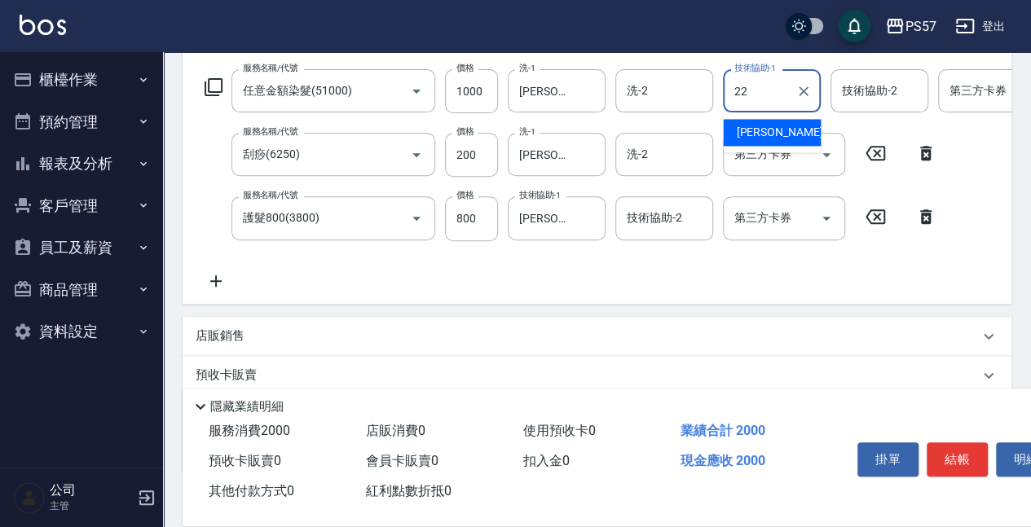
type input "[PERSON_NAME]-22"
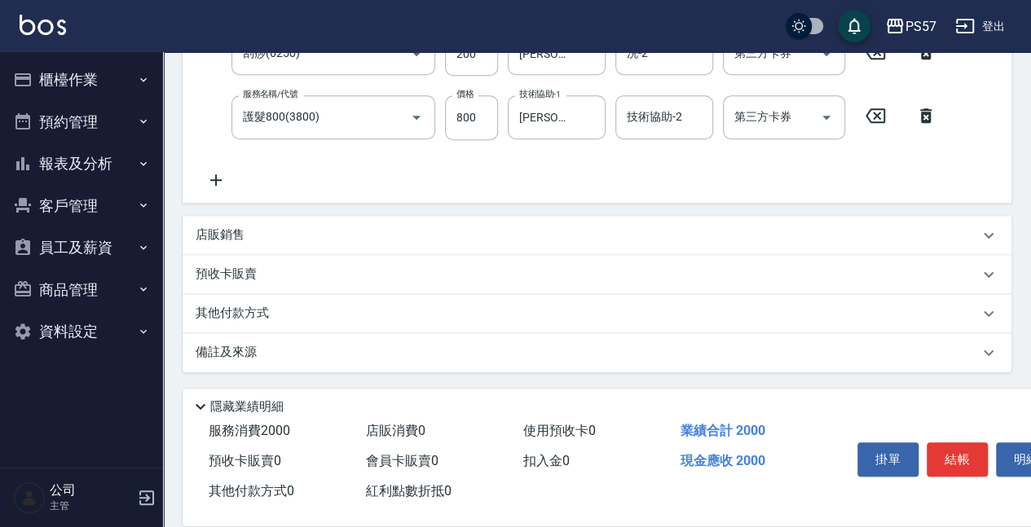
scroll to position [365, 0]
click at [223, 242] on p "店販銷售" at bounding box center [220, 235] width 49 height 17
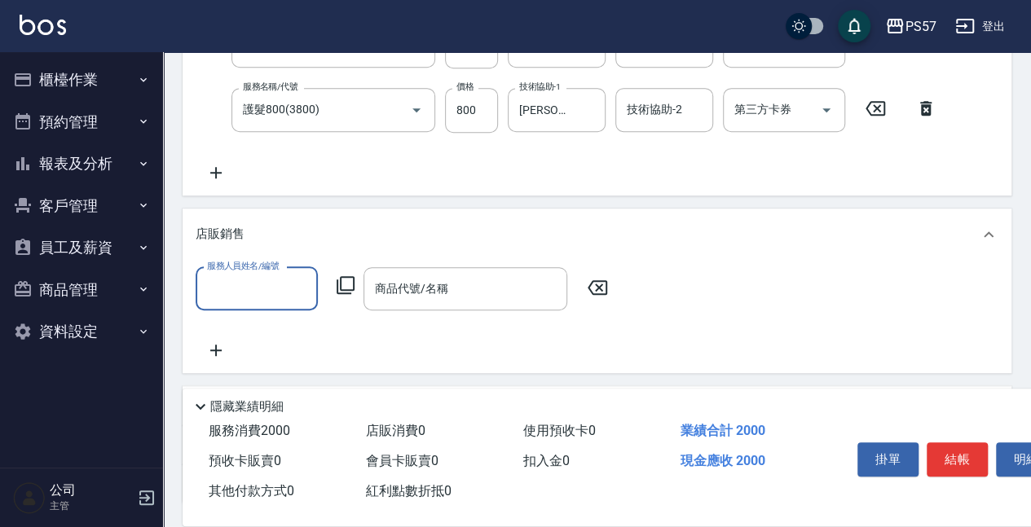
scroll to position [0, 0]
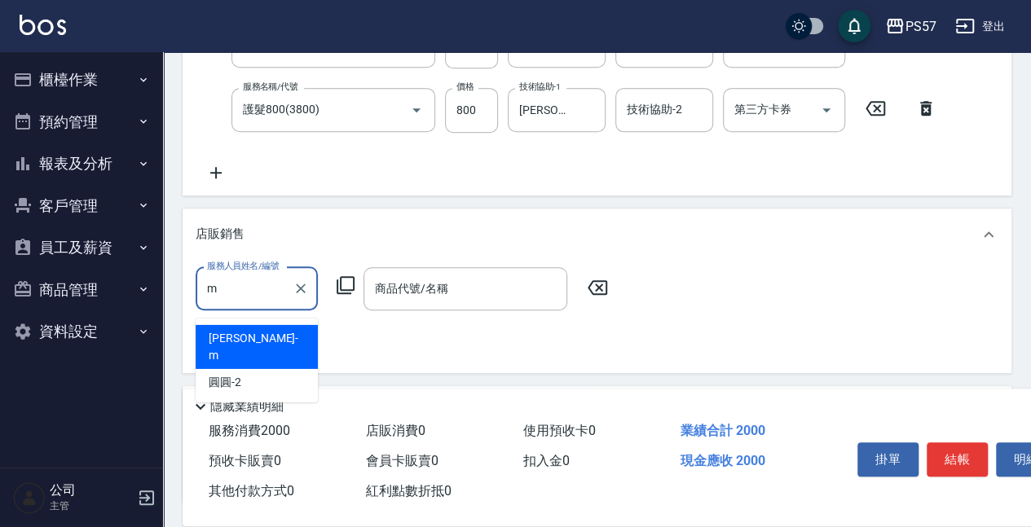
type input "[PERSON_NAME]-m"
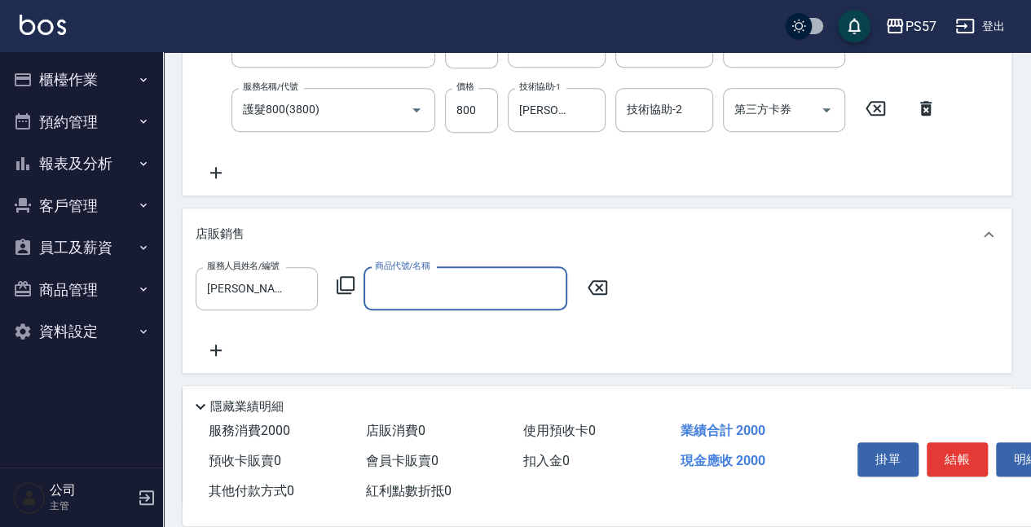
click at [473, 303] on input "商品代號/名稱" at bounding box center [465, 289] width 189 height 29
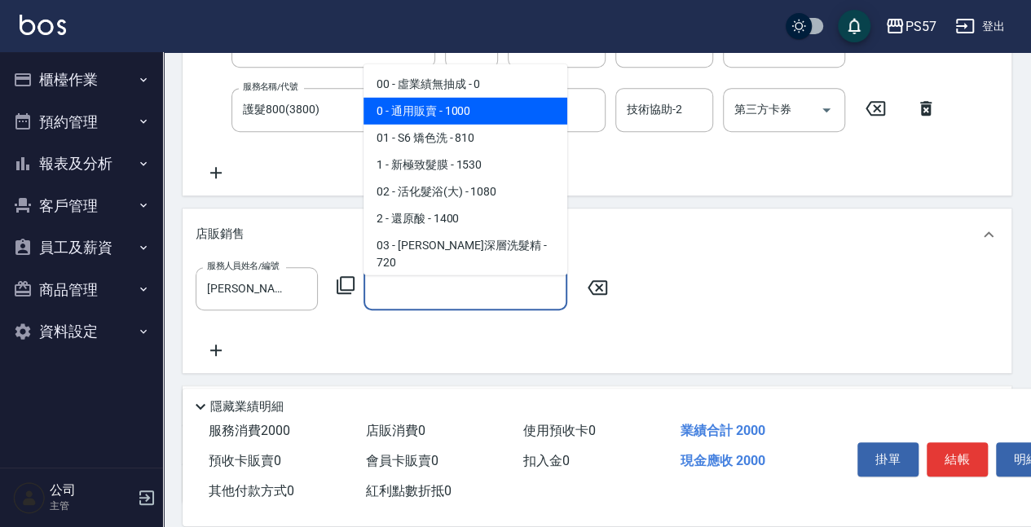
click at [482, 118] on span "0 - 通用販賣 - 1000" at bounding box center [465, 111] width 204 height 27
type input "通用販賣"
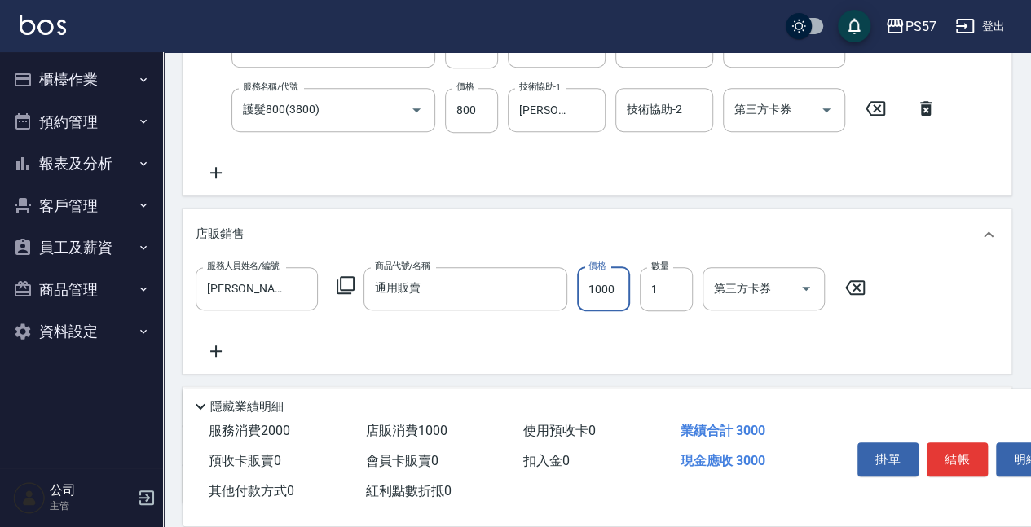
click at [596, 297] on input "1000" at bounding box center [603, 289] width 53 height 44
type input "400"
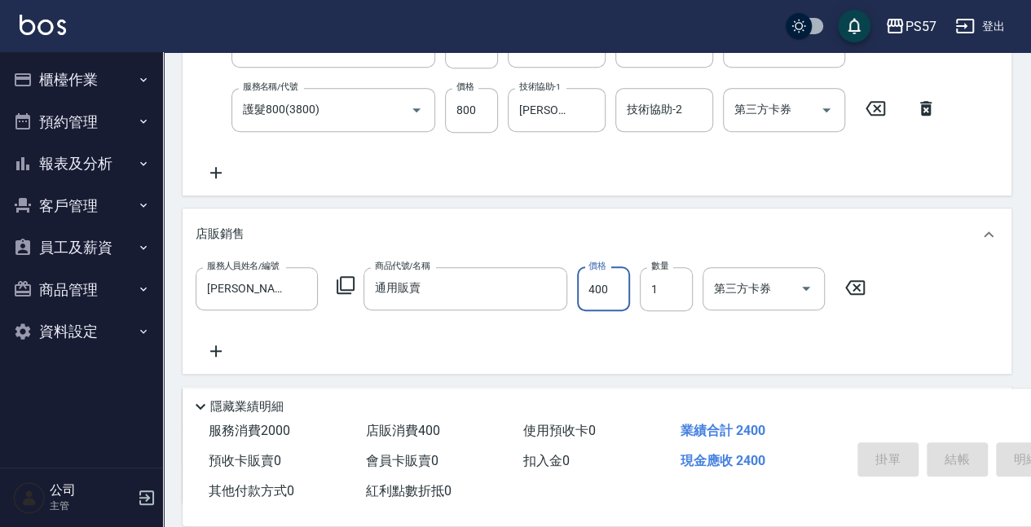
type input "[DATE] 21:16"
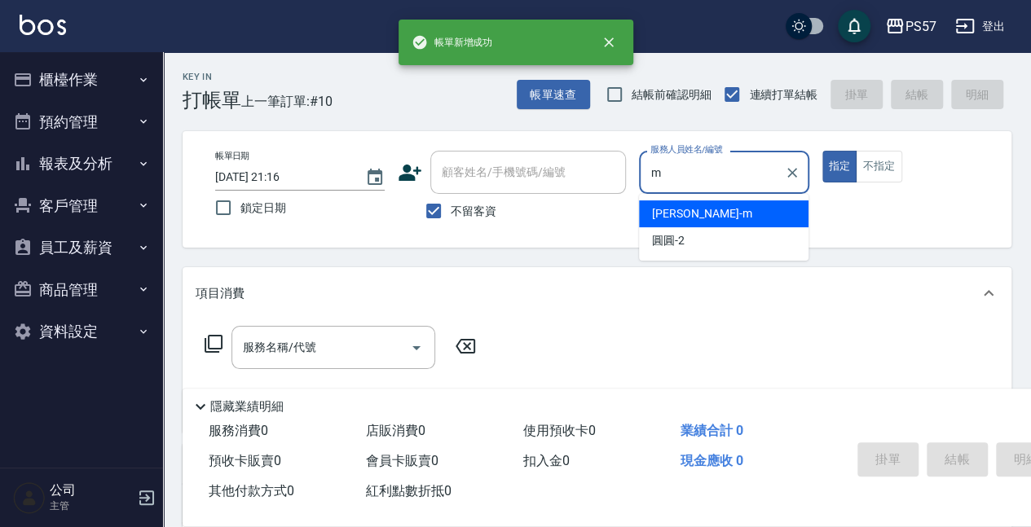
type input "[PERSON_NAME]-m"
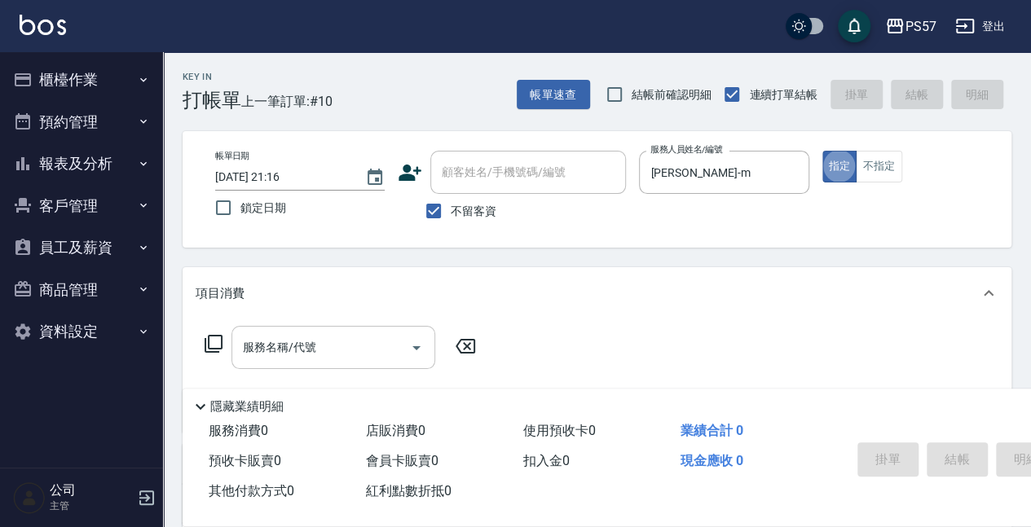
click at [362, 337] on input "服務名稱/代號" at bounding box center [321, 347] width 165 height 29
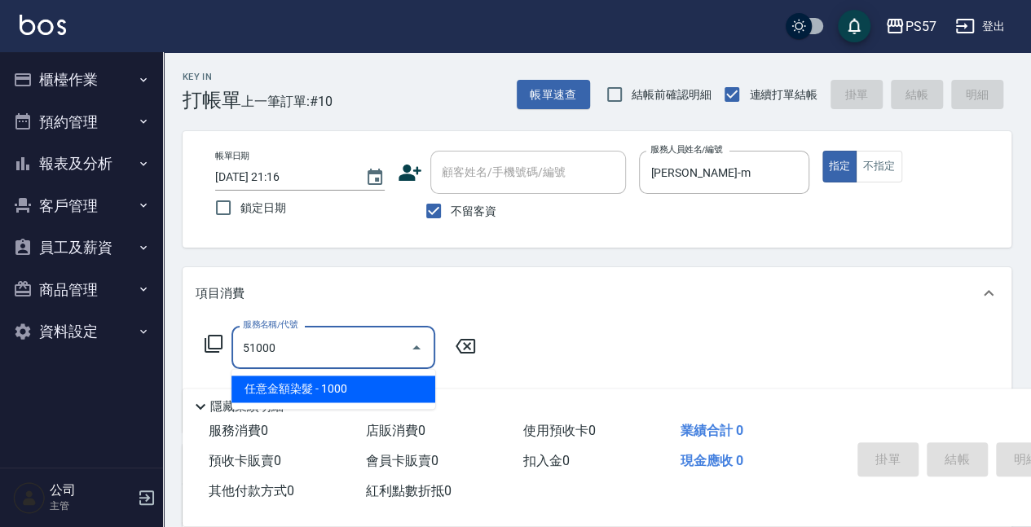
type input "任意金額染髮(51000)"
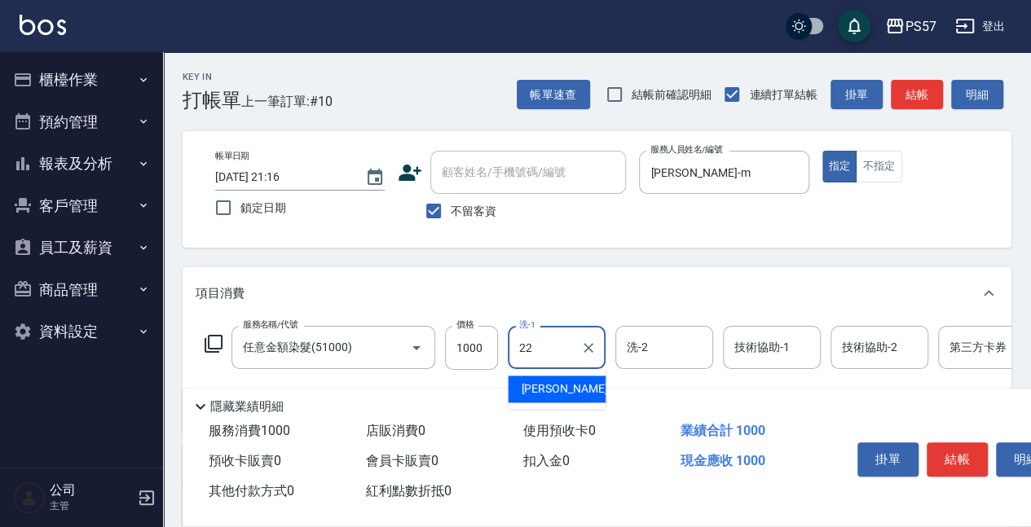
type input "[PERSON_NAME]-22"
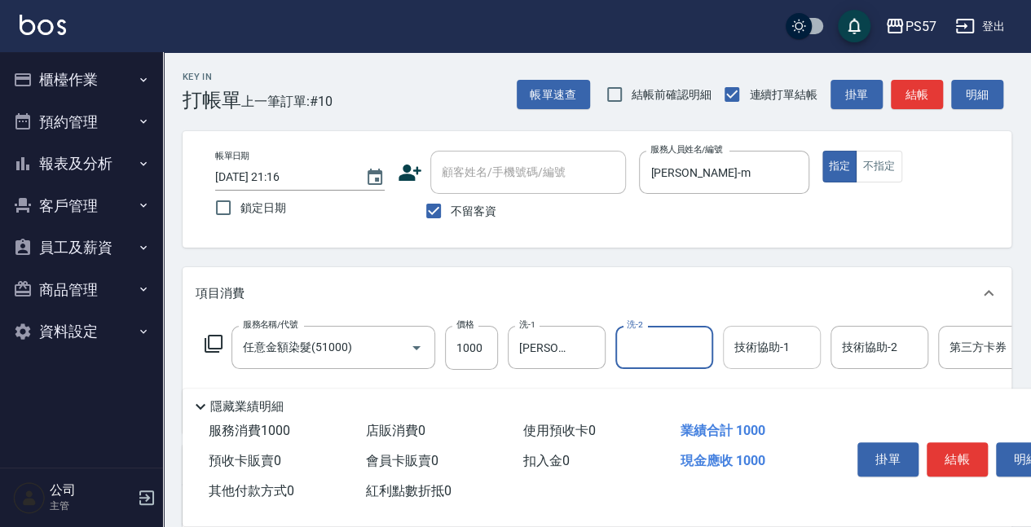
click at [772, 349] on input "技術協助-1" at bounding box center [771, 347] width 83 height 29
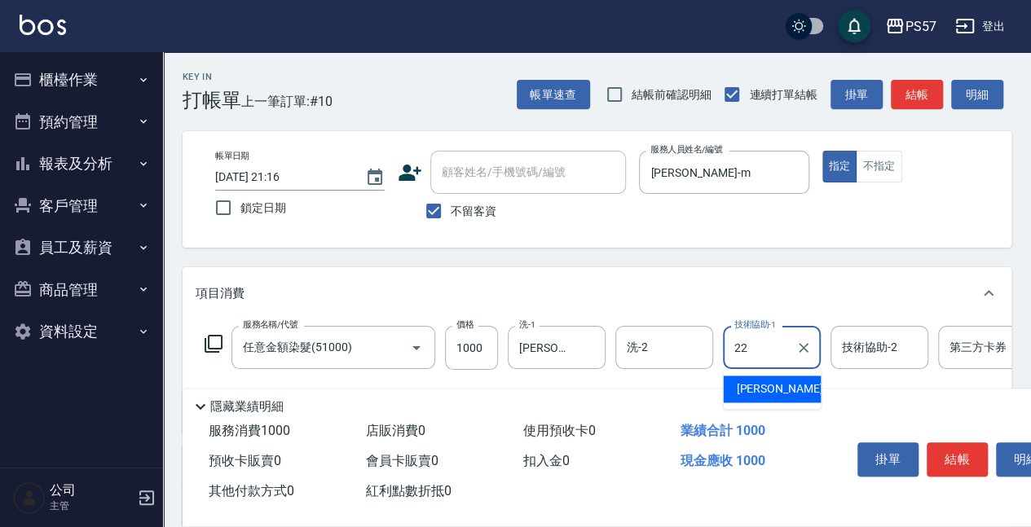
type input "[PERSON_NAME]-22"
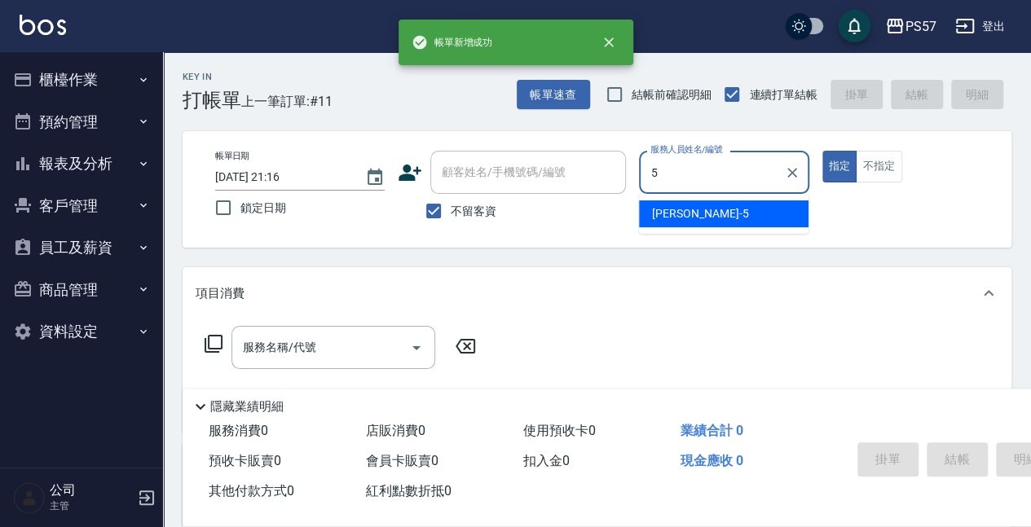
type input "[PERSON_NAME]5"
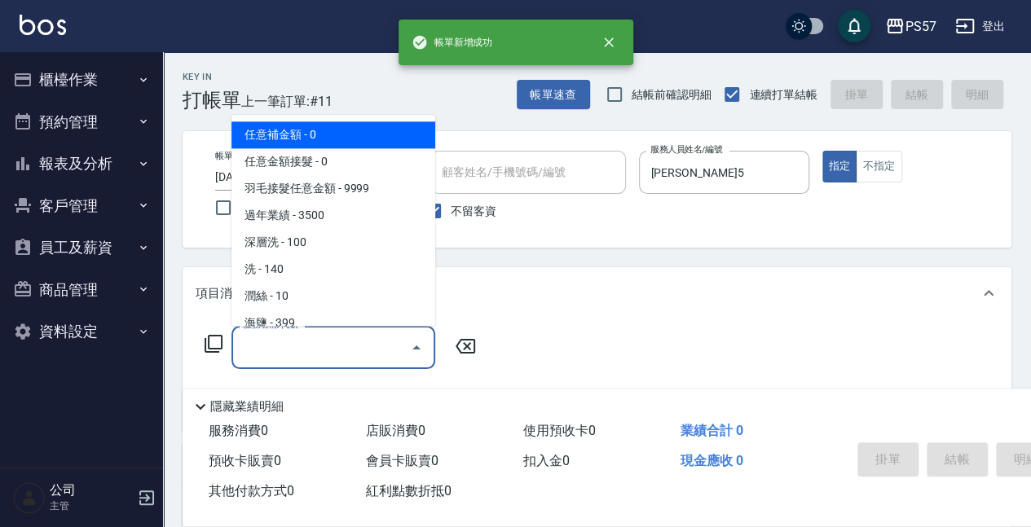
click at [342, 341] on input "服務名稱/代號" at bounding box center [321, 347] width 165 height 29
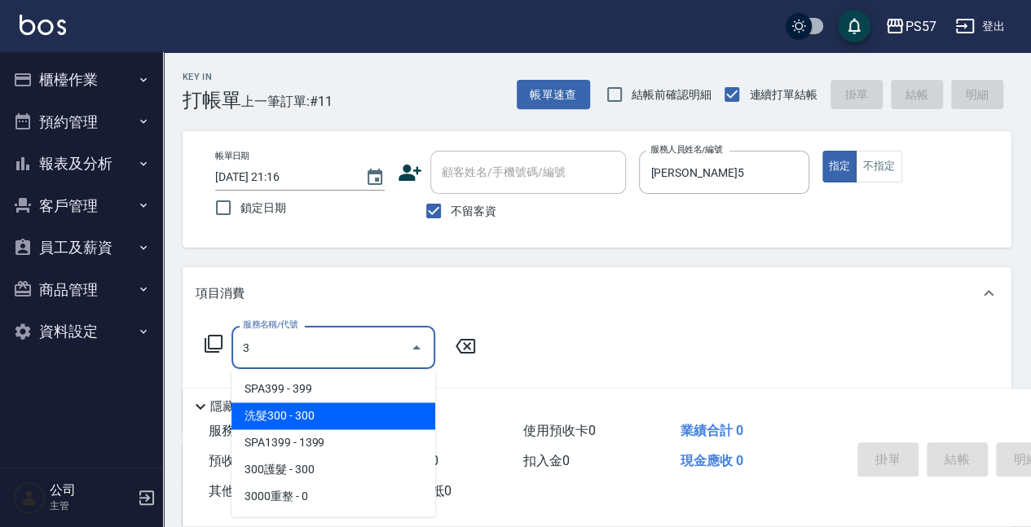
click at [322, 419] on span "洗髮300 - 300" at bounding box center [333, 416] width 204 height 27
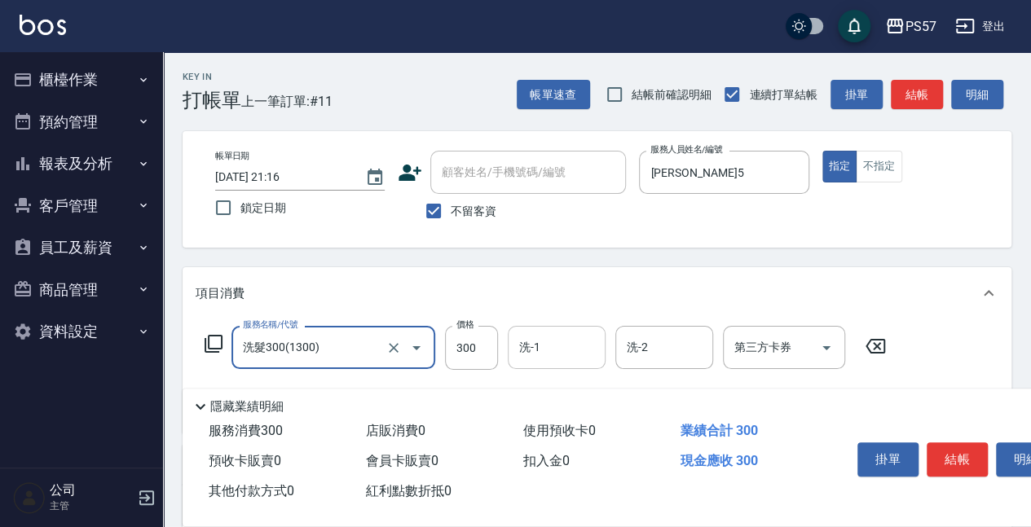
type input "洗髮300(1300)"
click at [517, 350] on input "洗-1" at bounding box center [556, 347] width 83 height 29
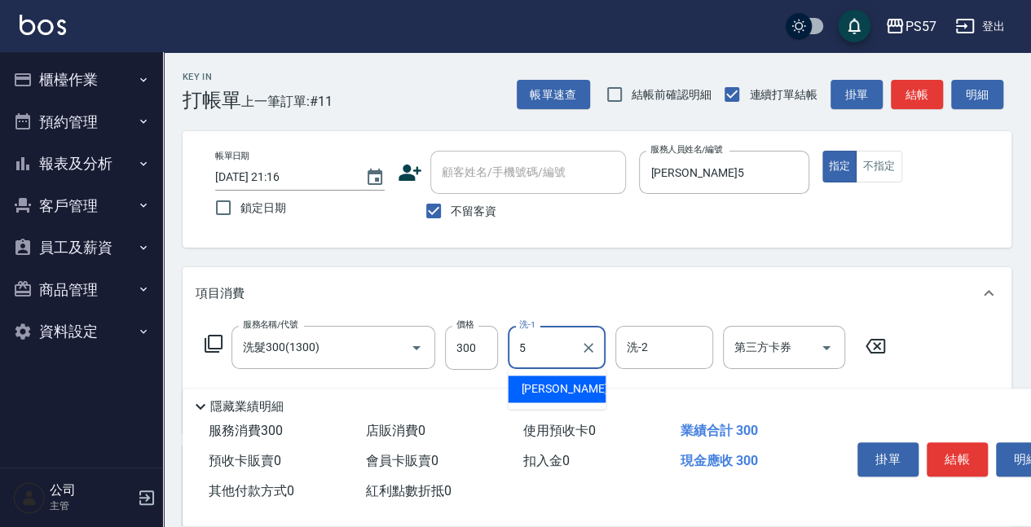
type input "[PERSON_NAME]5"
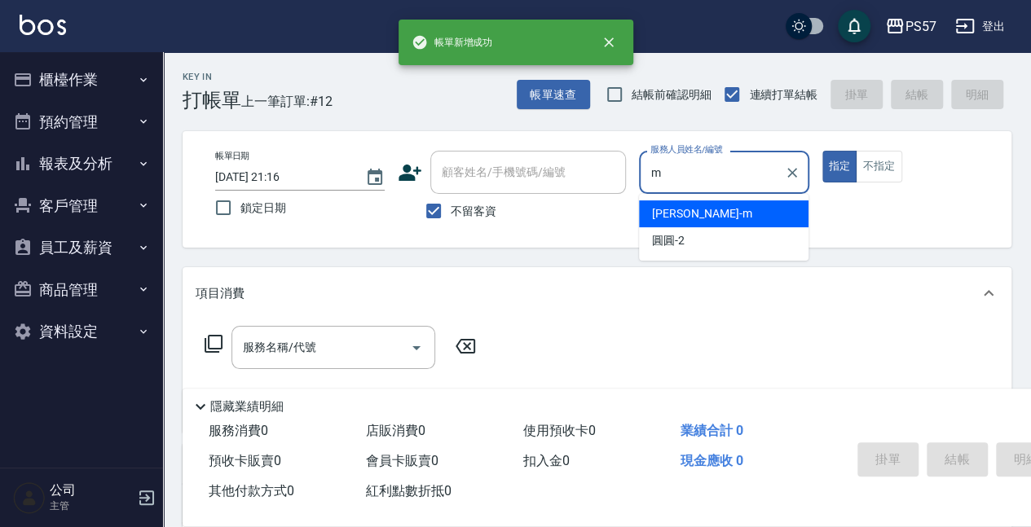
type input "[PERSON_NAME]-m"
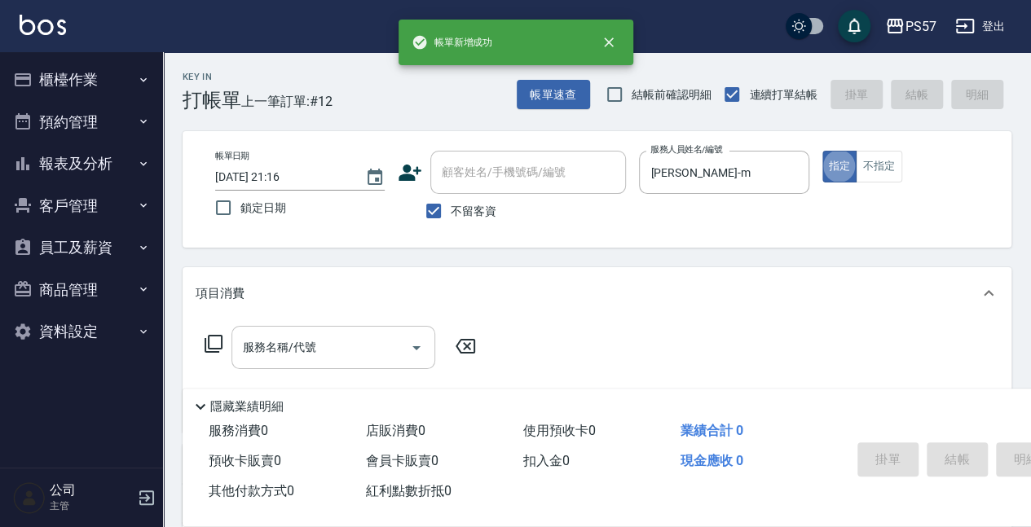
click at [328, 348] on input "服務名稱/代號" at bounding box center [321, 347] width 165 height 29
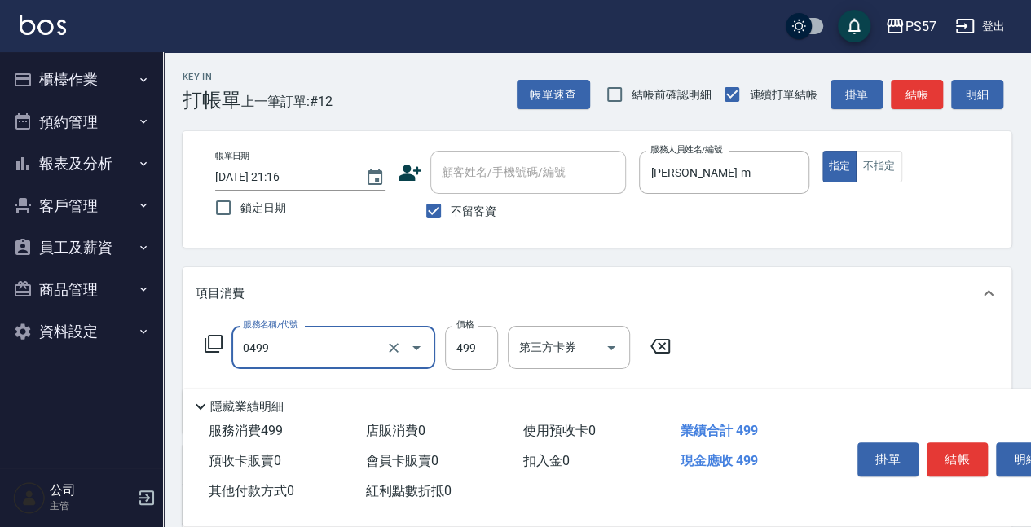
type input "SPA499(0499)"
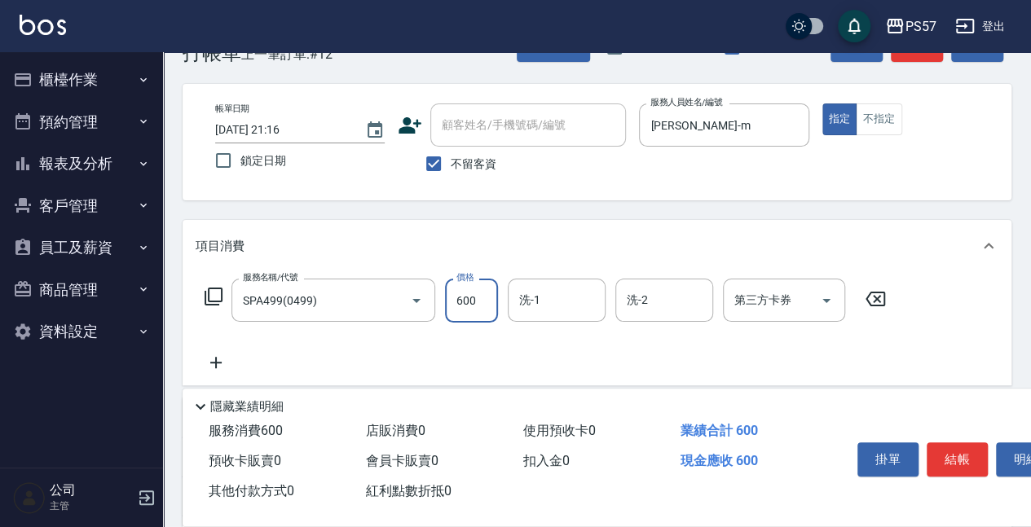
scroll to position [108, 0]
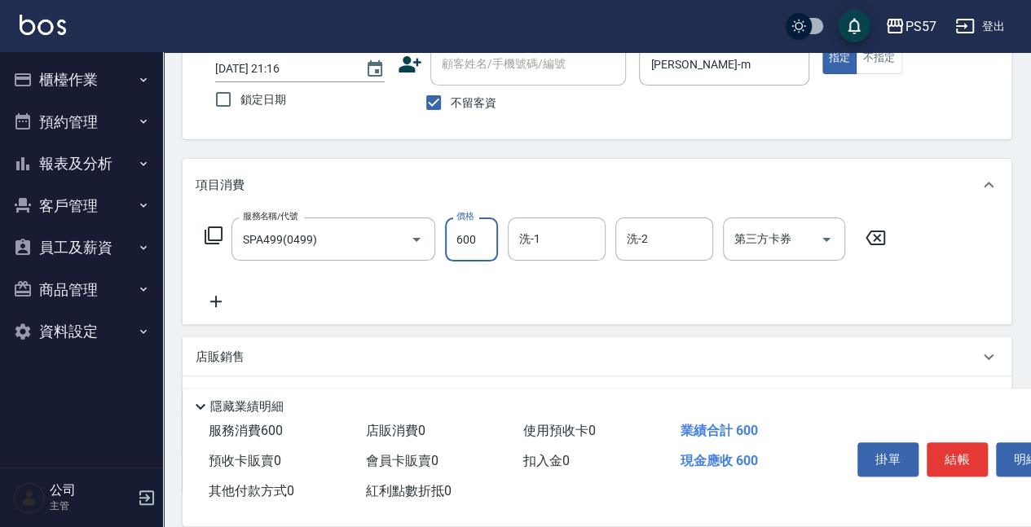
type input "600"
click at [214, 304] on icon at bounding box center [216, 302] width 41 height 20
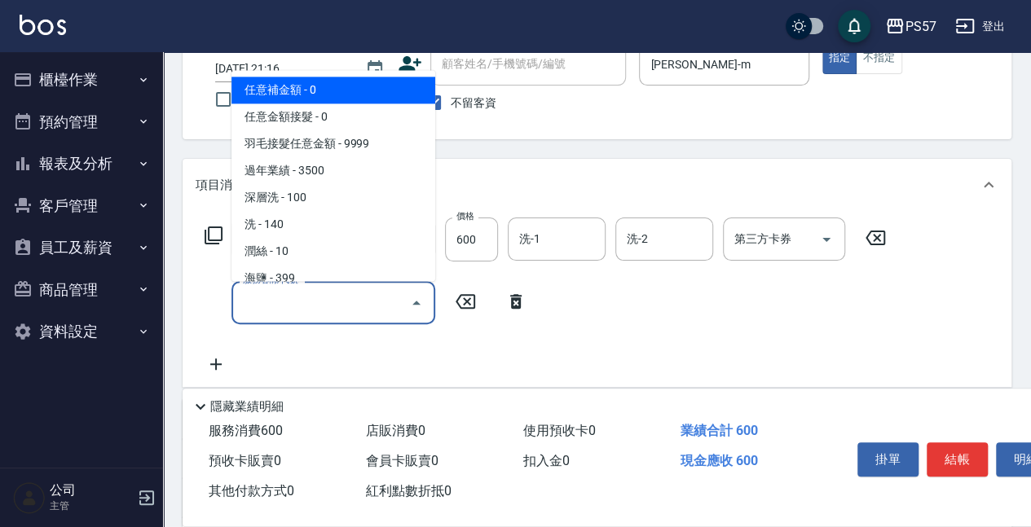
click at [277, 309] on input "服務名稱/代號" at bounding box center [321, 302] width 165 height 29
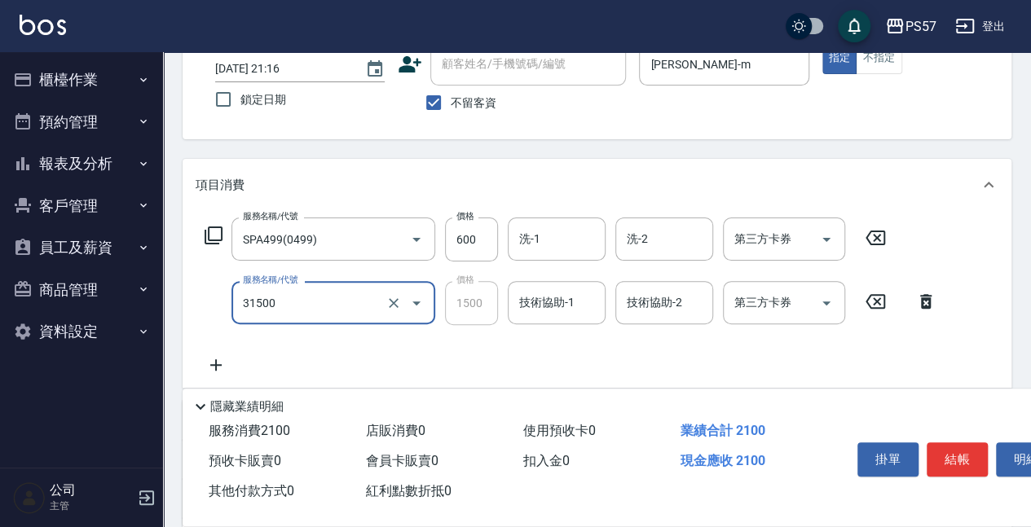
type input "1500護(31500)"
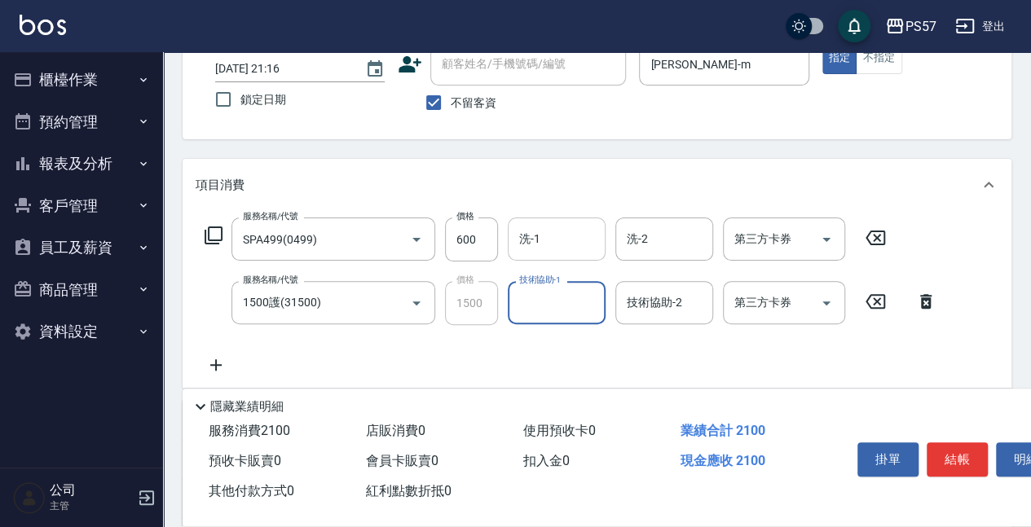
click at [516, 240] on input "洗-1" at bounding box center [556, 239] width 83 height 29
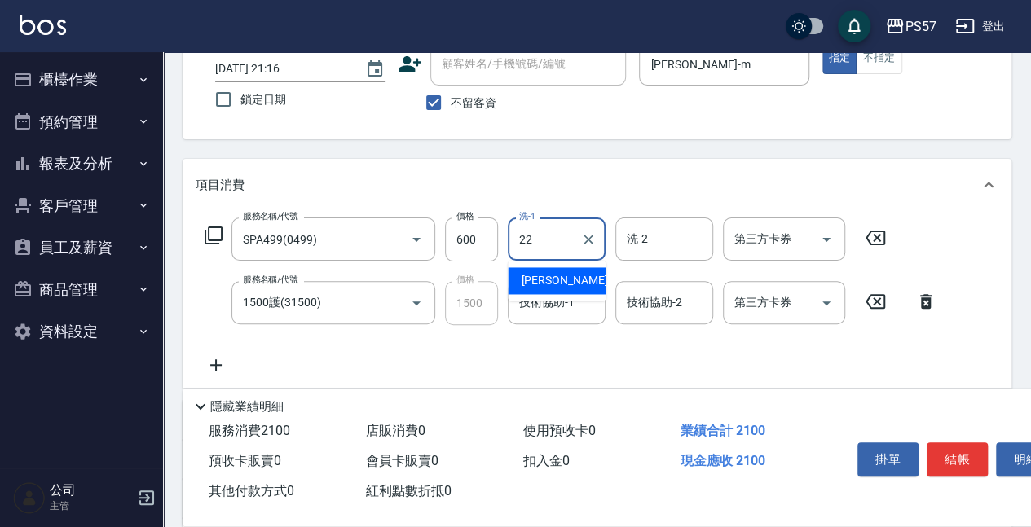
type input "[PERSON_NAME]-22"
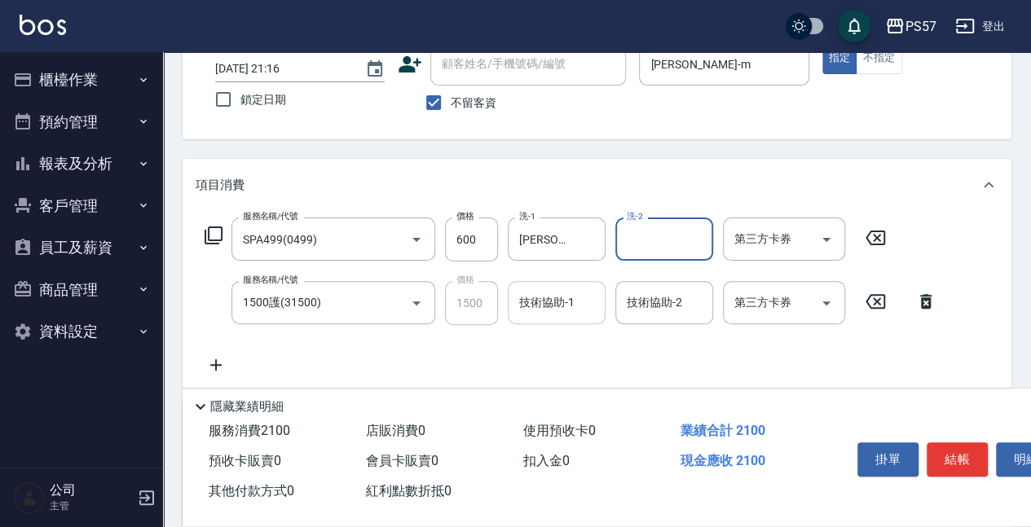
click at [534, 284] on div "技術協助-1" at bounding box center [557, 302] width 98 height 43
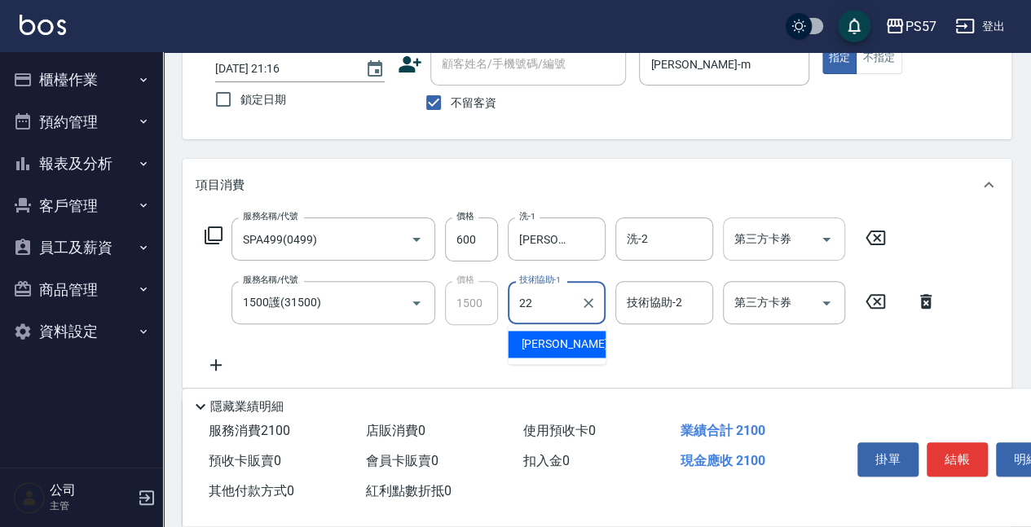
type input "[PERSON_NAME]-22"
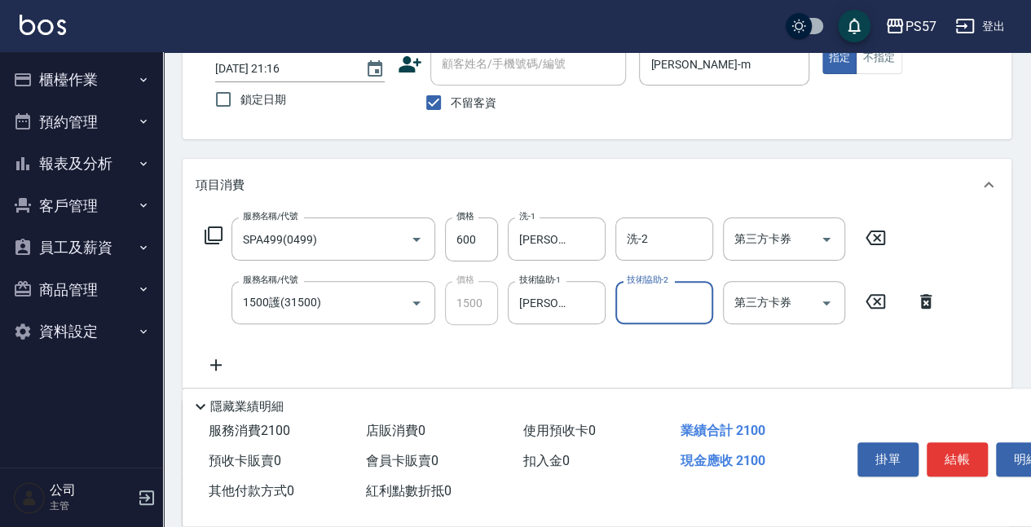
click at [768, 242] on input "第三方卡券" at bounding box center [771, 239] width 83 height 29
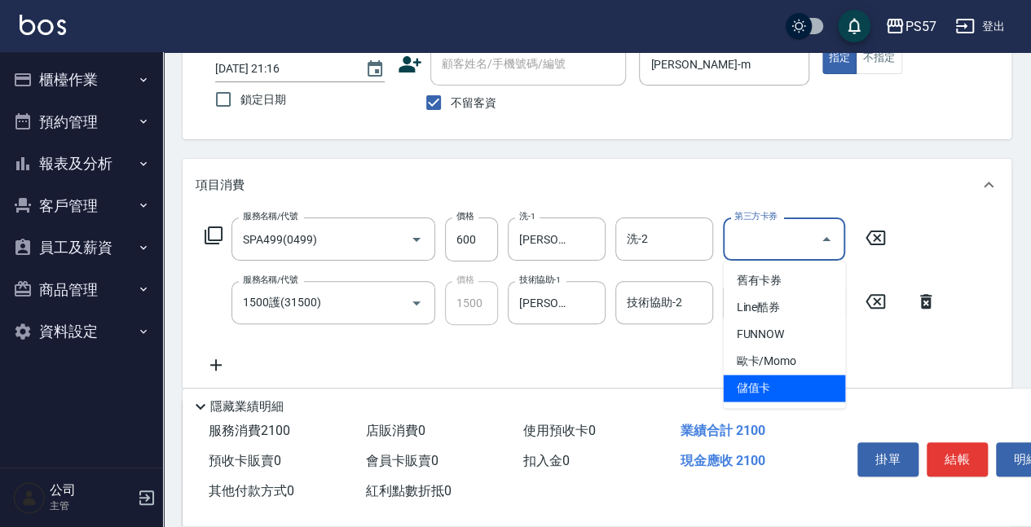
click at [758, 396] on span "儲值卡" at bounding box center [784, 388] width 122 height 27
type input "儲值卡"
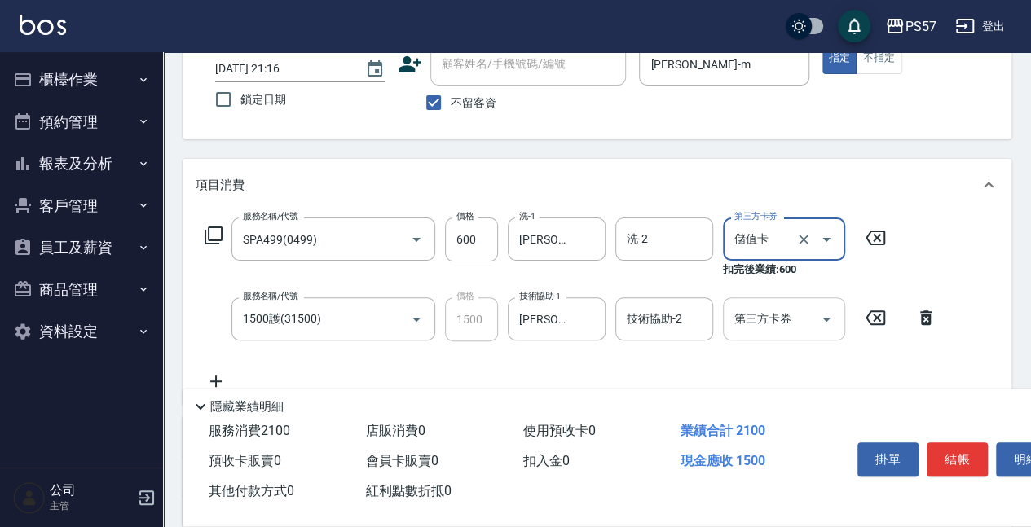
click at [772, 340] on div "第三方卡券" at bounding box center [784, 318] width 122 height 43
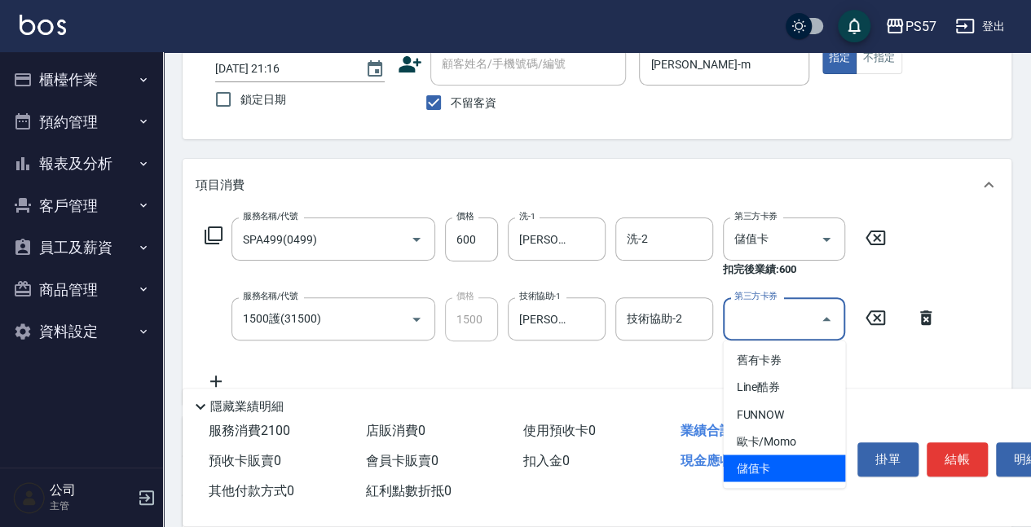
click at [744, 460] on span "儲值卡" at bounding box center [784, 468] width 122 height 27
type input "儲值卡"
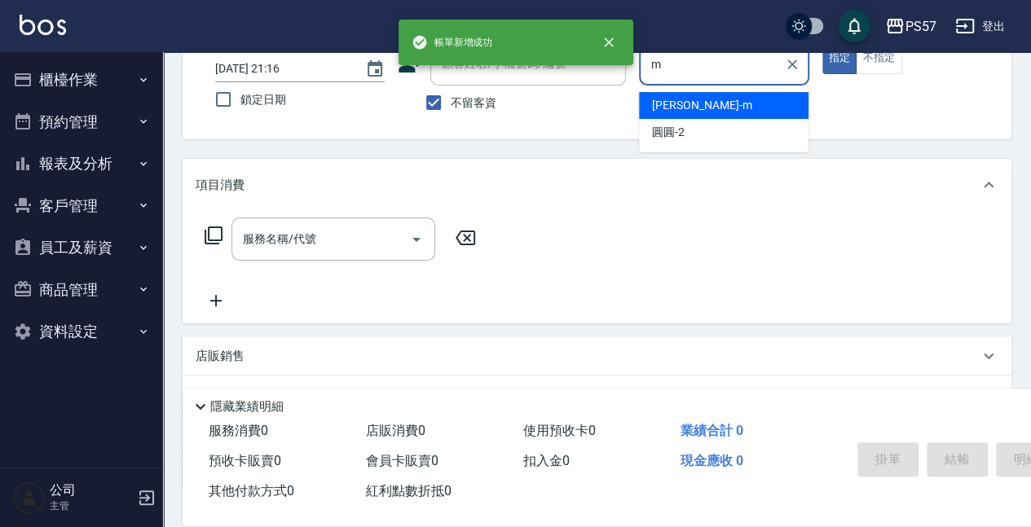
type input "[PERSON_NAME]-m"
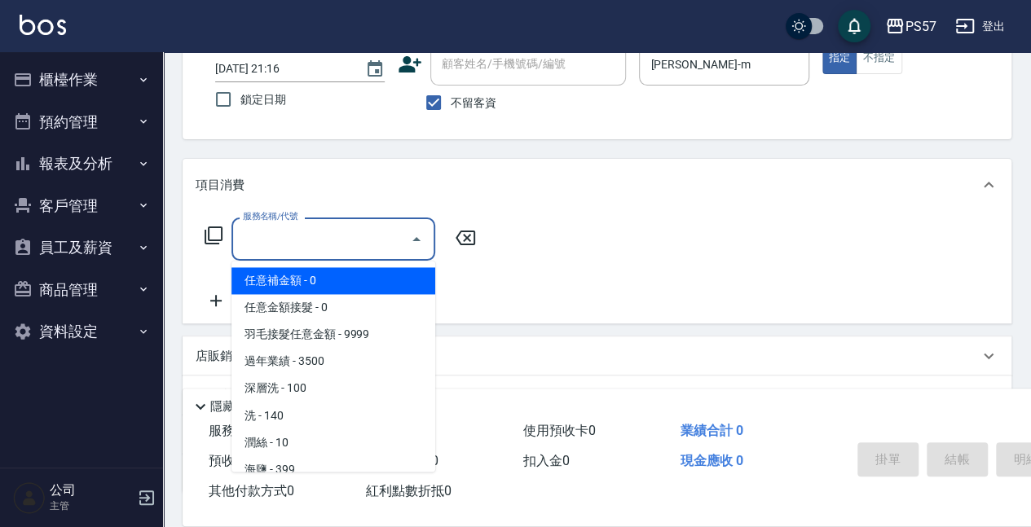
click at [313, 235] on input "服務名稱/代號" at bounding box center [321, 239] width 165 height 29
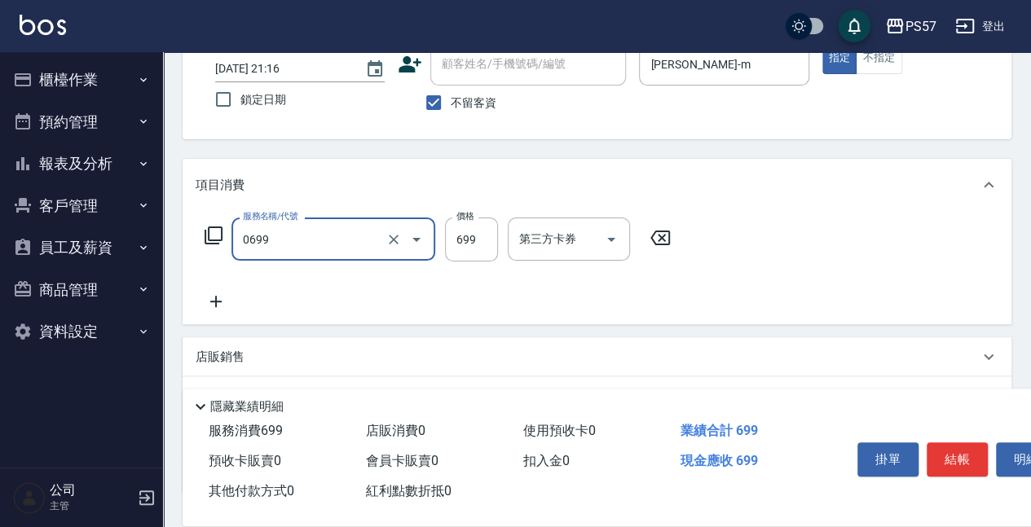
type input "SPA699(0699)"
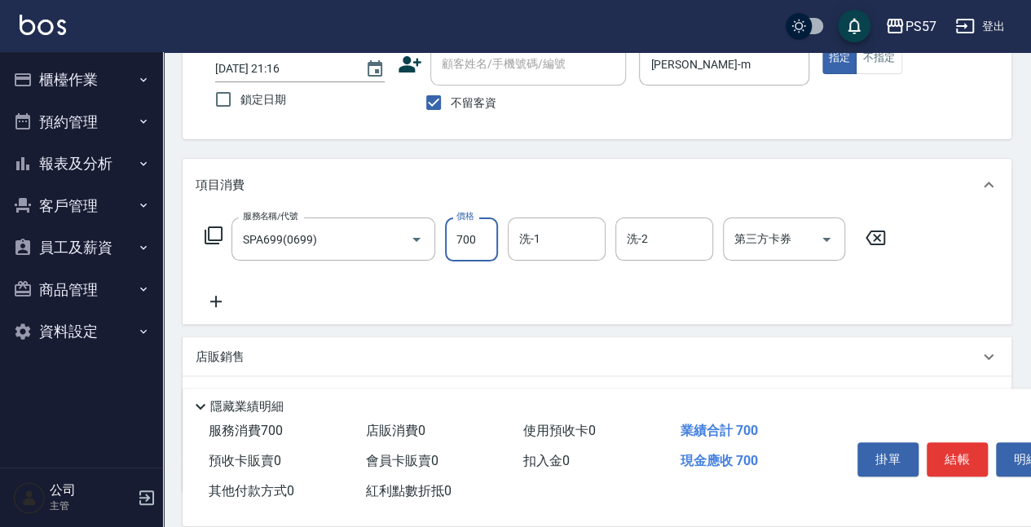
type input "700"
click at [220, 308] on icon at bounding box center [216, 302] width 41 height 20
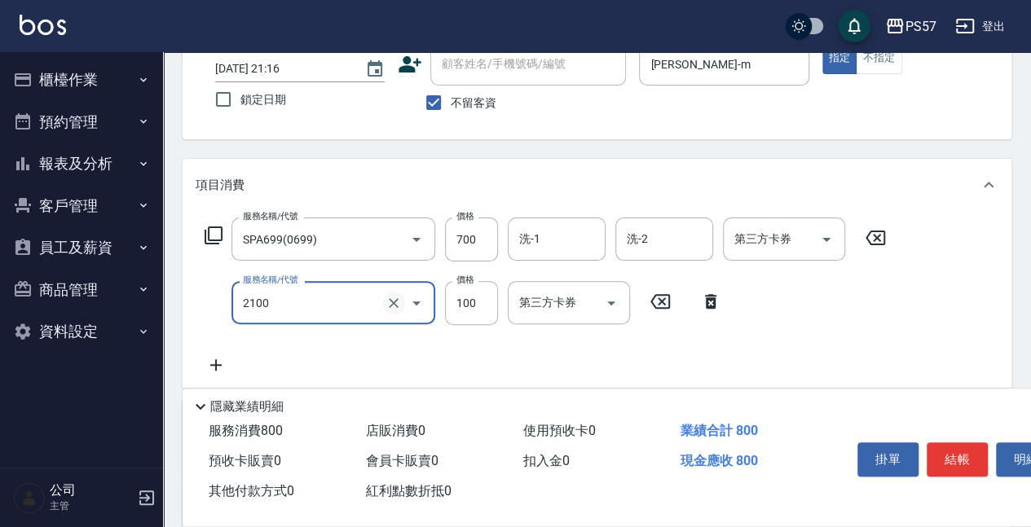
type input "剪髮100(2100)"
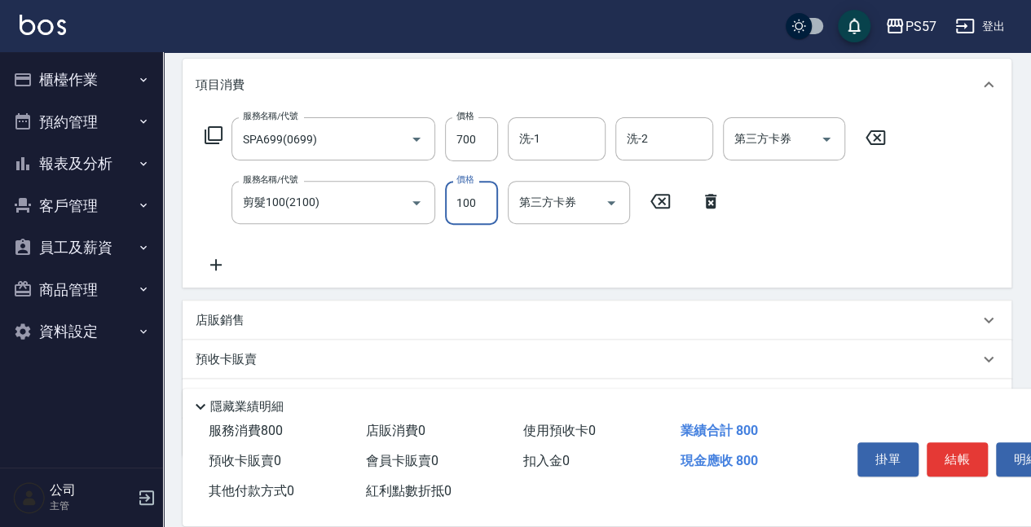
scroll to position [217, 0]
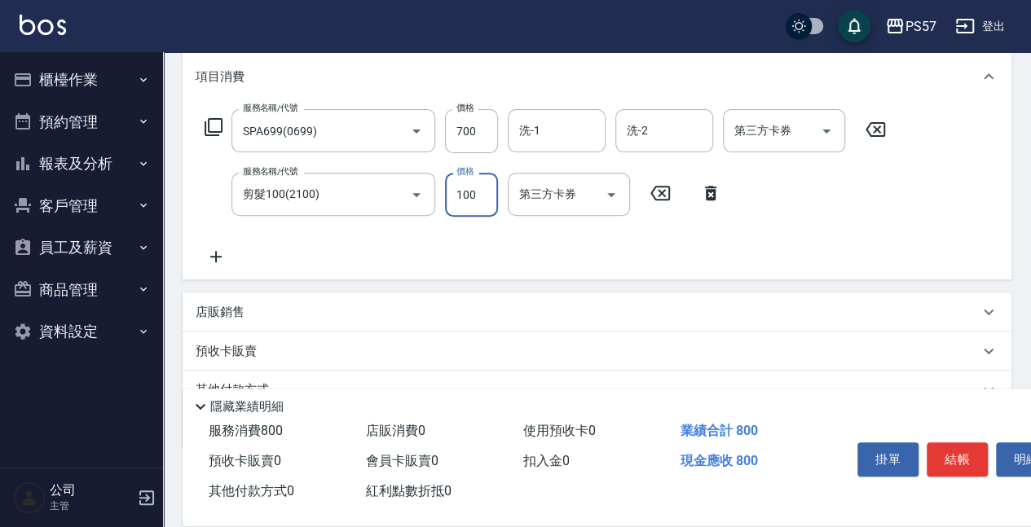
click at [223, 256] on icon at bounding box center [216, 257] width 41 height 20
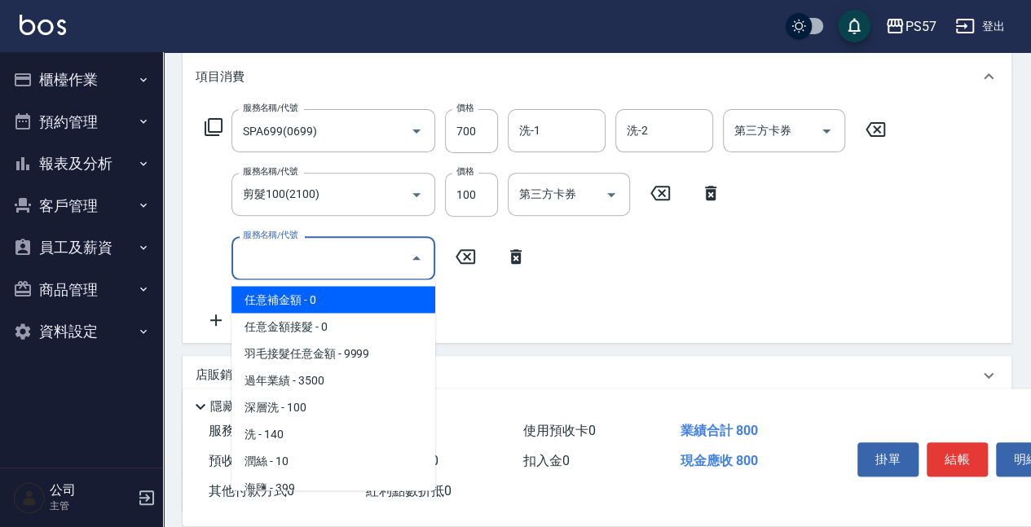
click at [277, 257] on input "服務名稱/代號" at bounding box center [321, 258] width 165 height 29
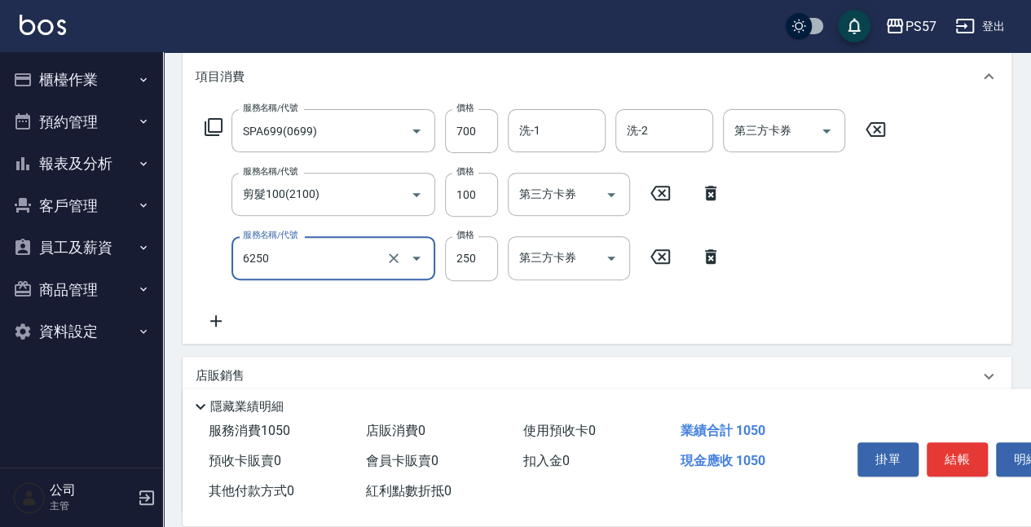
type input "刮痧(6250)"
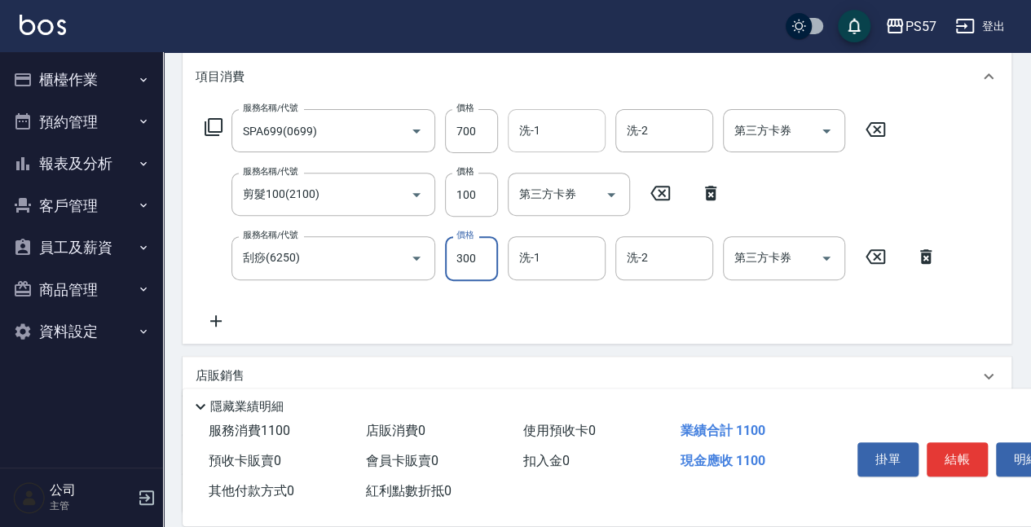
type input "300"
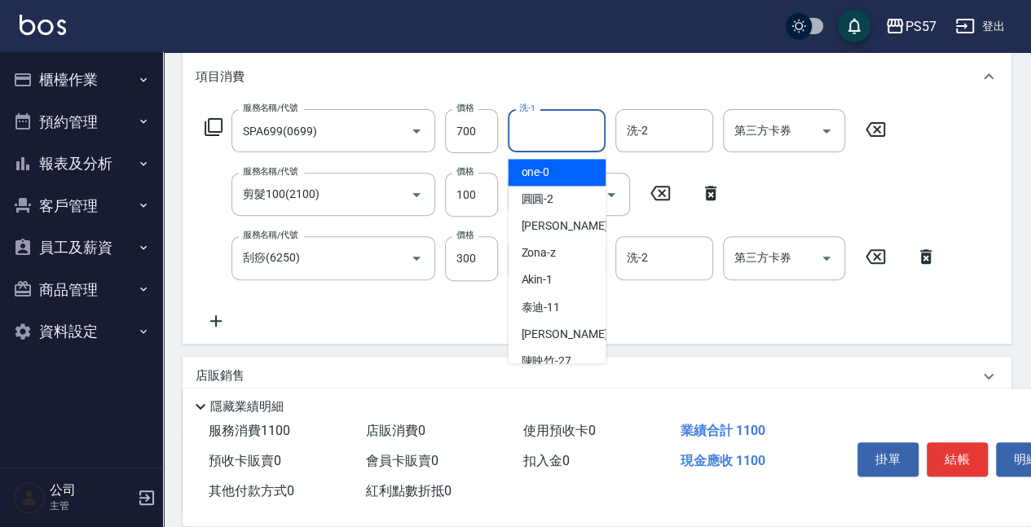
click at [583, 123] on input "洗-1" at bounding box center [556, 131] width 83 height 29
click at [828, 127] on icon "Open" at bounding box center [826, 131] width 20 height 20
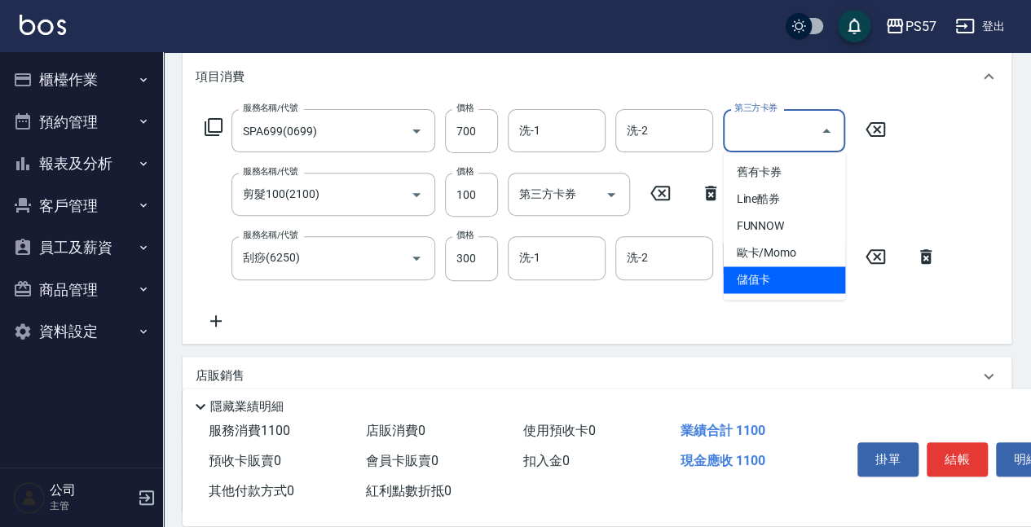
click at [780, 281] on span "儲值卡" at bounding box center [784, 279] width 122 height 27
type input "儲值卡"
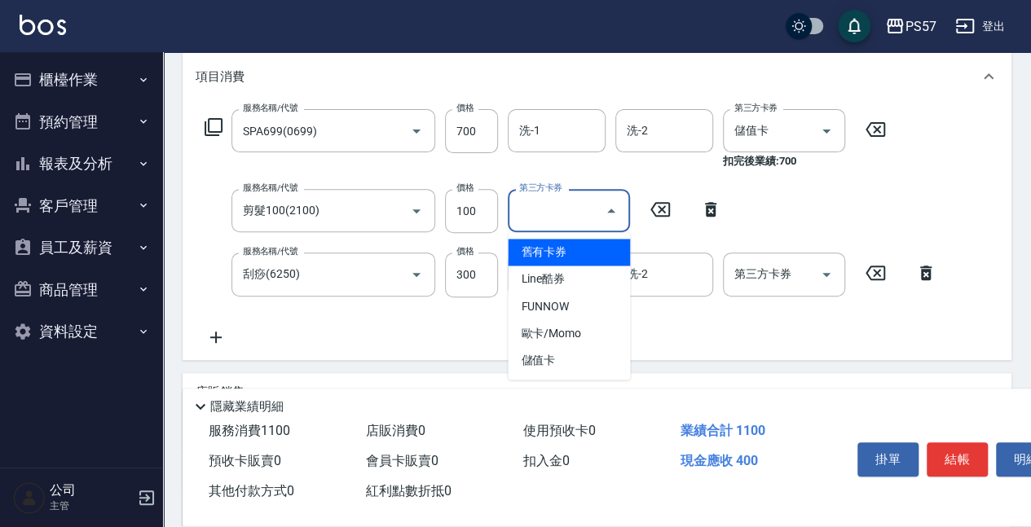
click at [567, 213] on input "第三方卡券" at bounding box center [556, 210] width 83 height 29
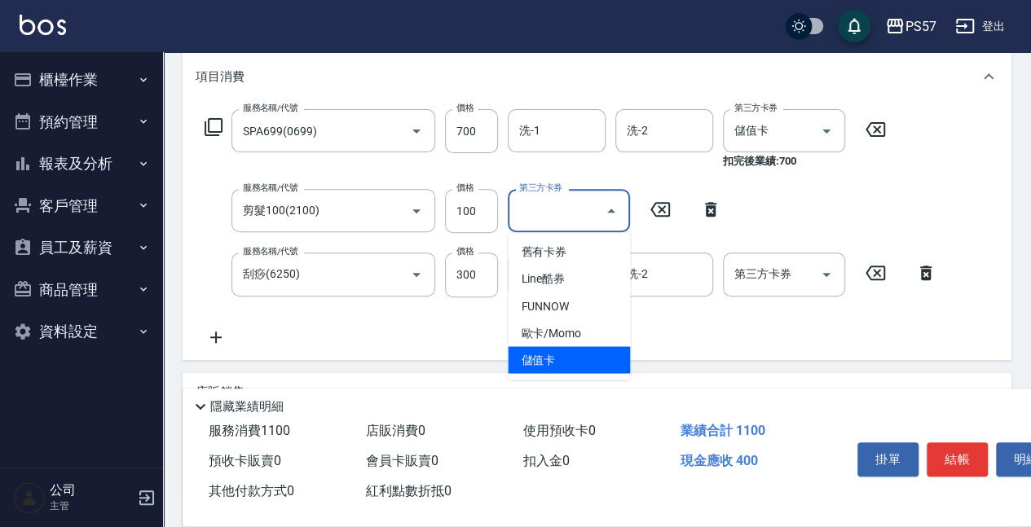
click at [579, 359] on span "儲值卡" at bounding box center [569, 359] width 122 height 27
type input "儲值卡"
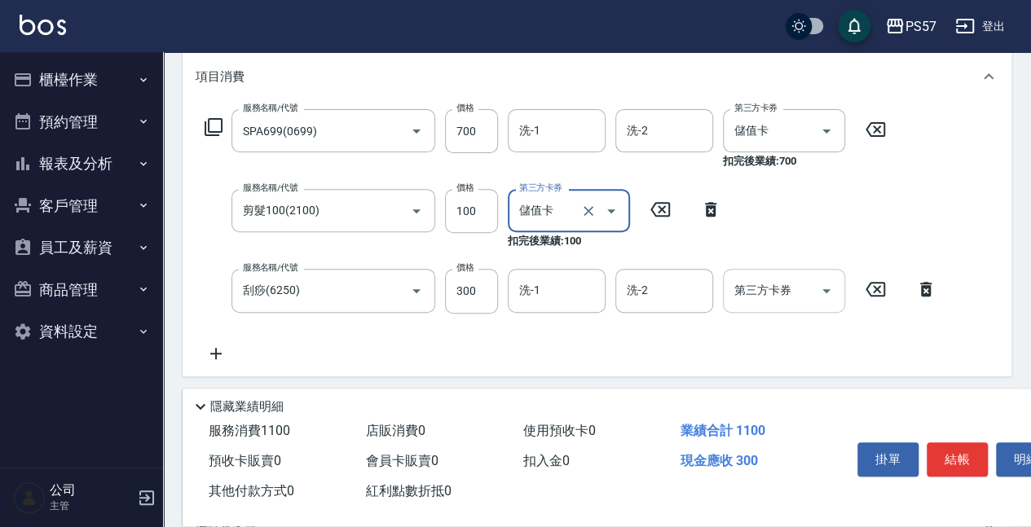
click at [762, 291] on input "第三方卡券" at bounding box center [771, 290] width 83 height 29
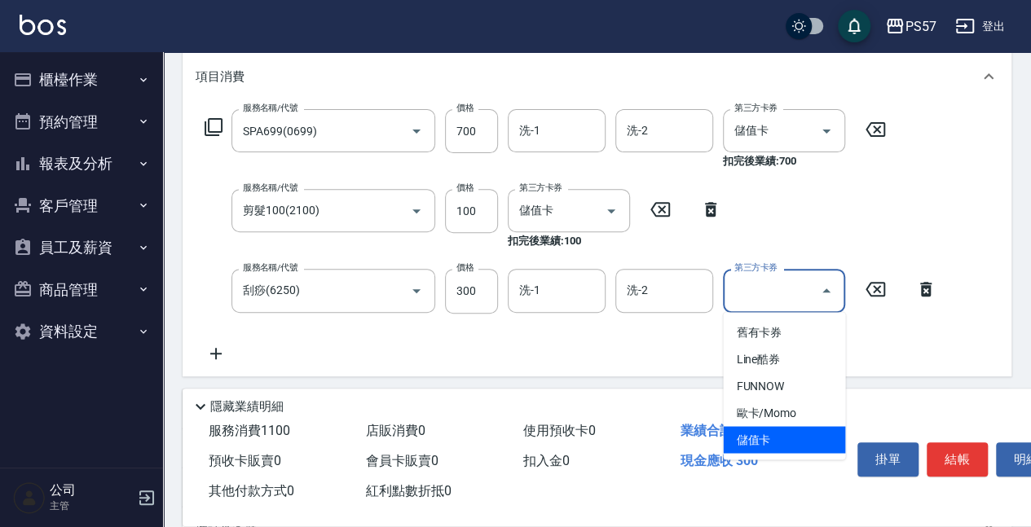
click at [764, 442] on span "儲值卡" at bounding box center [784, 439] width 122 height 27
type input "儲值卡"
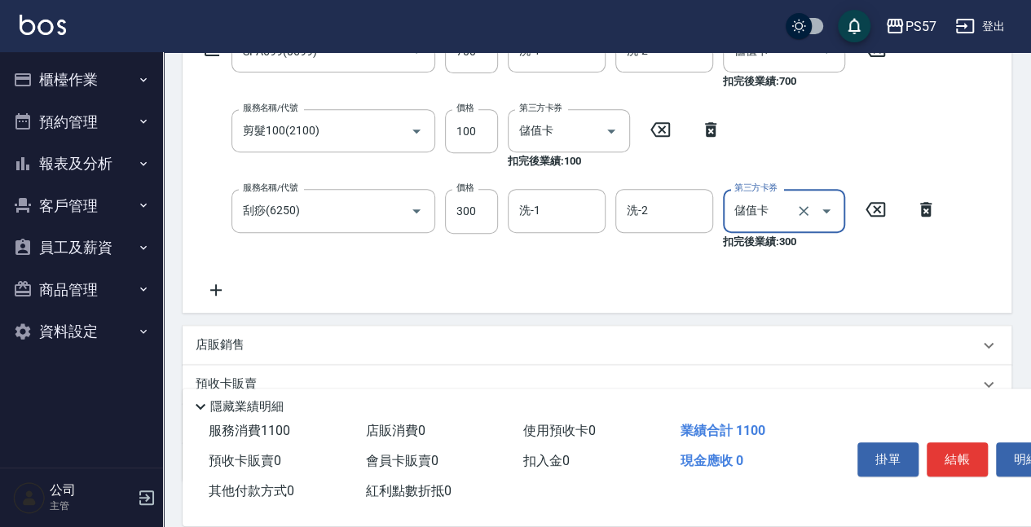
scroll to position [326, 0]
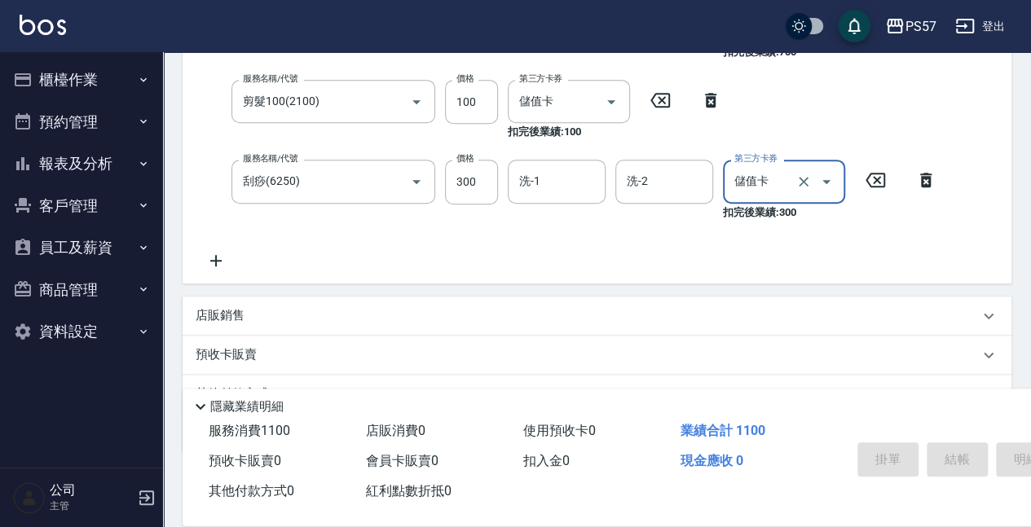
type input "[DATE] 21:17"
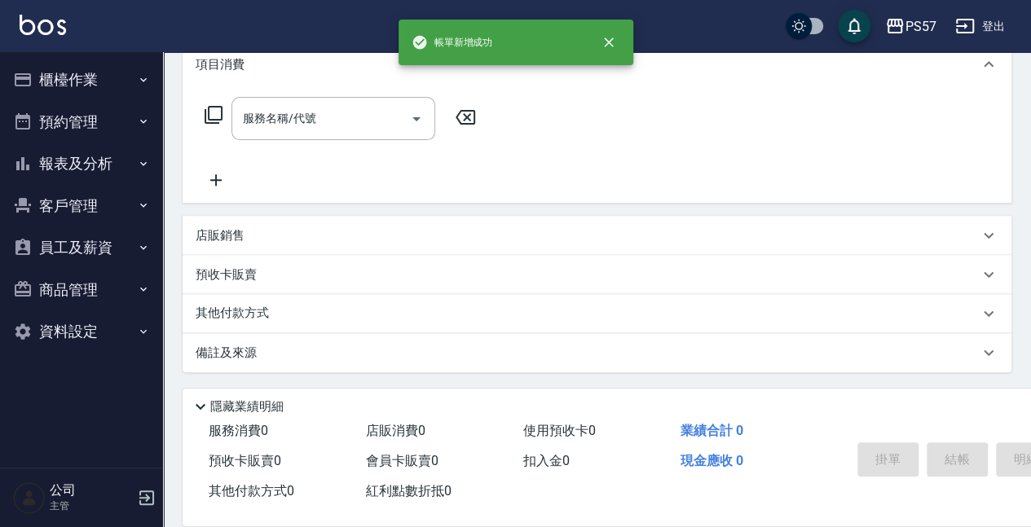
scroll to position [0, 0]
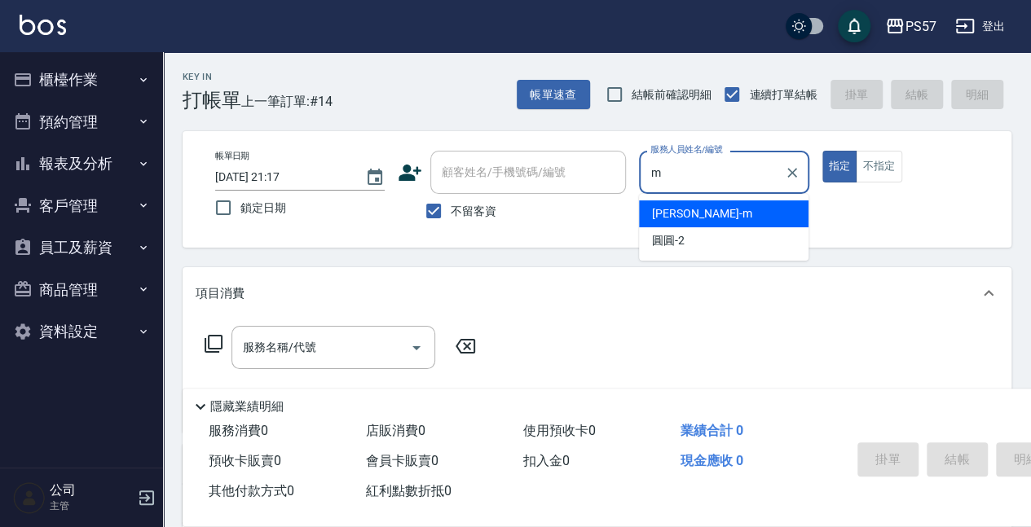
type input "[PERSON_NAME]-m"
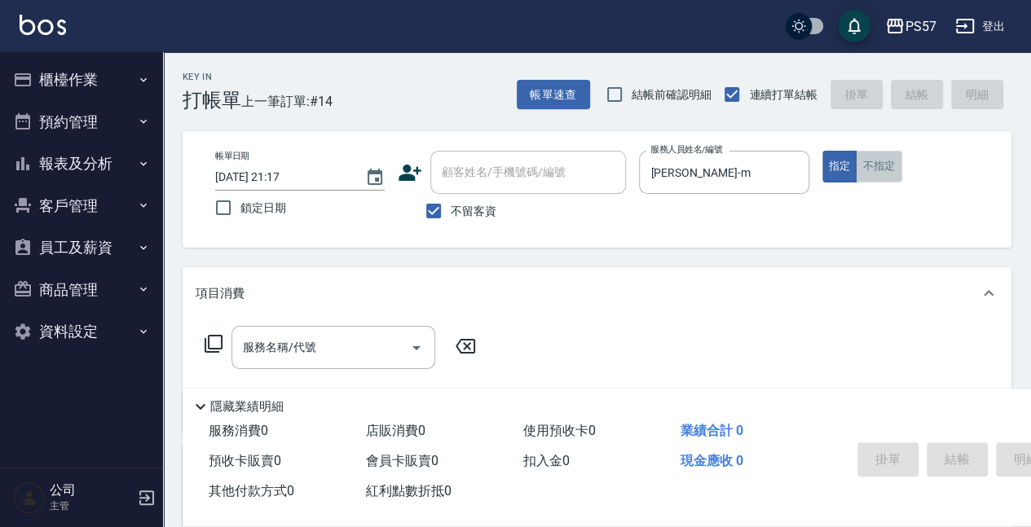
click at [874, 169] on button "不指定" at bounding box center [879, 167] width 46 height 32
click at [328, 353] on input "服務名稱/代號" at bounding box center [321, 347] width 165 height 29
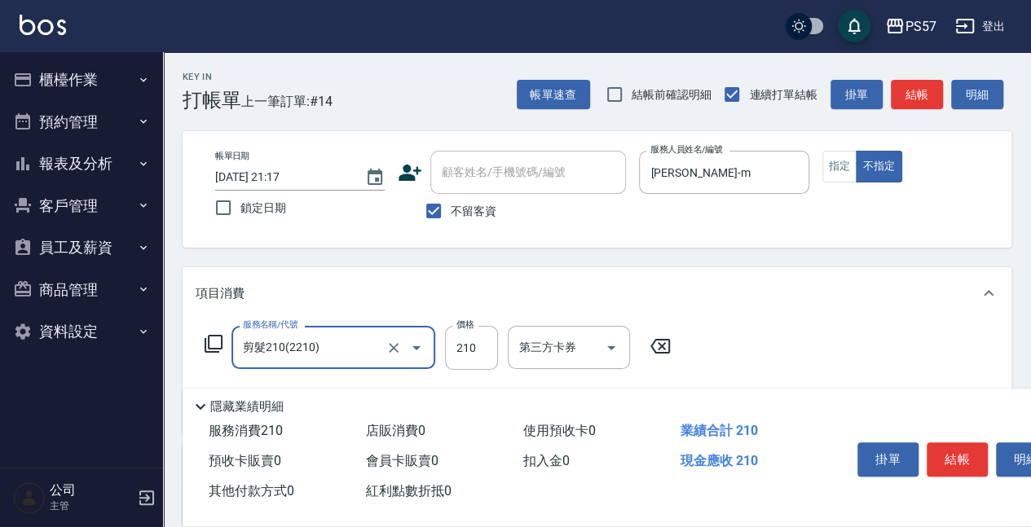
type input "剪髮210(2210)"
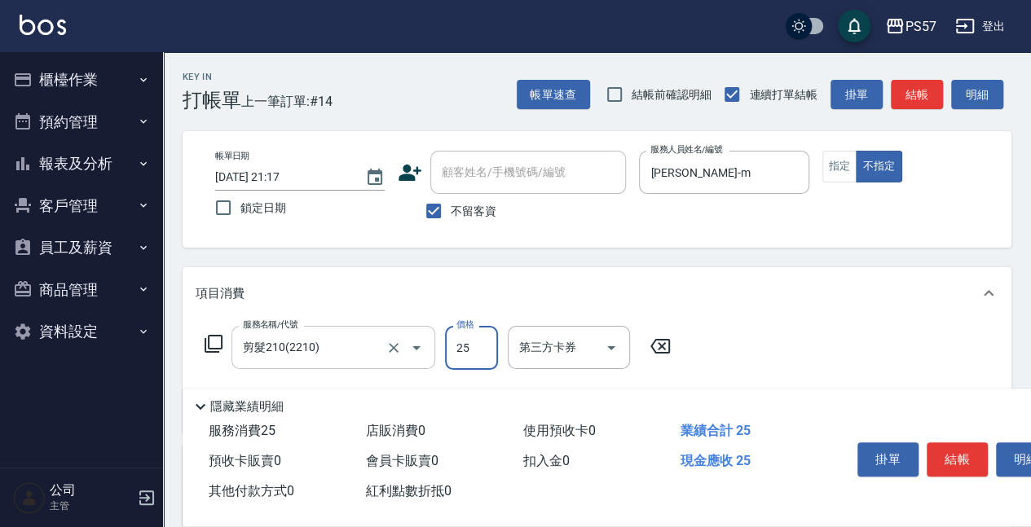
type input "250"
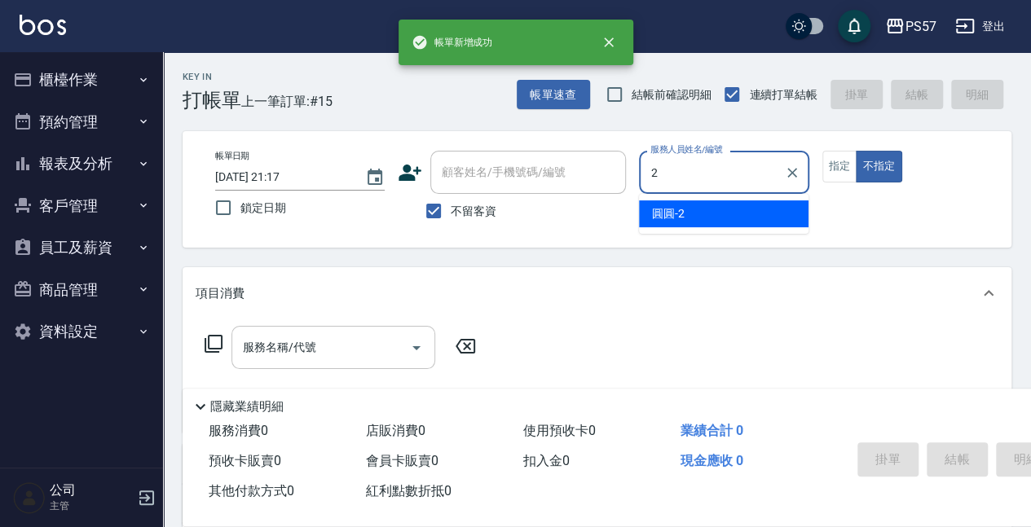
type input "圓圓-2"
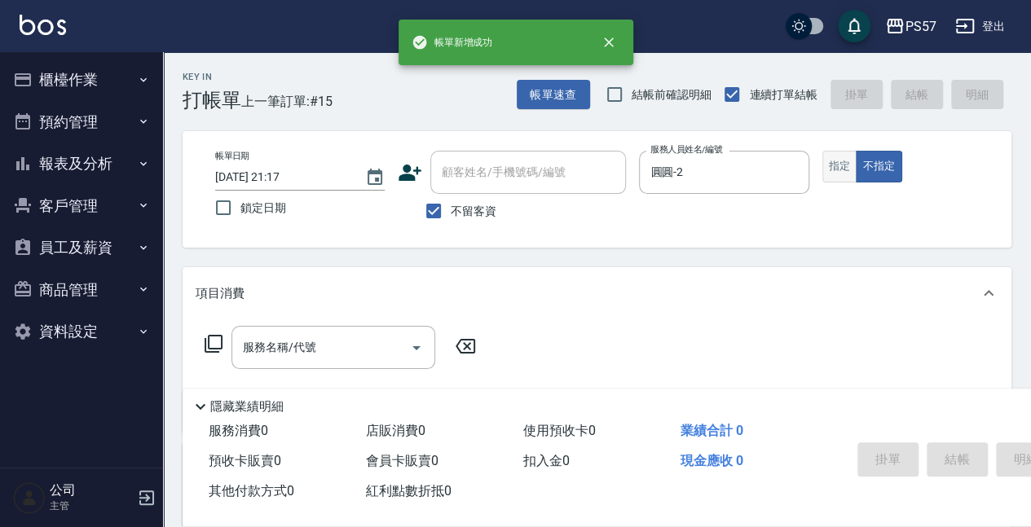
click at [854, 176] on button "指定" at bounding box center [839, 167] width 35 height 32
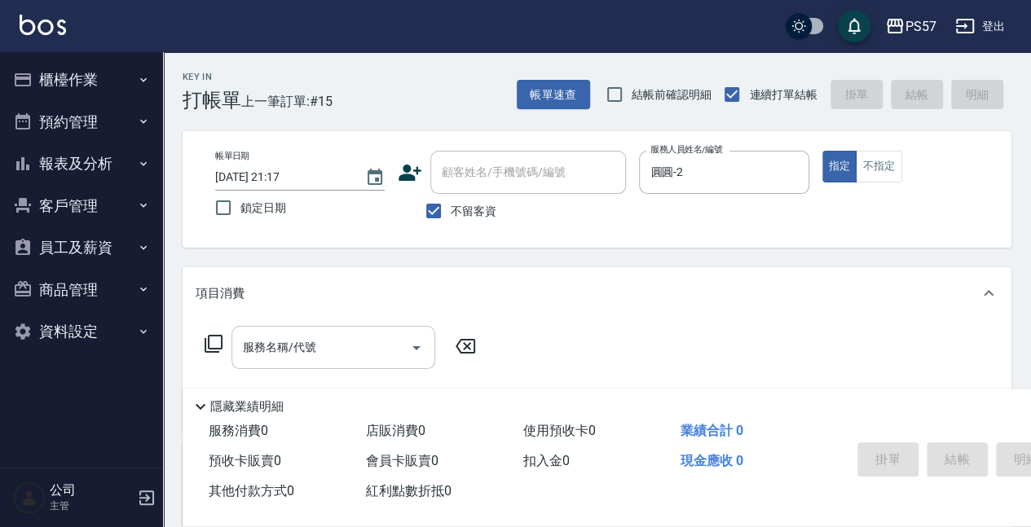
click at [279, 363] on div "服務名稱/代號" at bounding box center [333, 347] width 204 height 43
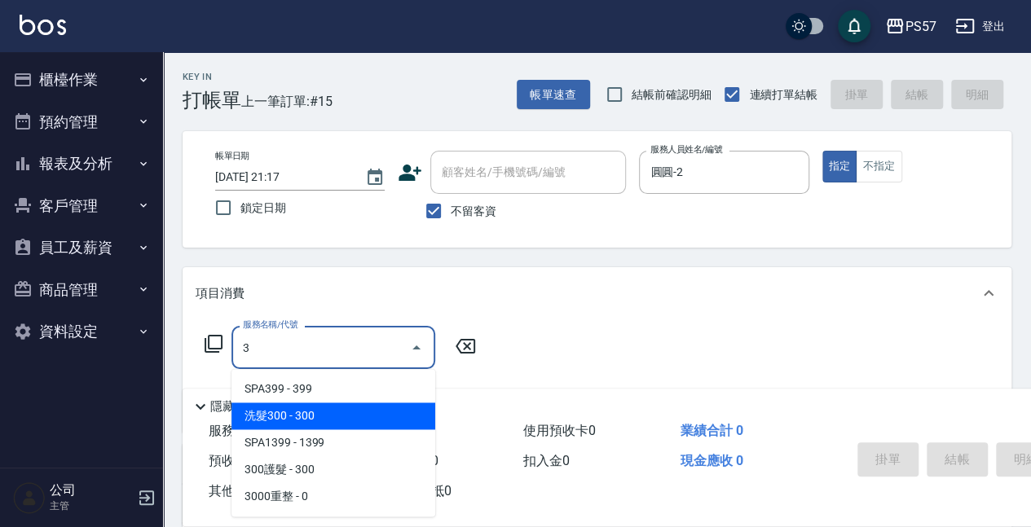
click at [279, 408] on span "洗髮300 - 300" at bounding box center [333, 416] width 204 height 27
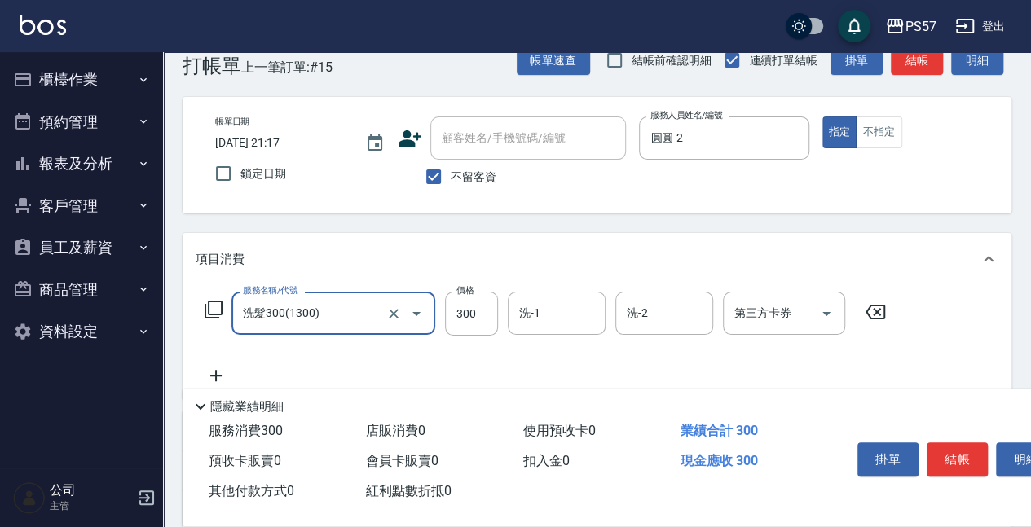
scroll to position [54, 0]
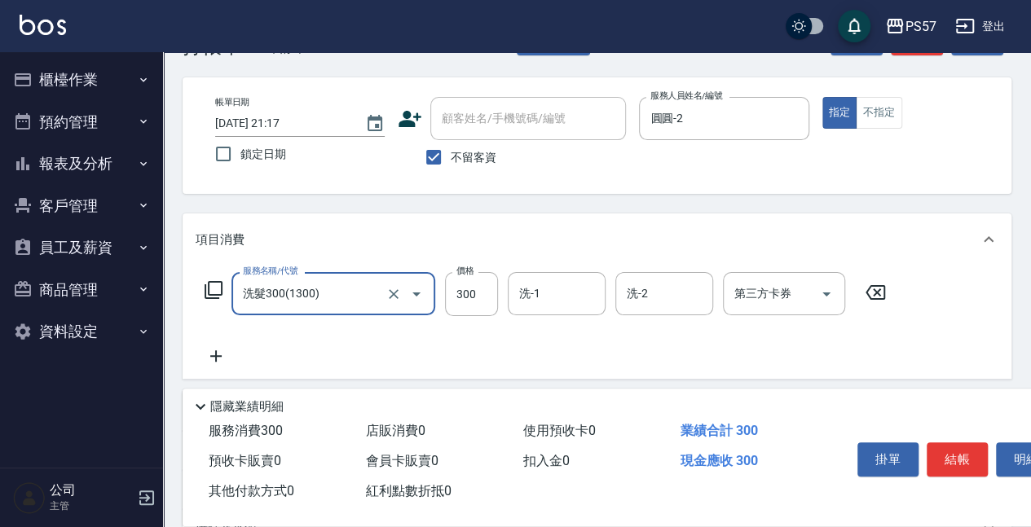
type input "洗髮300(1300)"
click at [223, 349] on icon at bounding box center [216, 356] width 41 height 20
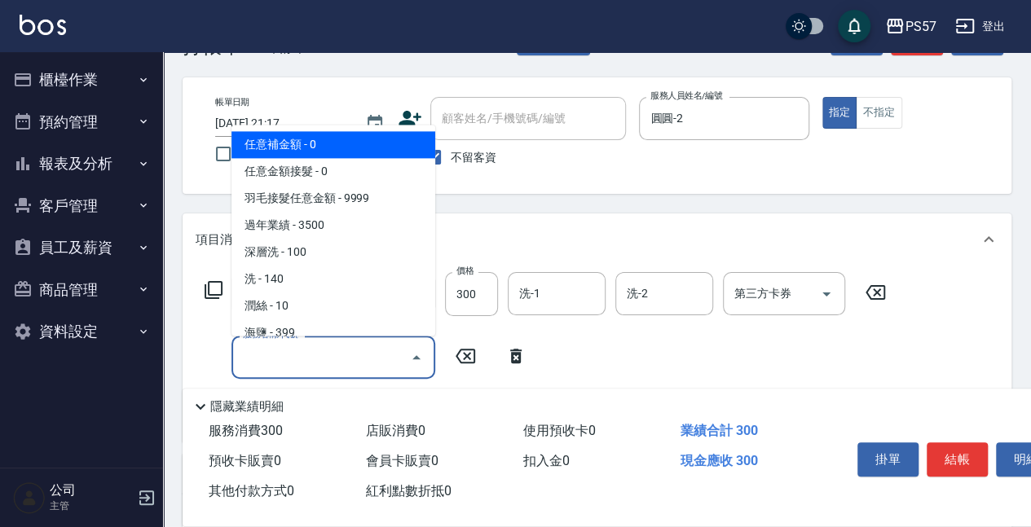
click at [310, 354] on input "服務名稱/代號" at bounding box center [321, 357] width 165 height 29
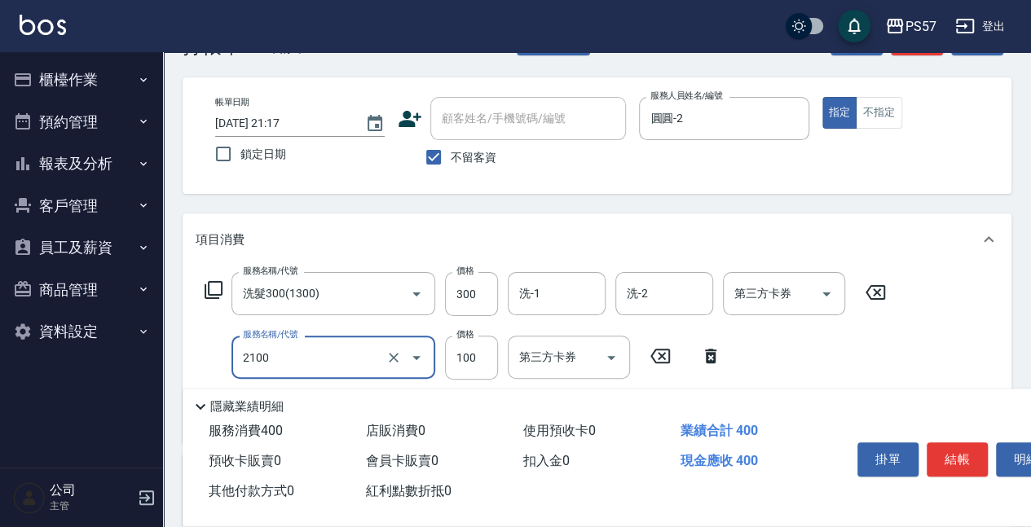
type input "剪髮100(2100)"
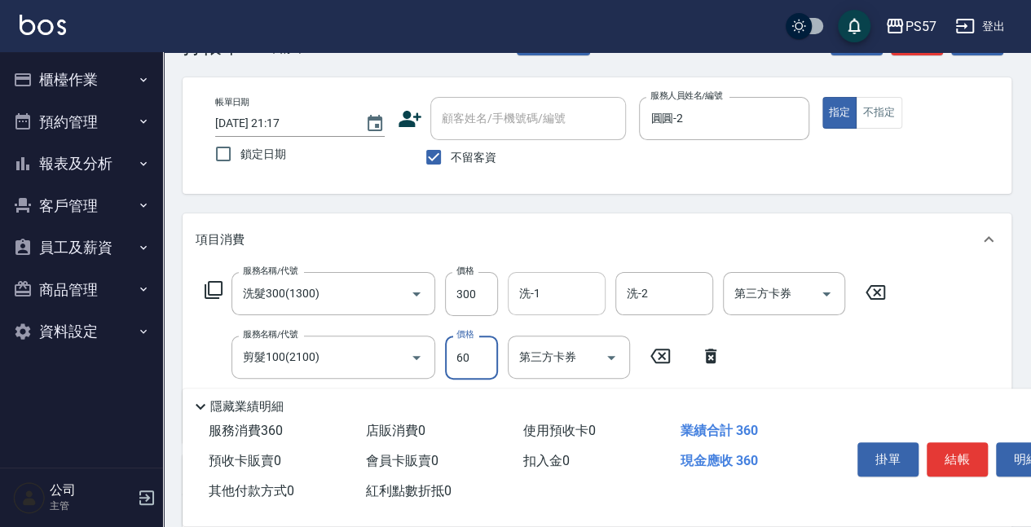
type input "60"
click at [540, 302] on input "洗-1" at bounding box center [556, 293] width 83 height 29
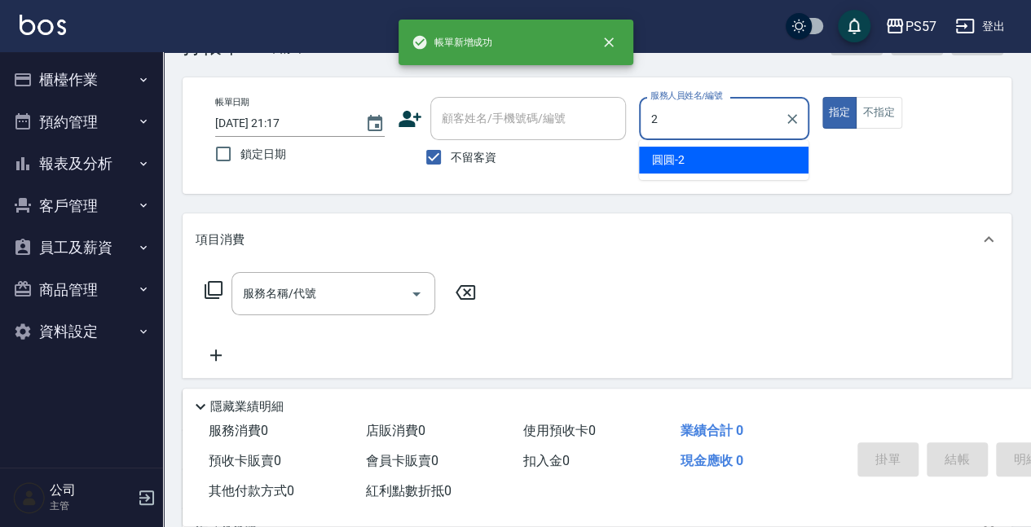
type input "圓圓-2"
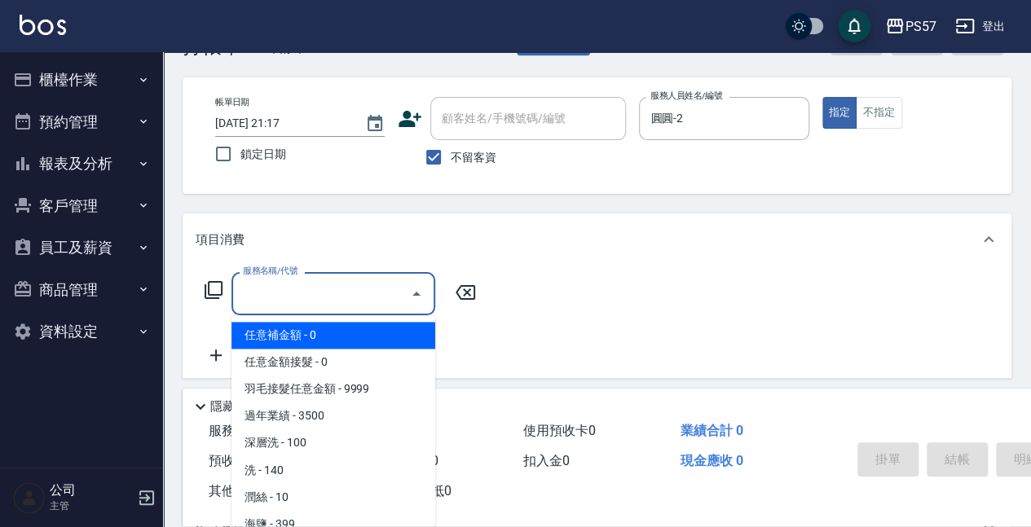
click at [274, 306] on input "服務名稱/代號" at bounding box center [321, 293] width 165 height 29
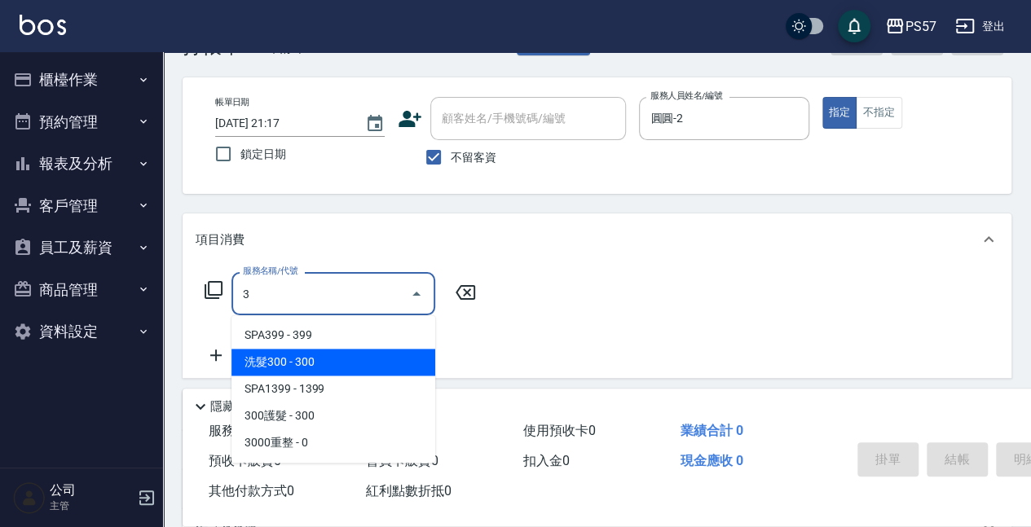
click at [279, 367] on span "洗髮300 - 300" at bounding box center [333, 362] width 204 height 27
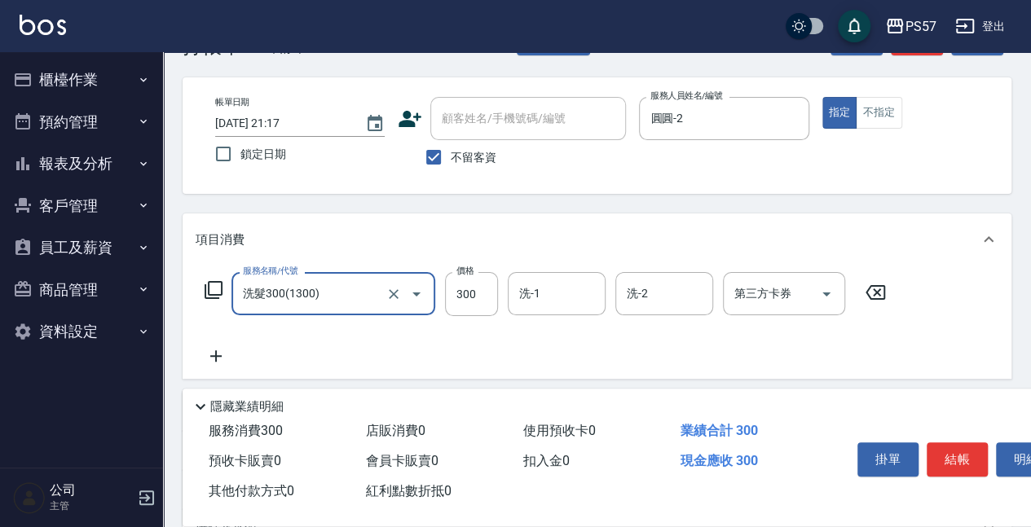
type input "洗髮300(1300)"
click at [218, 363] on icon at bounding box center [216, 356] width 41 height 20
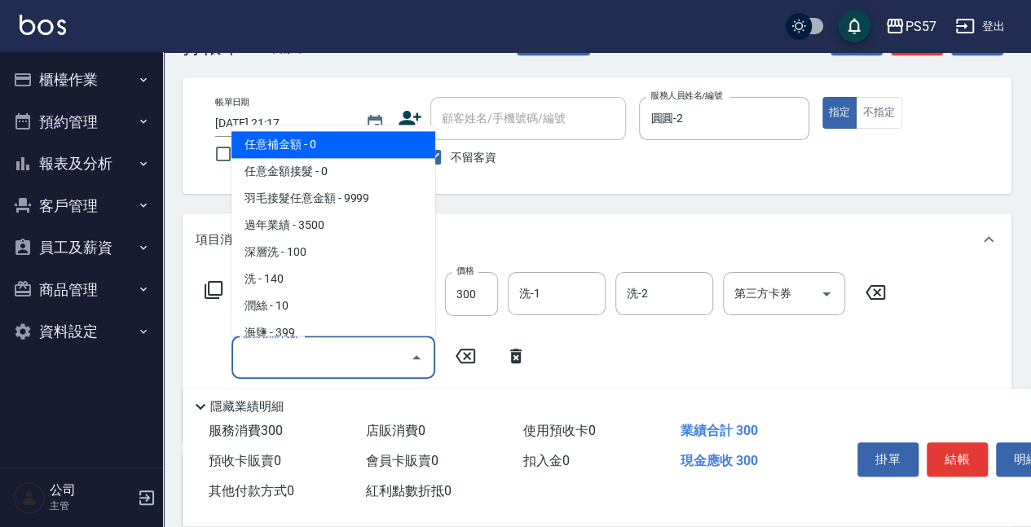
click at [271, 363] on input "服務名稱/代號" at bounding box center [321, 357] width 165 height 29
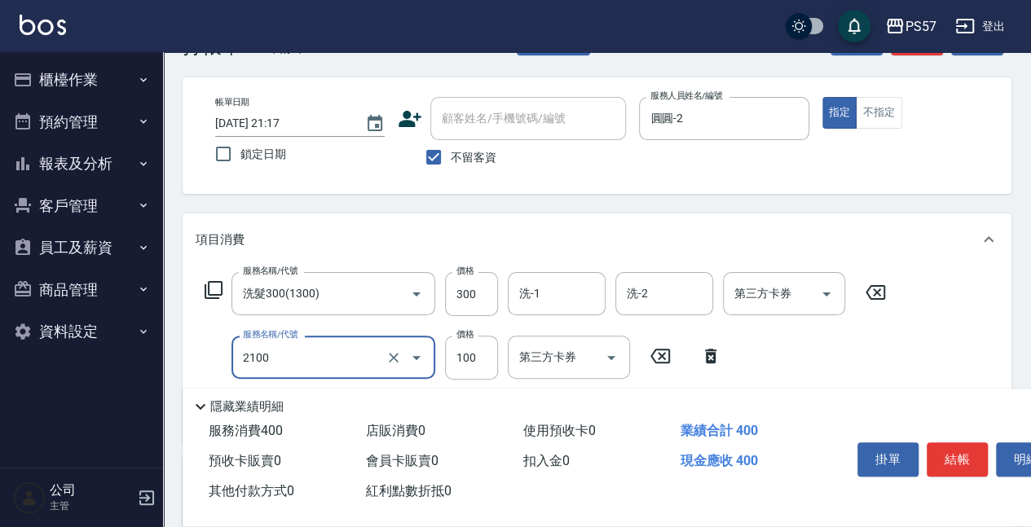
type input "剪髮100(2100)"
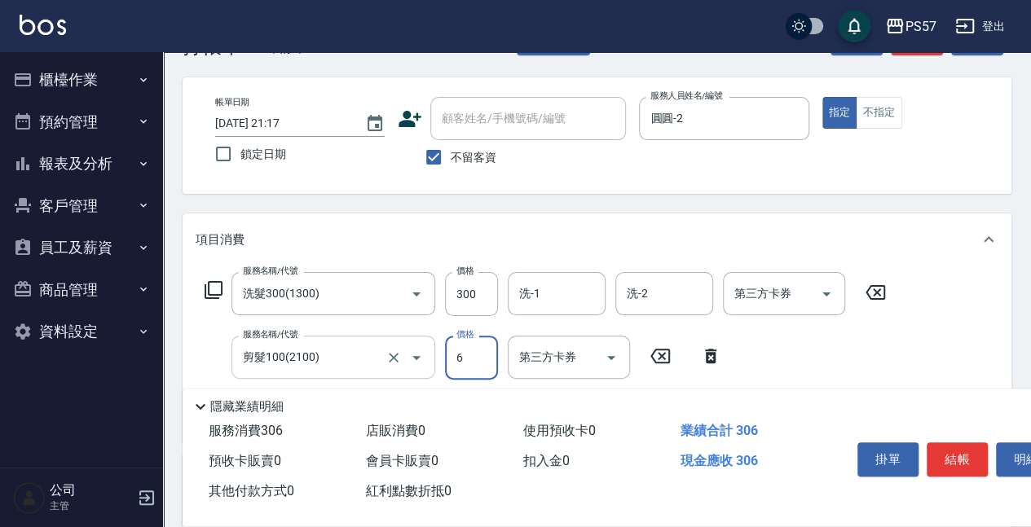
type input "60"
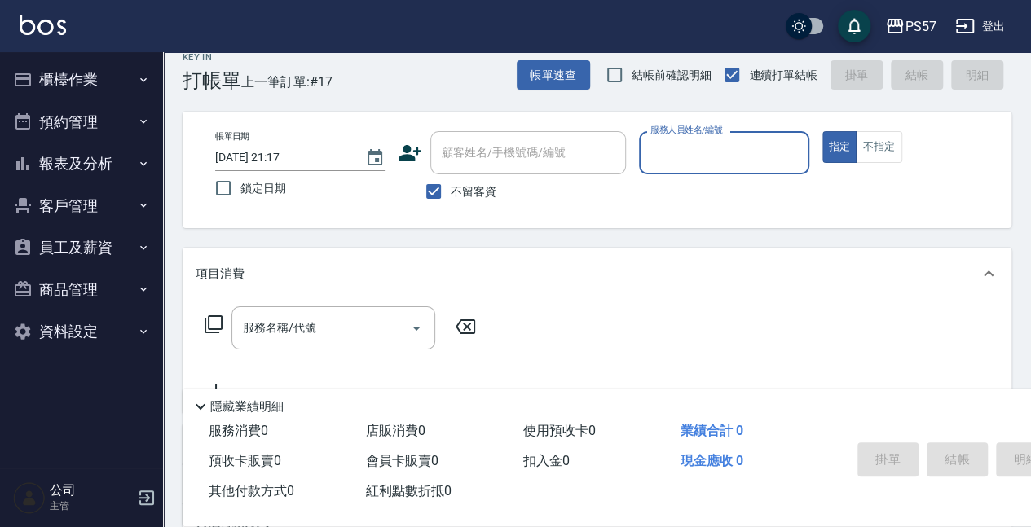
scroll to position [0, 0]
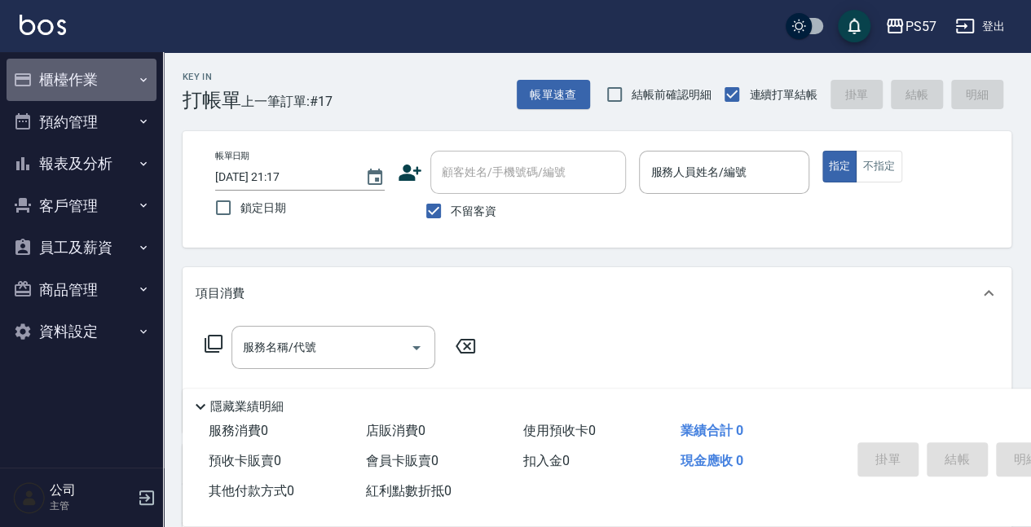
click at [141, 91] on button "櫃檯作業" at bounding box center [82, 80] width 150 height 42
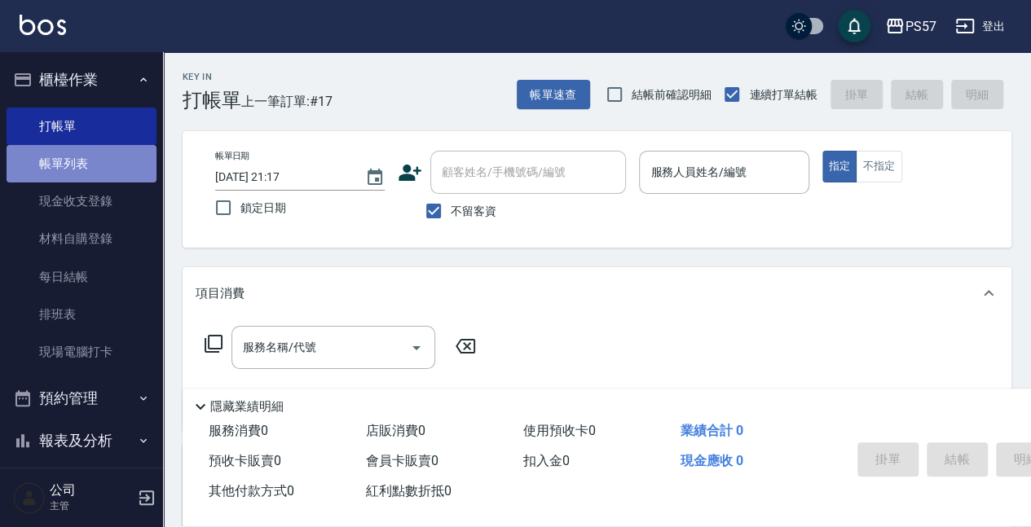
click at [86, 153] on link "帳單列表" at bounding box center [82, 163] width 150 height 37
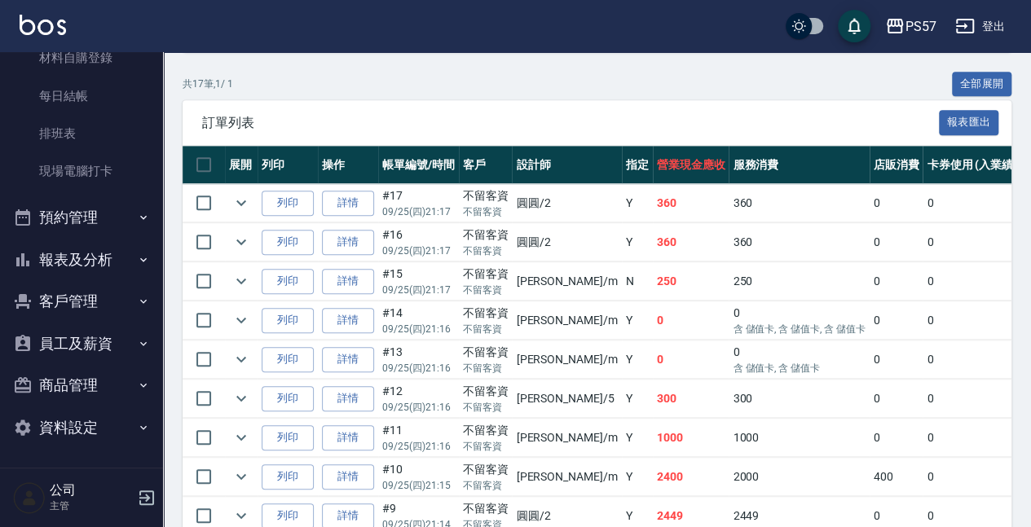
scroll to position [362, 0]
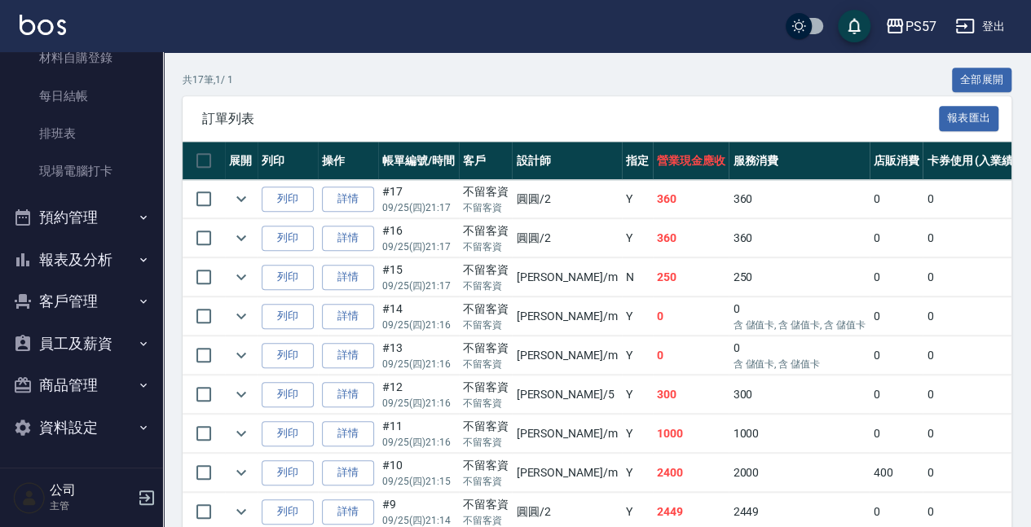
click at [88, 254] on button "報表及分析" at bounding box center [82, 260] width 150 height 42
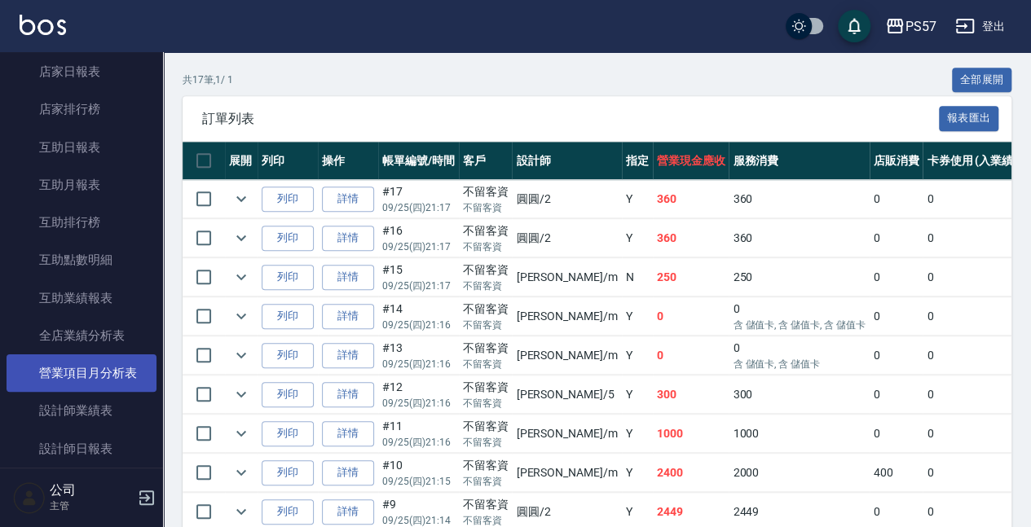
scroll to position [724, 0]
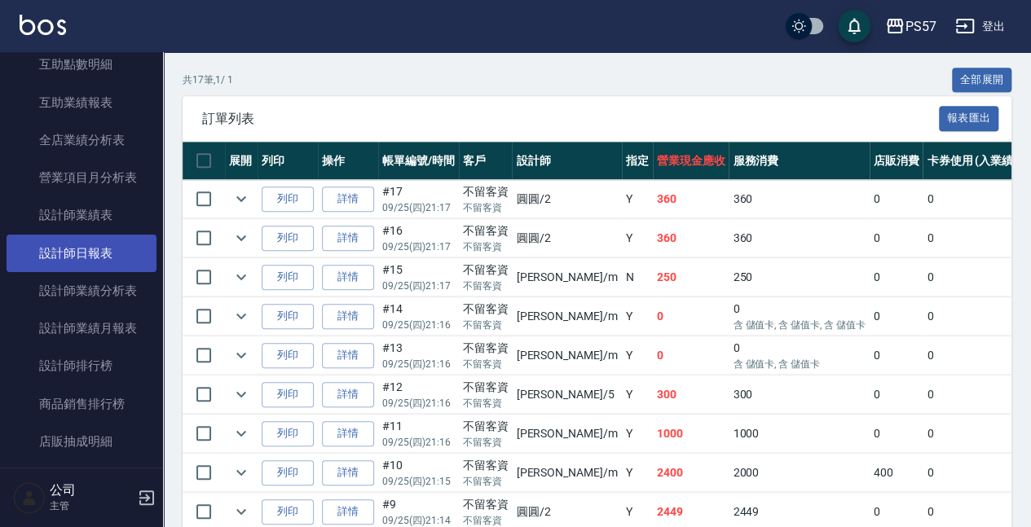
click at [83, 248] on link "設計師日報表" at bounding box center [82, 253] width 150 height 37
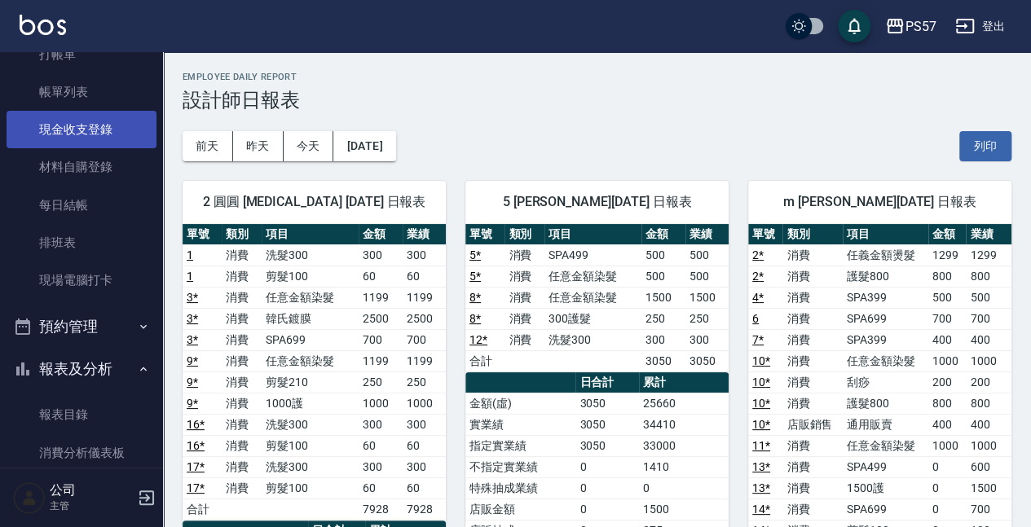
scroll to position [18, 0]
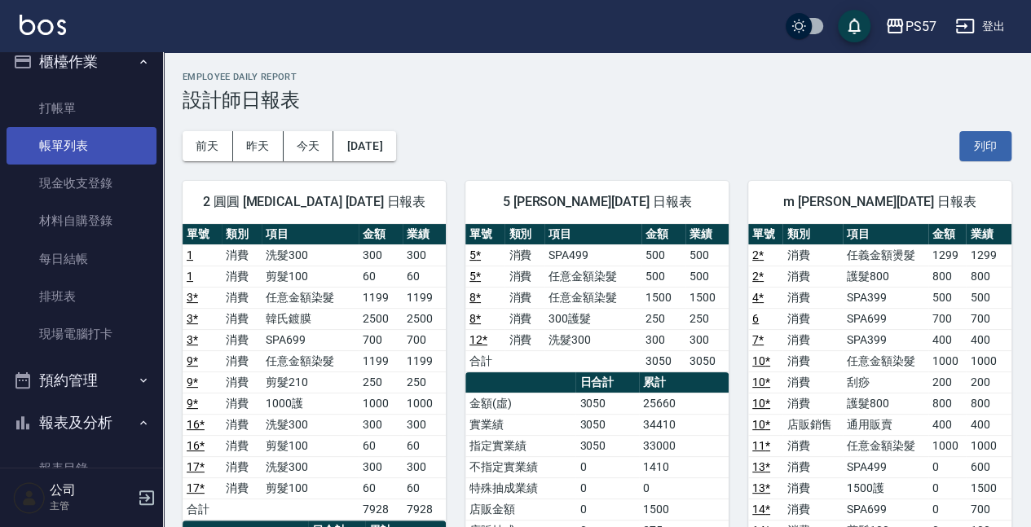
click at [84, 140] on link "帳單列表" at bounding box center [82, 145] width 150 height 37
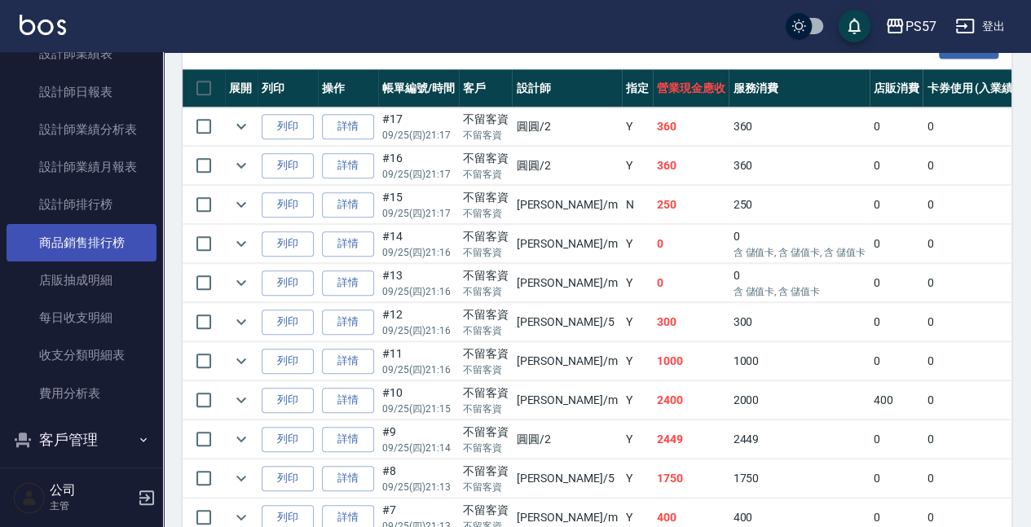
scroll to position [778, 0]
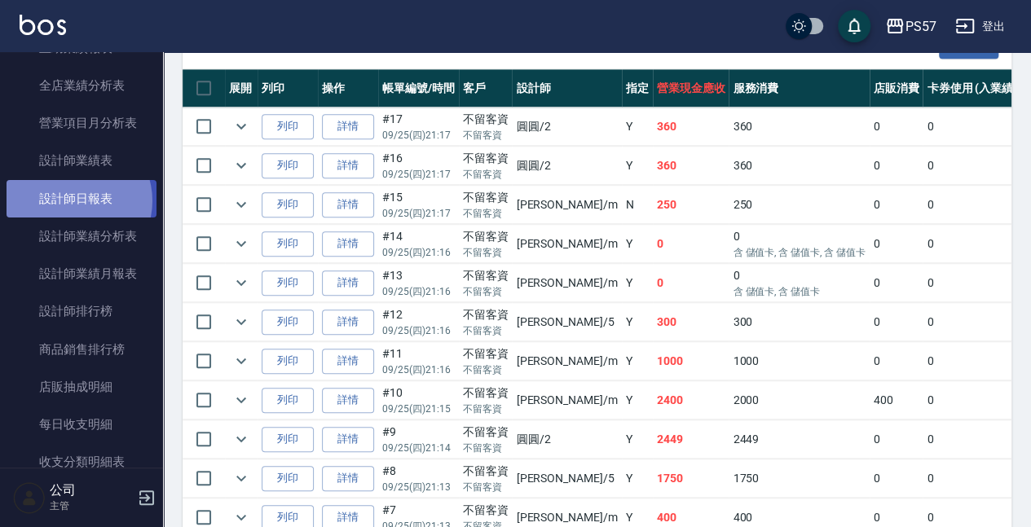
click at [73, 200] on link "設計師日報表" at bounding box center [82, 198] width 150 height 37
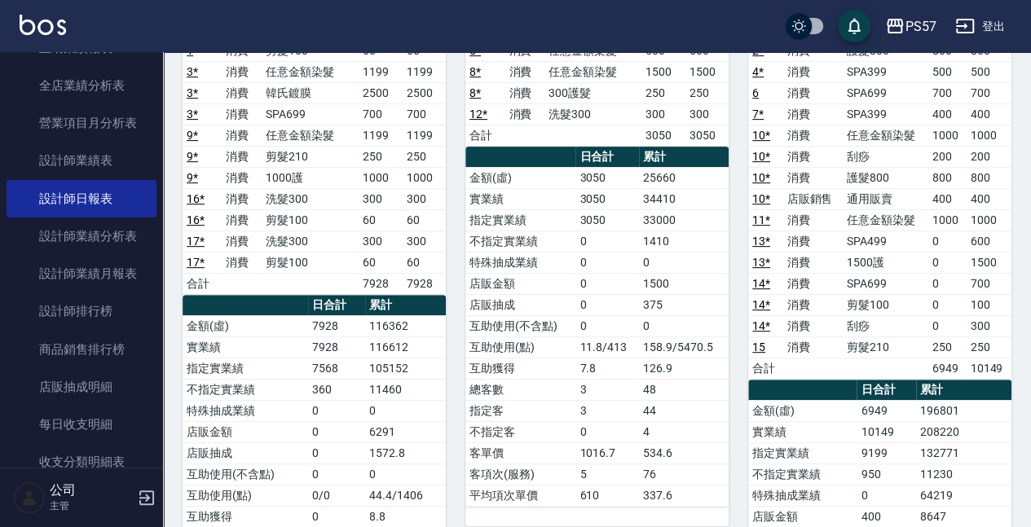
scroll to position [121, 0]
